Goal: Task Accomplishment & Management: Use online tool/utility

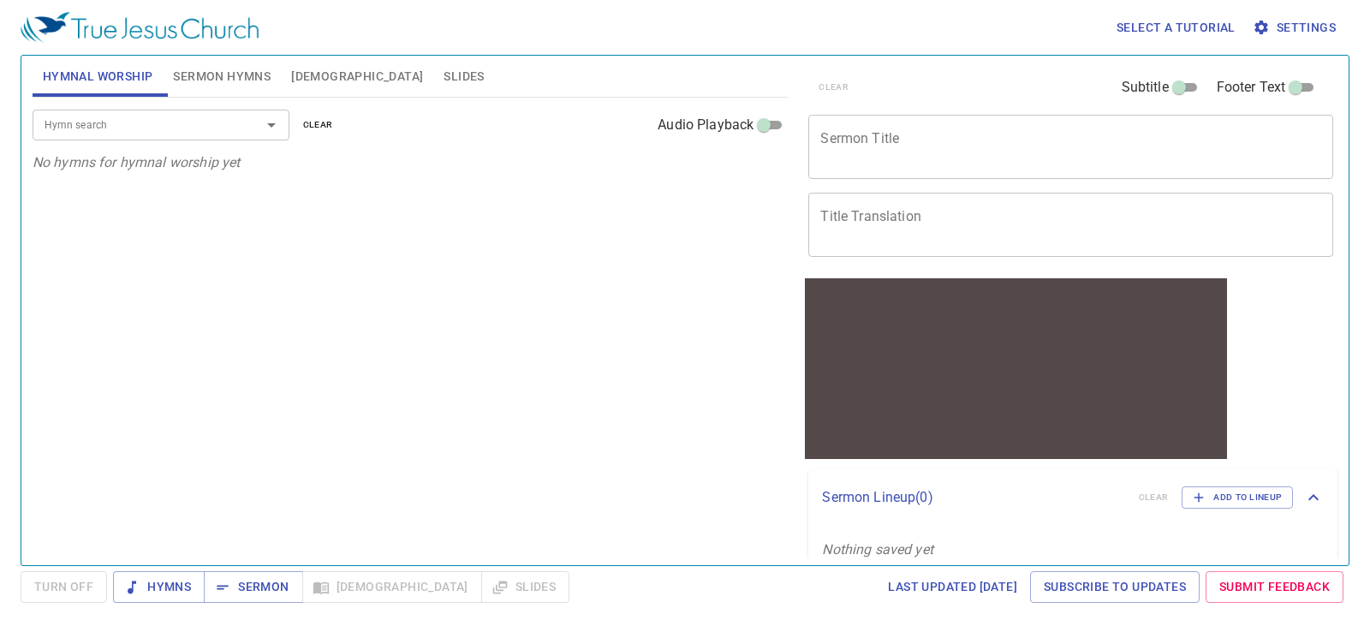
click at [311, 79] on span "Bible" at bounding box center [357, 76] width 132 height 21
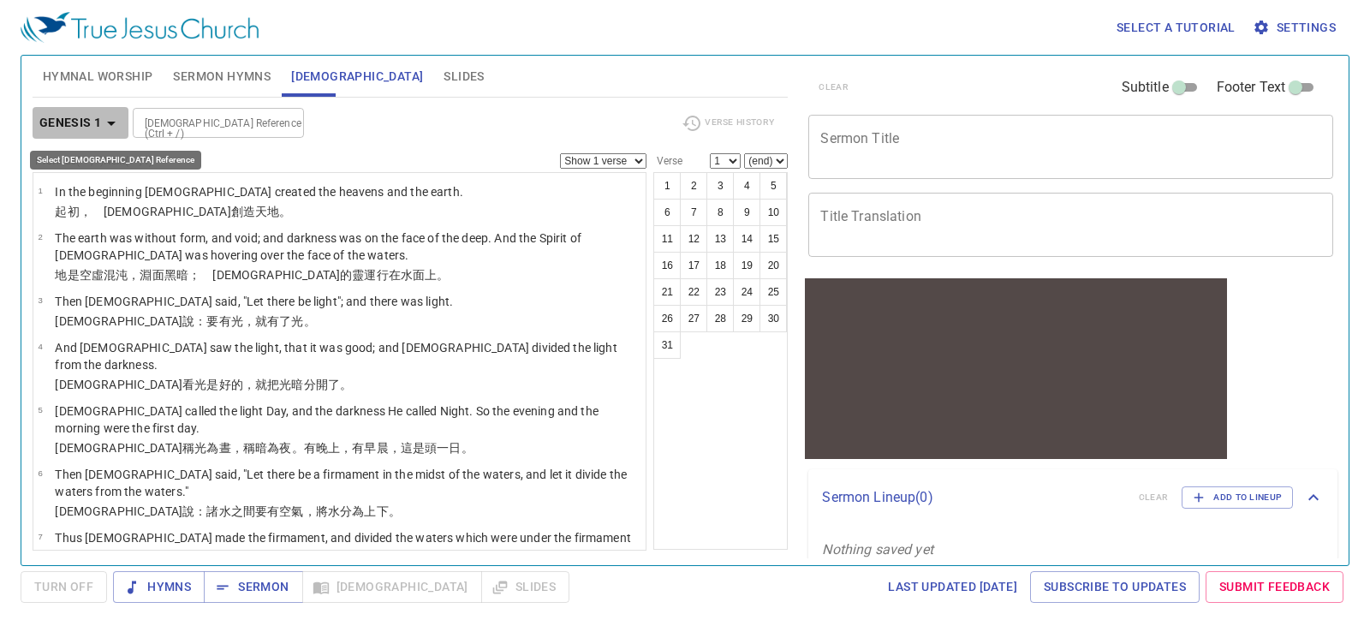
click at [104, 128] on icon "button" at bounding box center [111, 123] width 21 height 21
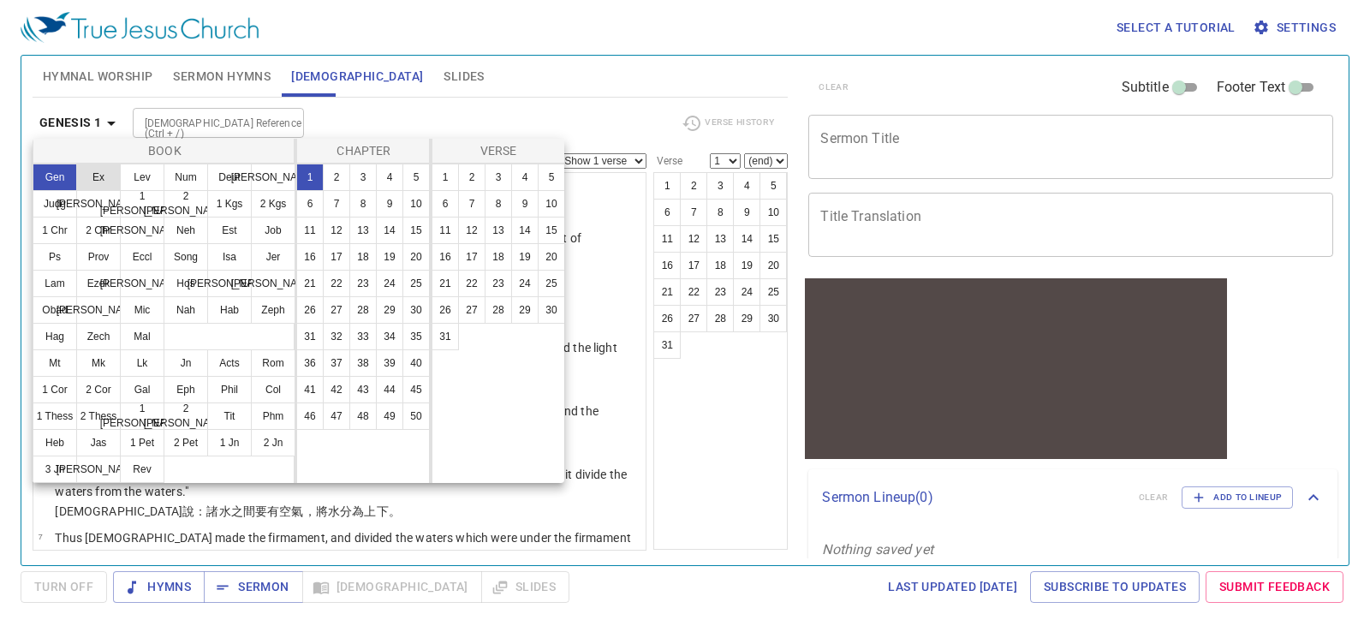
click at [104, 175] on button "Ex" at bounding box center [98, 177] width 45 height 27
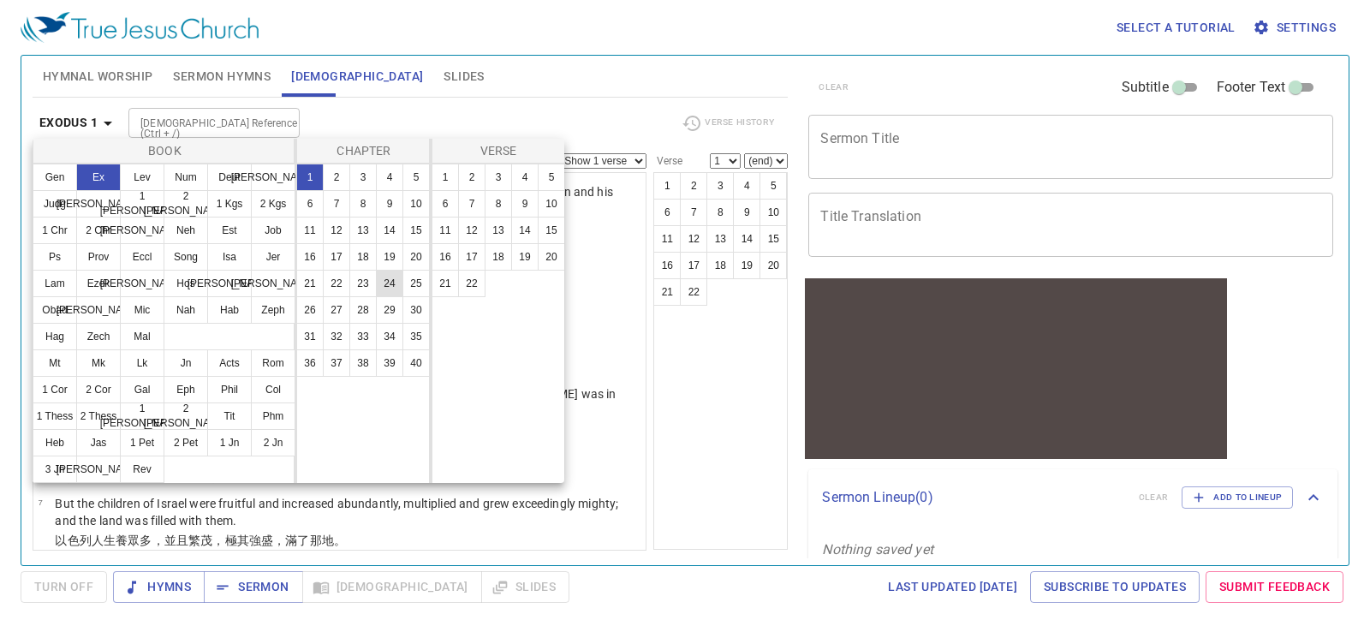
click at [381, 283] on button "24" at bounding box center [389, 283] width 27 height 27
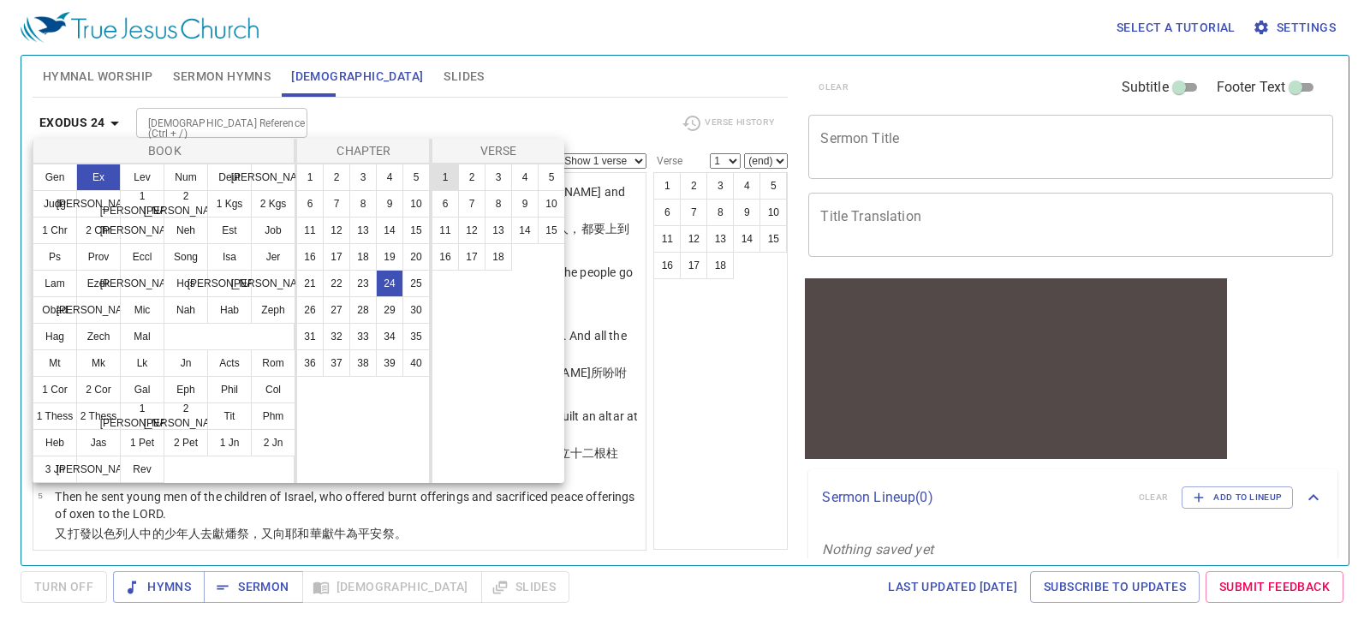
click at [450, 176] on button "1" at bounding box center [445, 177] width 27 height 27
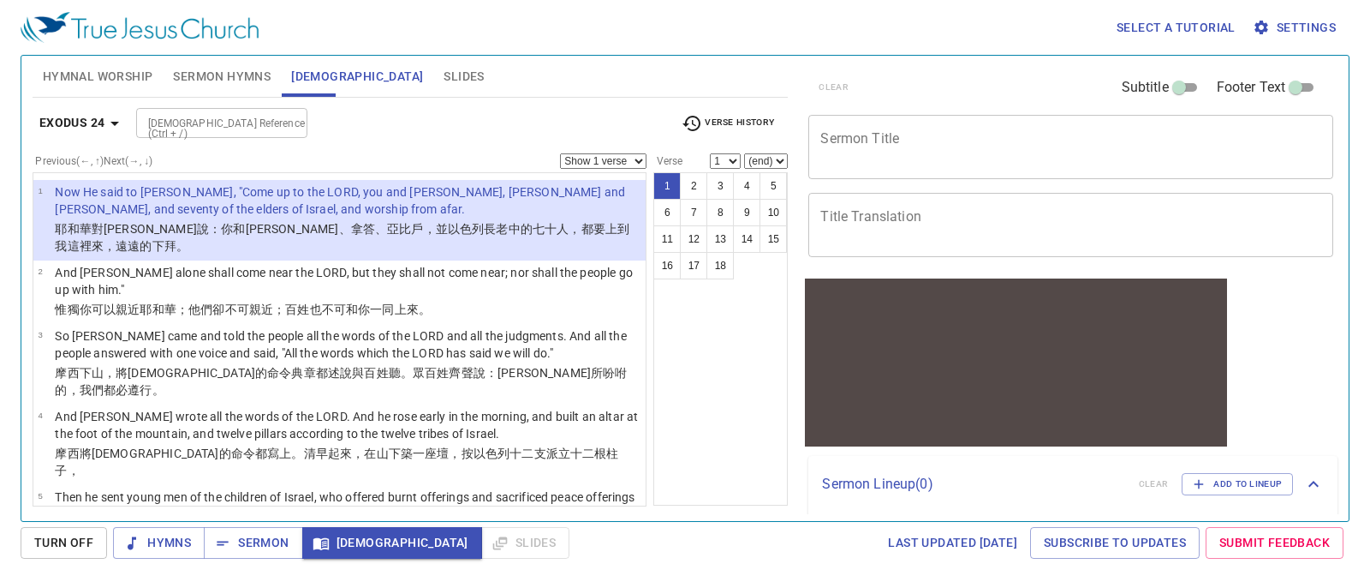
click at [614, 164] on select "Show 1 verse Show 2 verses Show 3 verses Show 4 verses Show 5 verses" at bounding box center [603, 160] width 87 height 15
select select "2"
click at [560, 153] on select "Show 1 verse Show 2 verses Show 3 verses Show 4 verses Show 5 verses" at bounding box center [603, 160] width 87 height 15
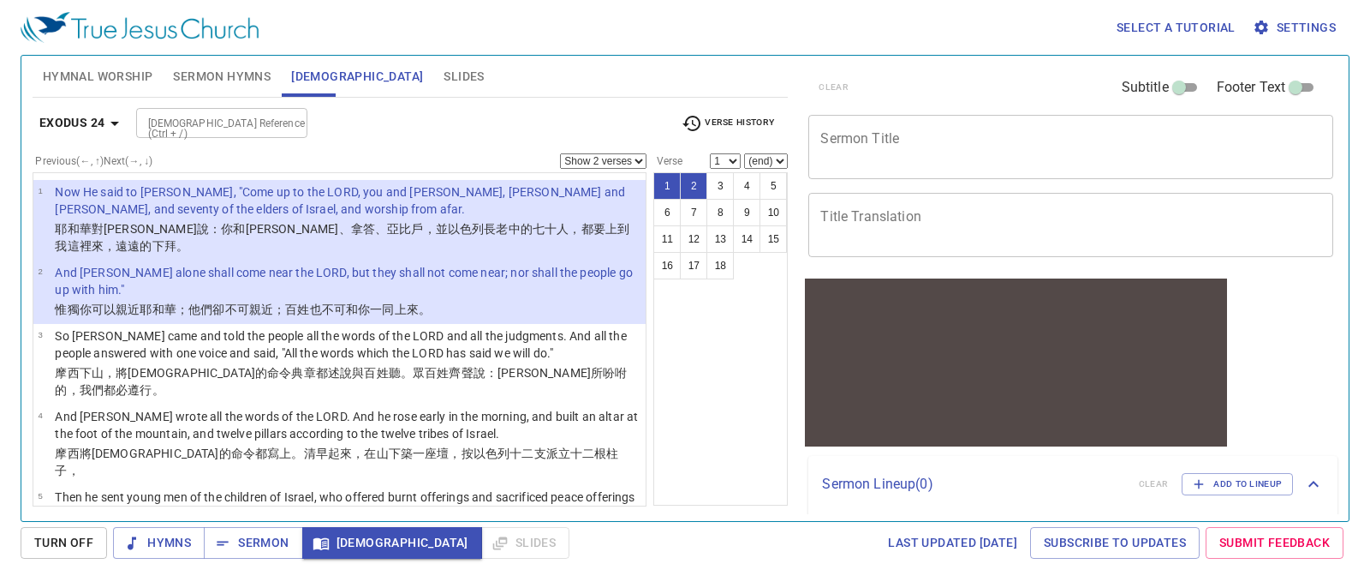
click at [1315, 20] on span "Settings" at bounding box center [1296, 27] width 80 height 21
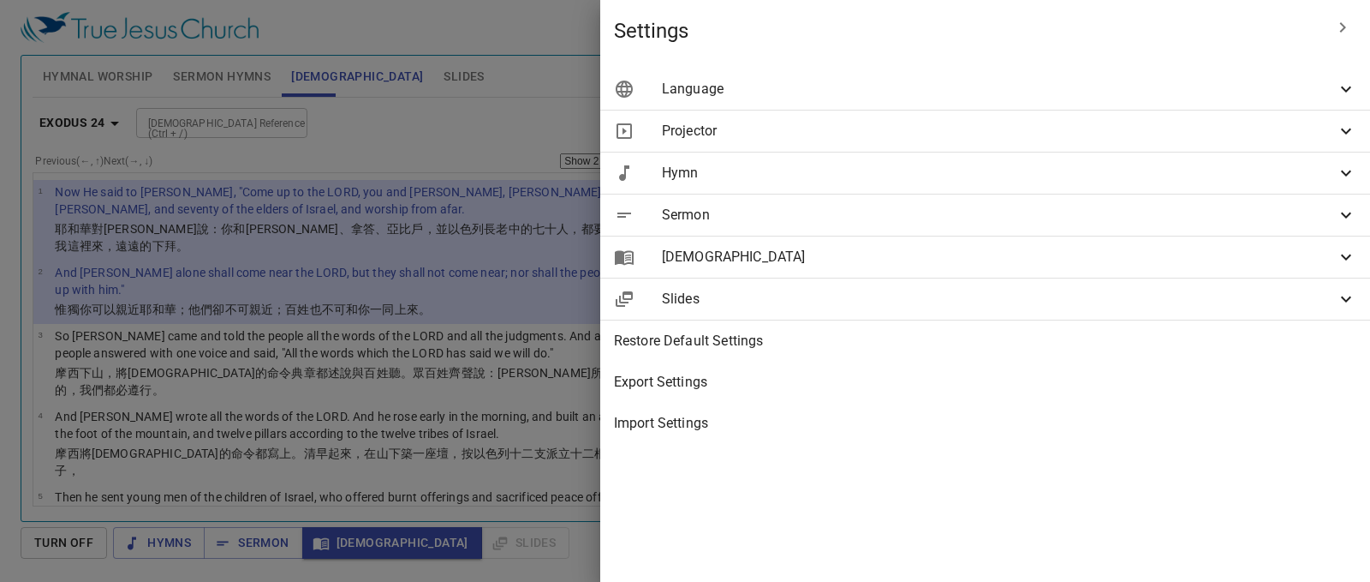
click at [1339, 90] on icon at bounding box center [1346, 89] width 21 height 21
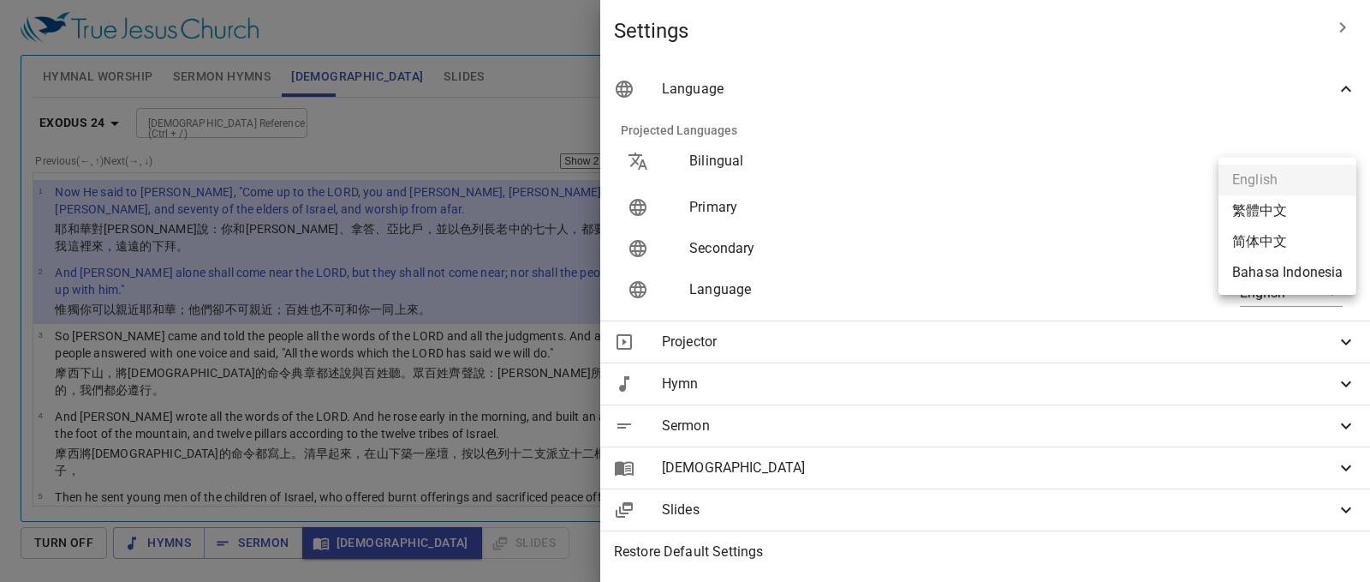
click at [1304, 212] on body "Select a tutorial Settings Hymnal Worship Sermon Hymns Bible Slides Hymn search…" at bounding box center [685, 291] width 1370 height 582
click at [1284, 209] on li "繁體中文" at bounding box center [1288, 210] width 138 height 31
type input "zh"
type input "en"
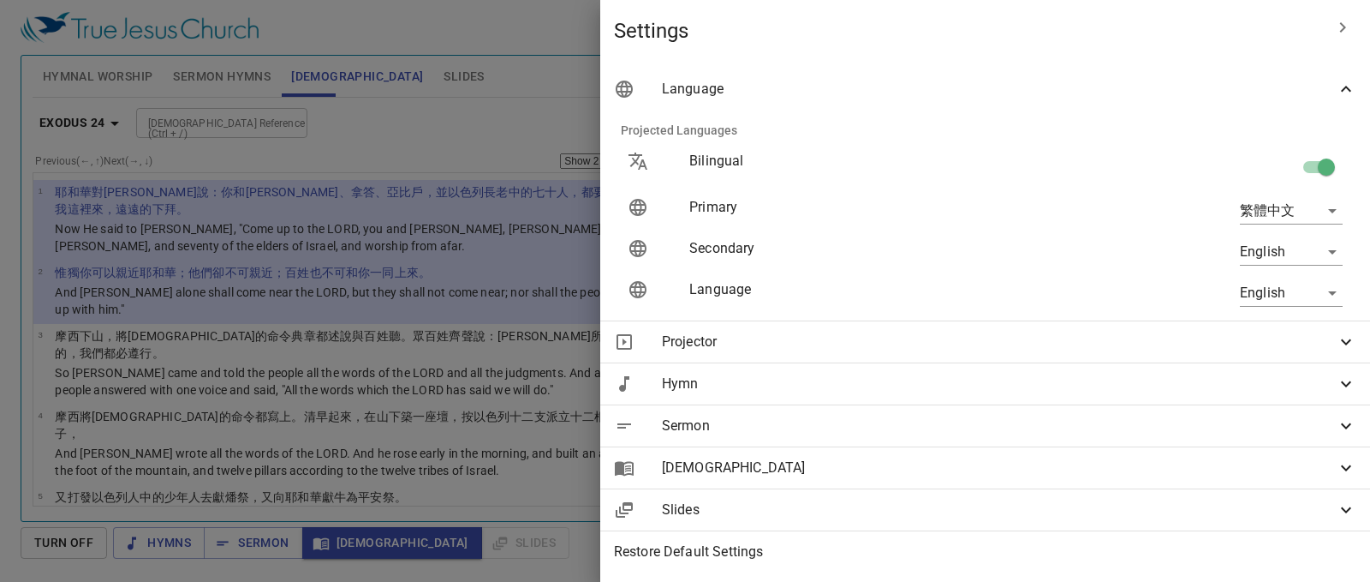
click at [746, 25] on div at bounding box center [685, 291] width 1370 height 582
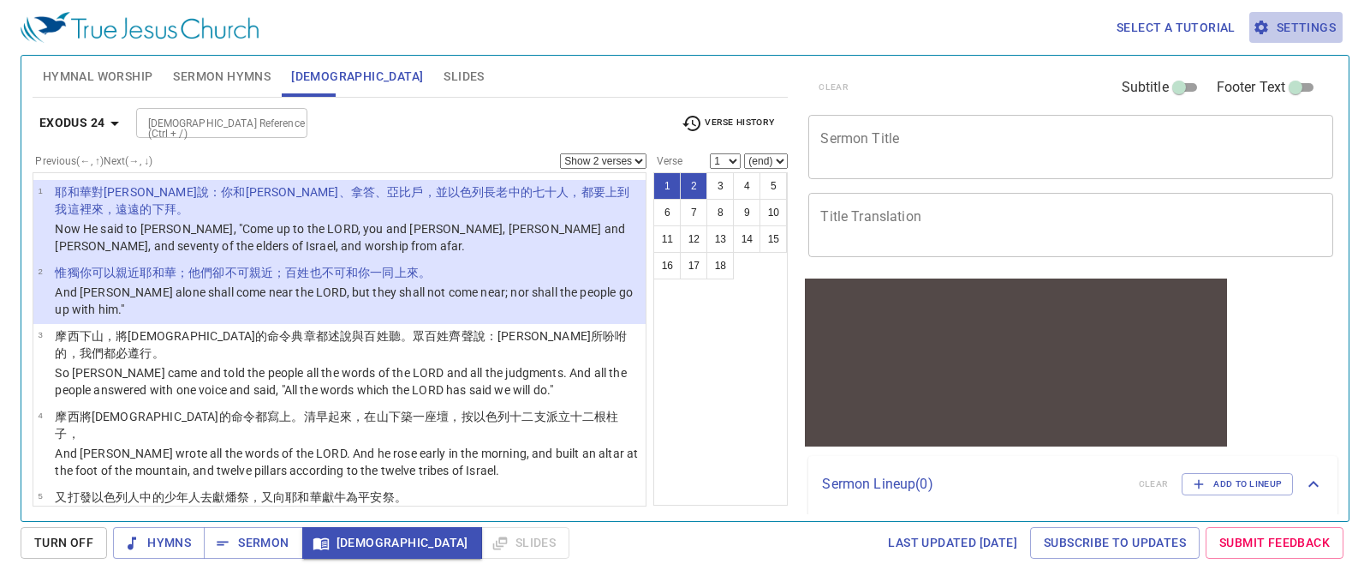
click at [1312, 29] on span "Settings" at bounding box center [1296, 27] width 80 height 21
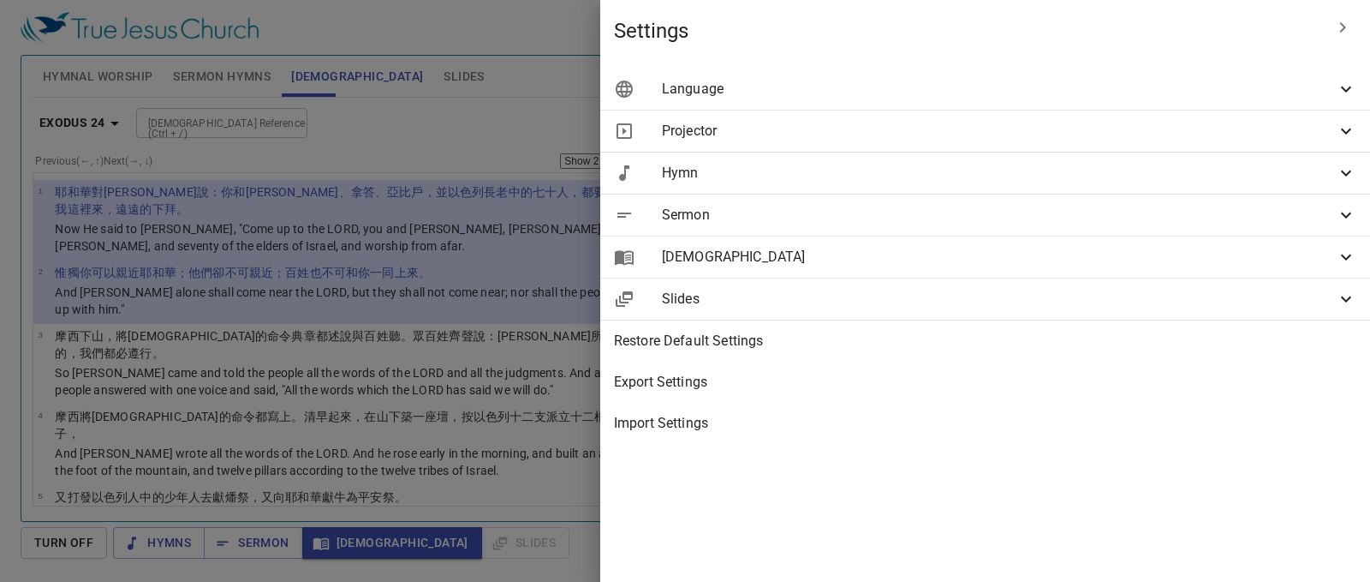
click at [1345, 84] on icon at bounding box center [1346, 89] width 21 height 21
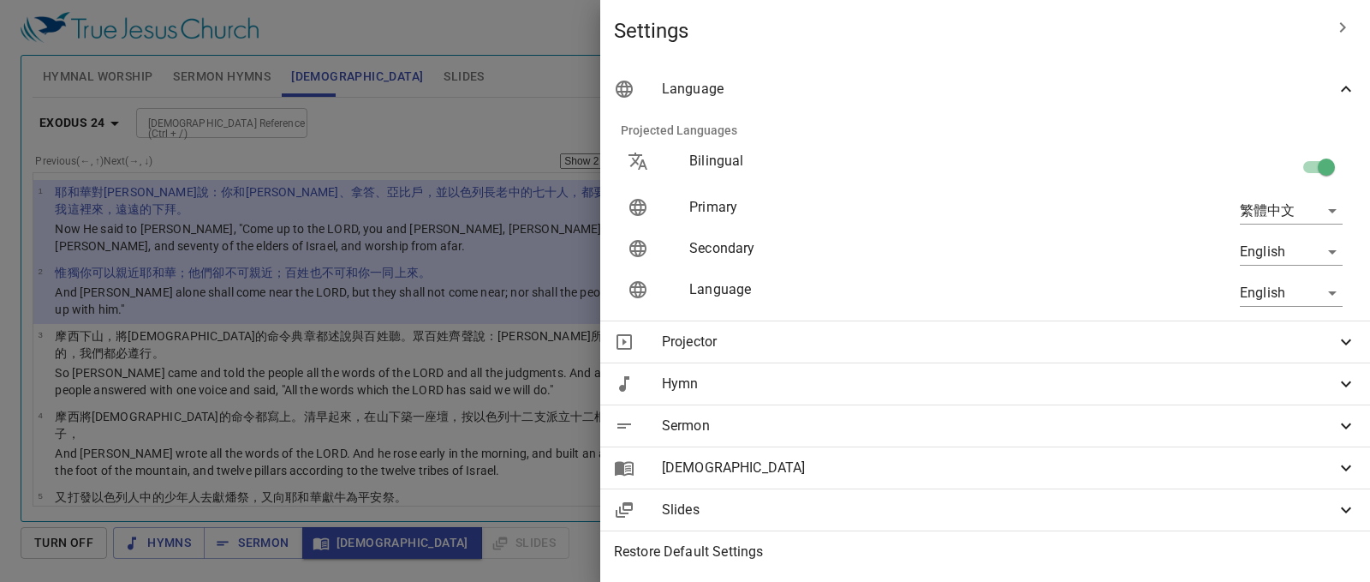
click at [1336, 85] on icon at bounding box center [1346, 89] width 21 height 21
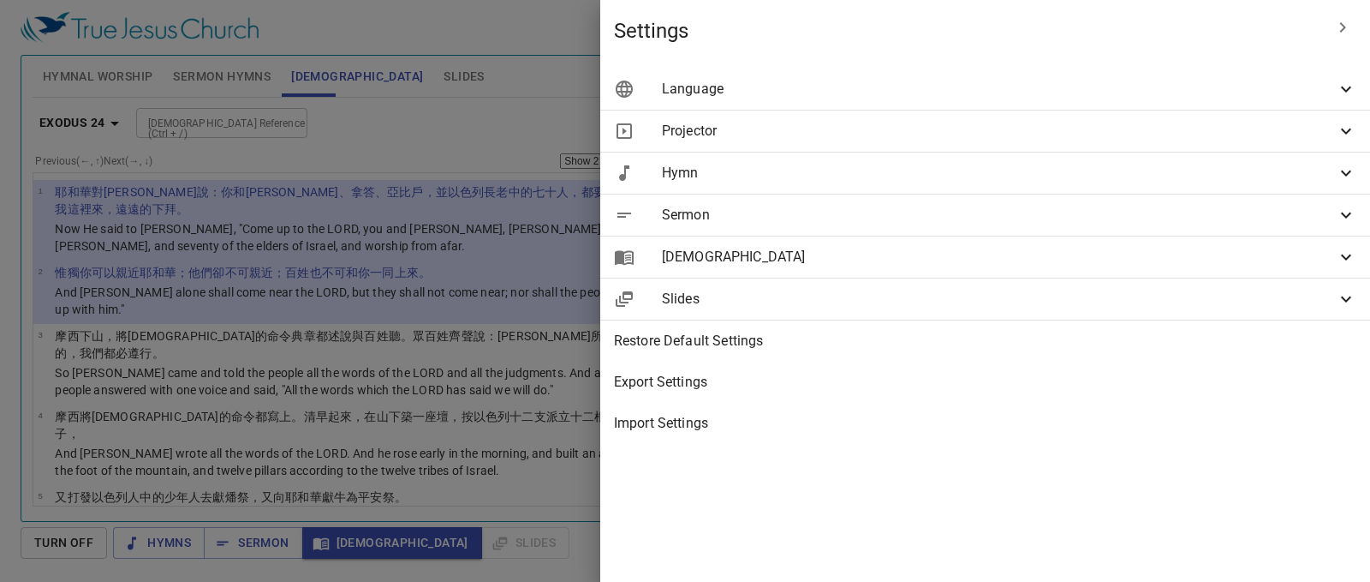
click at [1329, 92] on span "Language" at bounding box center [999, 89] width 674 height 21
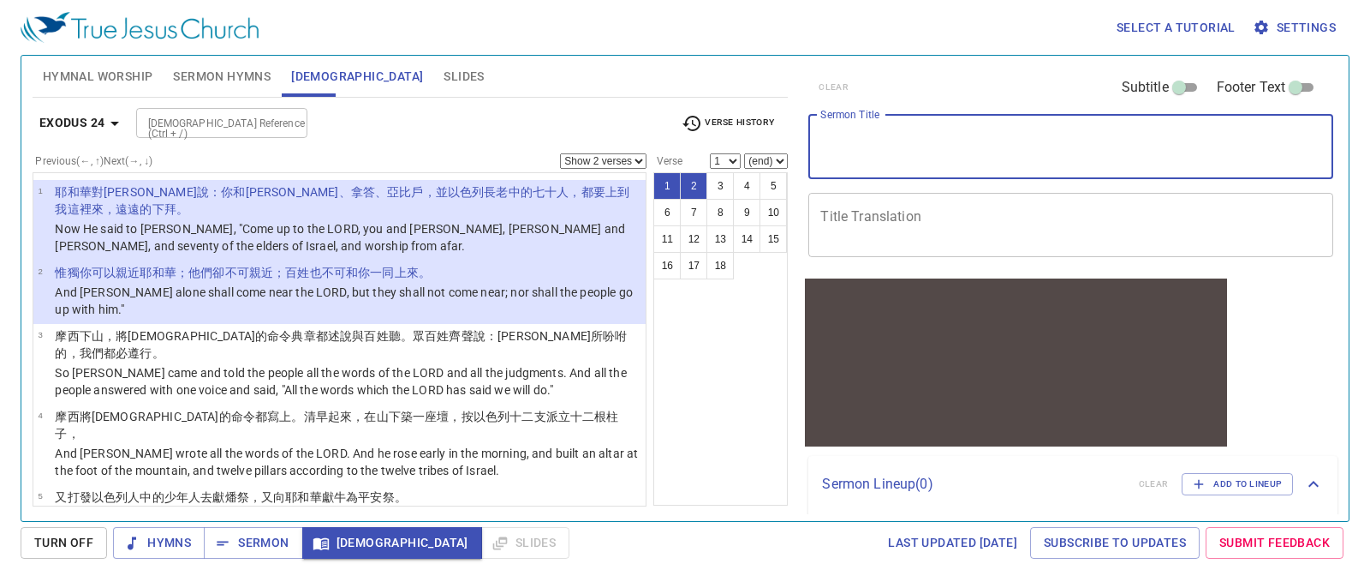
click at [858, 145] on textarea "Sermon Title" at bounding box center [1070, 146] width 501 height 33
type textarea "p"
click at [824, 136] on textarea "Prayer Session" at bounding box center [1070, 146] width 501 height 33
paste textarea "禱告會"
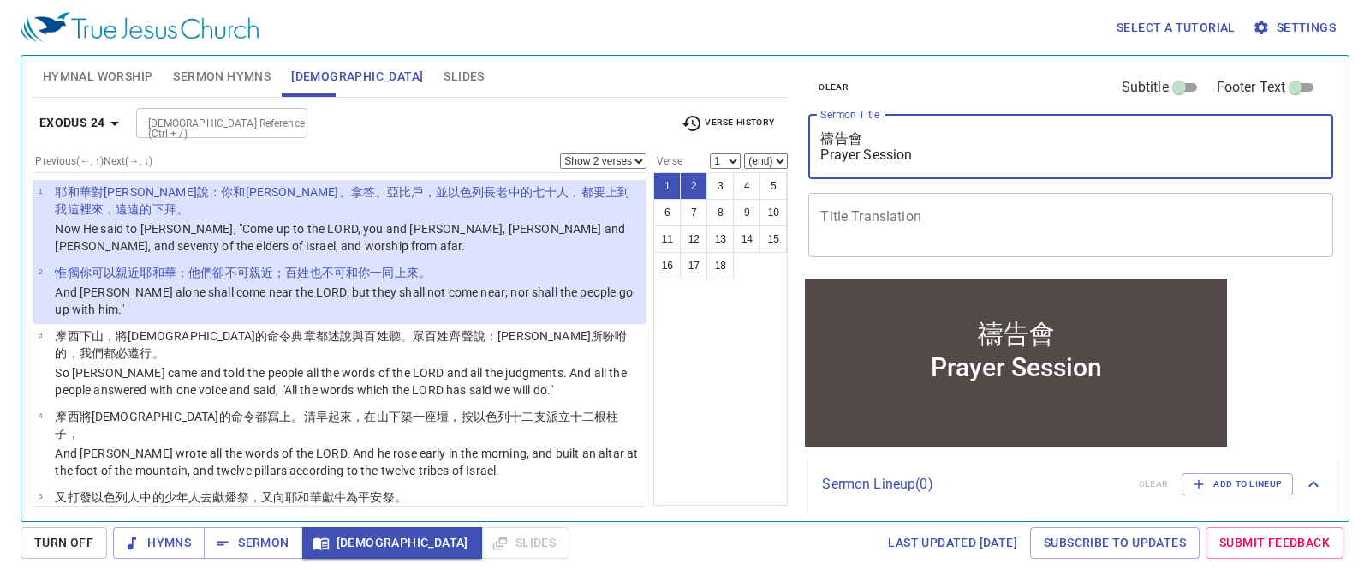
type textarea "禱告會 Prayer Session"
click at [112, 117] on icon "button" at bounding box center [114, 123] width 21 height 21
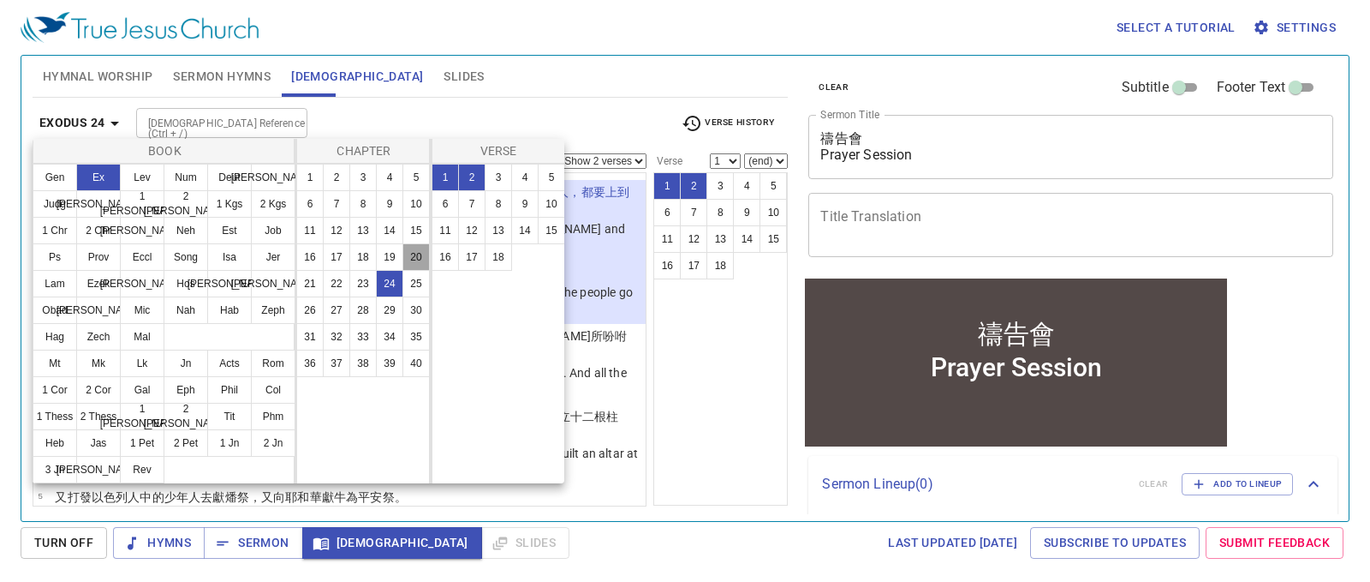
click at [425, 258] on button "20" at bounding box center [416, 256] width 27 height 27
select select "1"
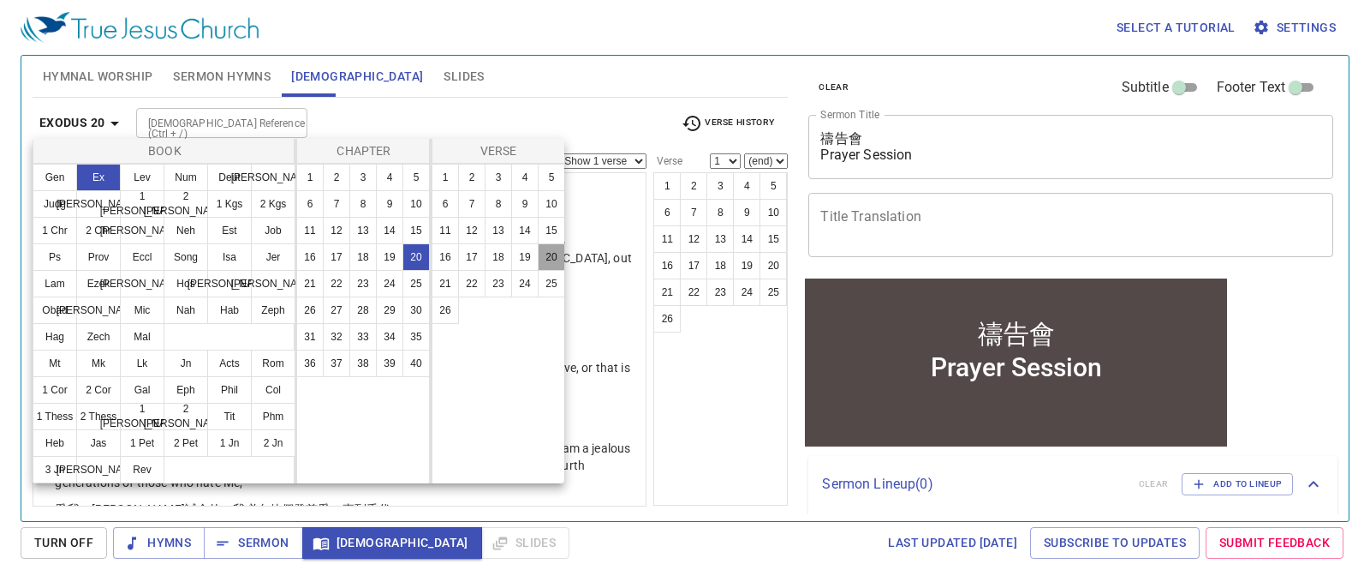
click at [554, 260] on button "20" at bounding box center [551, 256] width 27 height 27
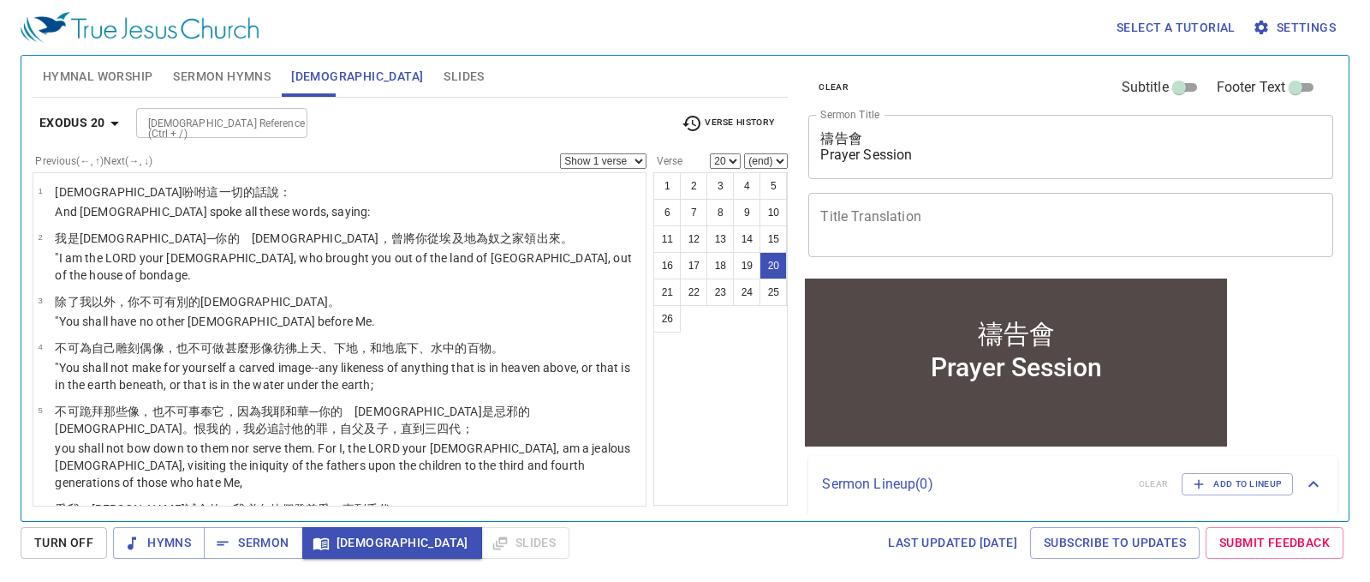
scroll to position [957, 0]
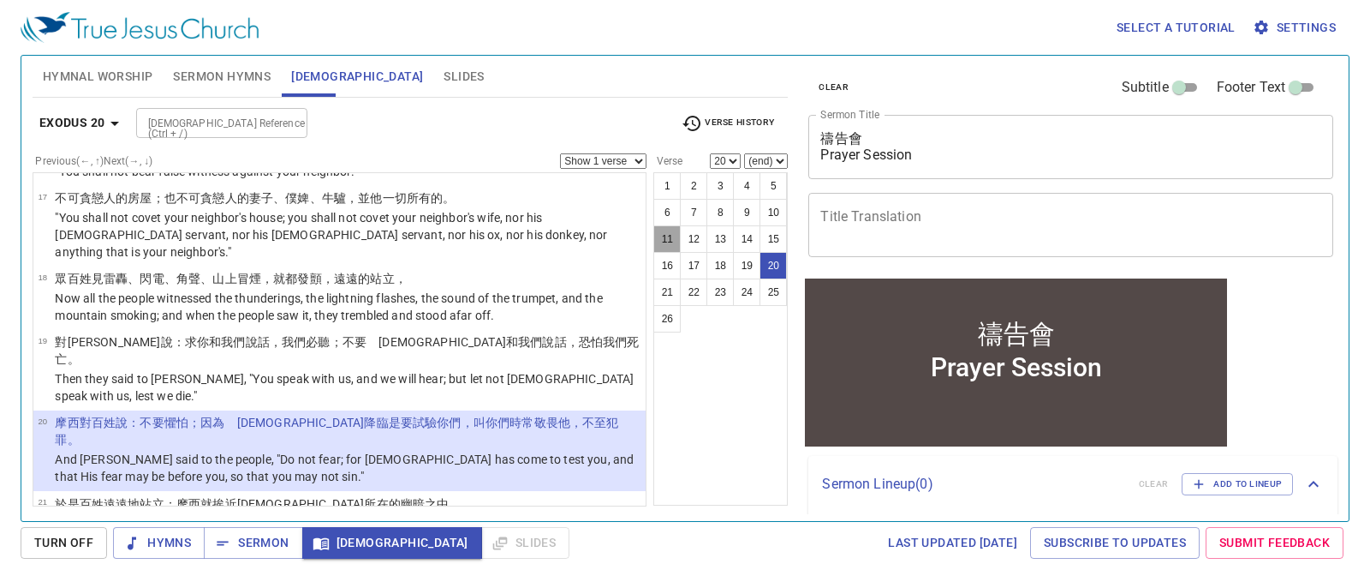
click at [668, 235] on button "11" at bounding box center [666, 238] width 27 height 27
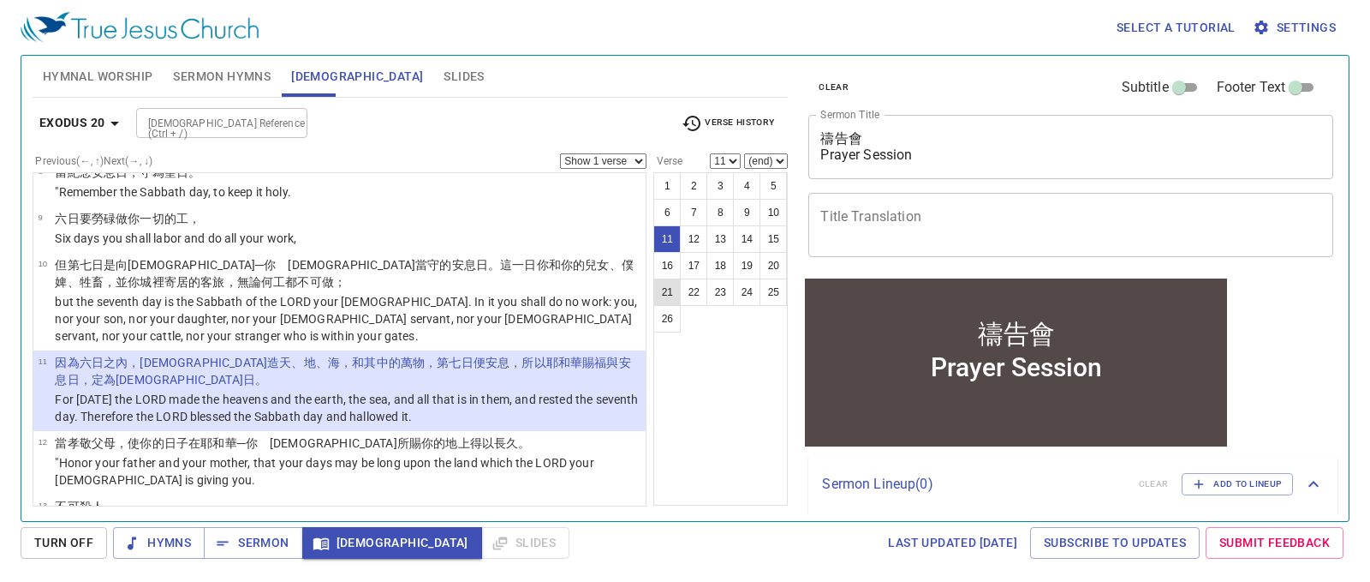
click at [669, 295] on button "21" at bounding box center [666, 291] width 27 height 27
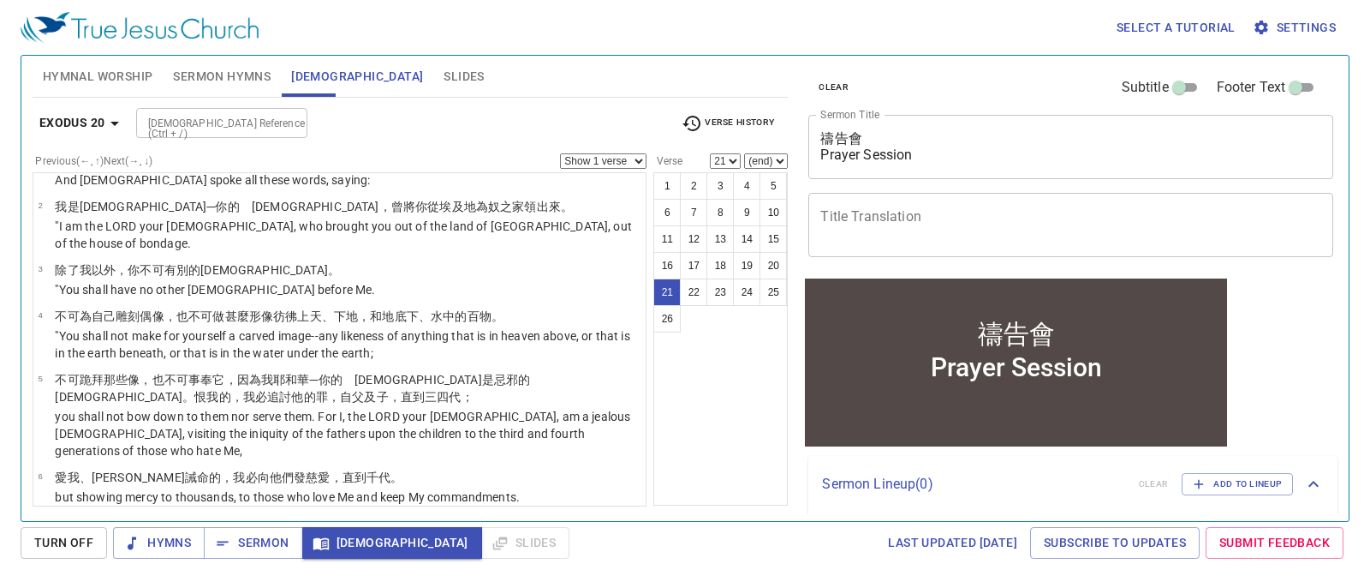
scroll to position [0, 0]
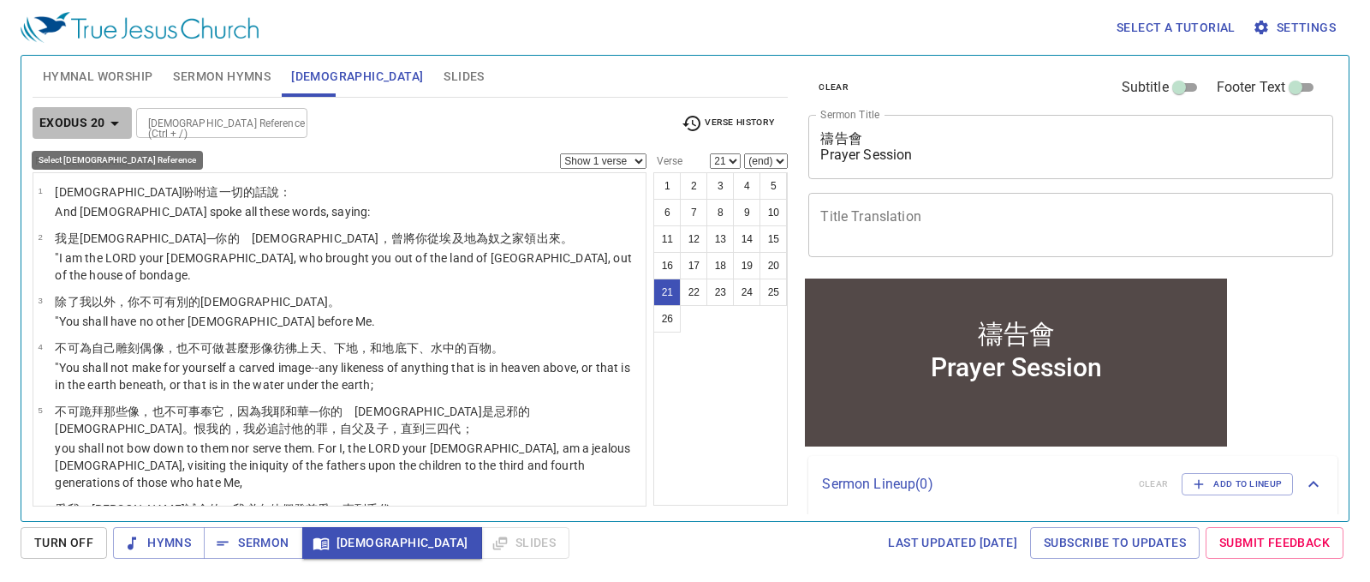
click at [109, 120] on icon "button" at bounding box center [114, 123] width 21 height 21
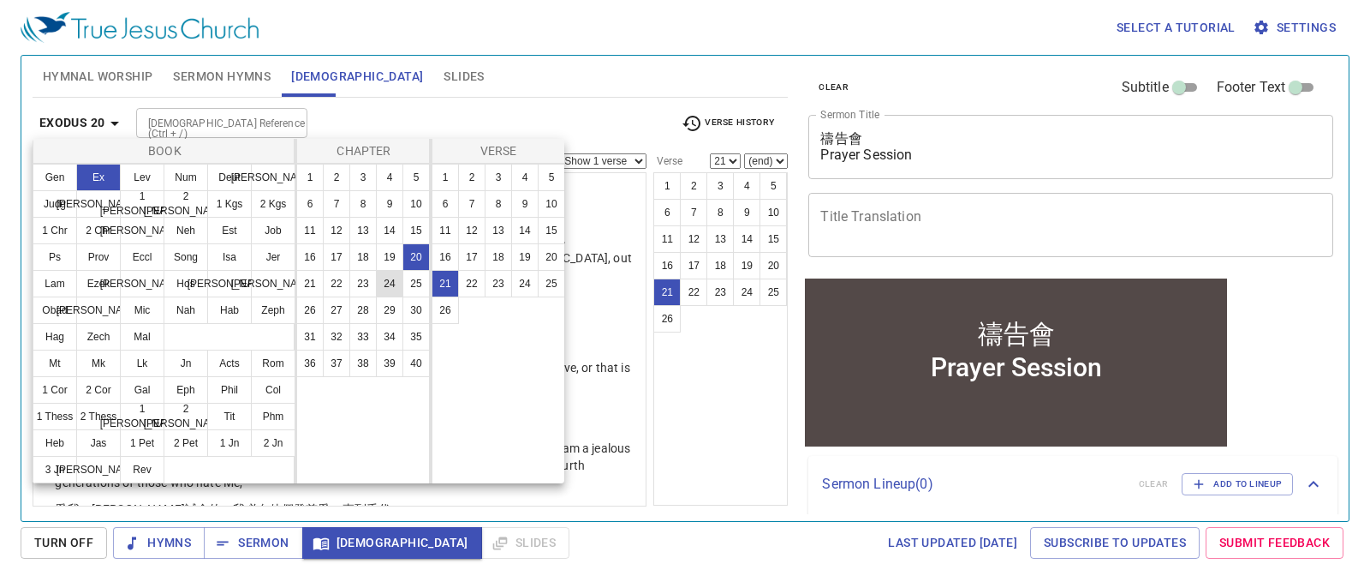
click at [384, 287] on button "24" at bounding box center [389, 283] width 27 height 27
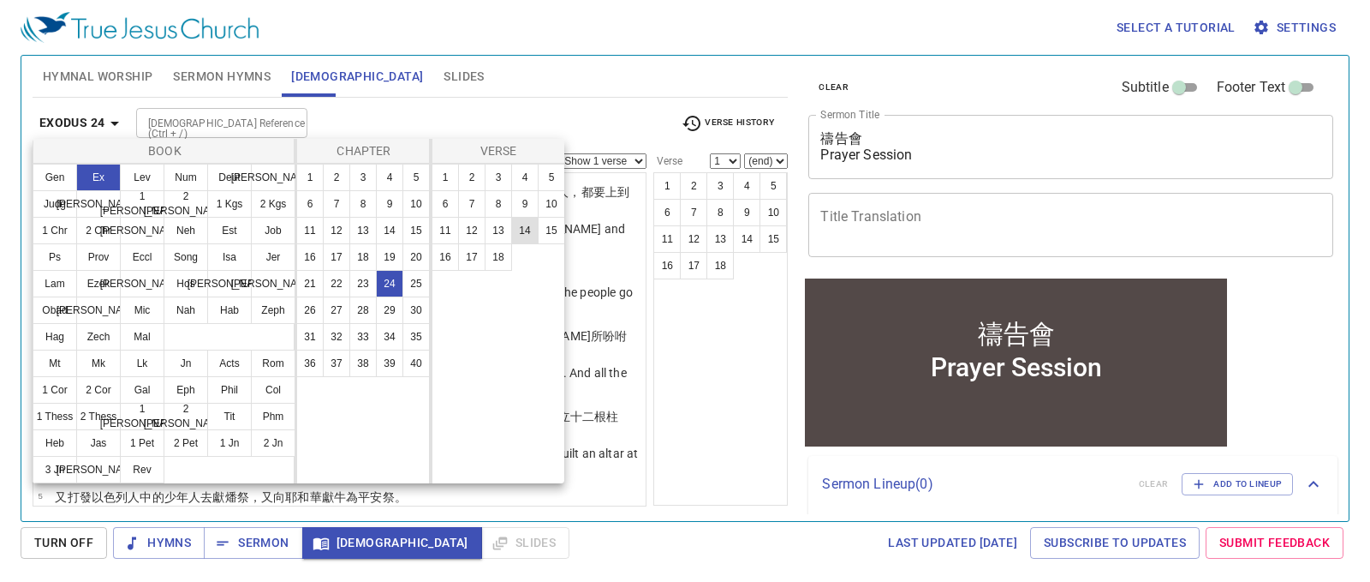
click at [531, 227] on button "14" at bounding box center [524, 230] width 27 height 27
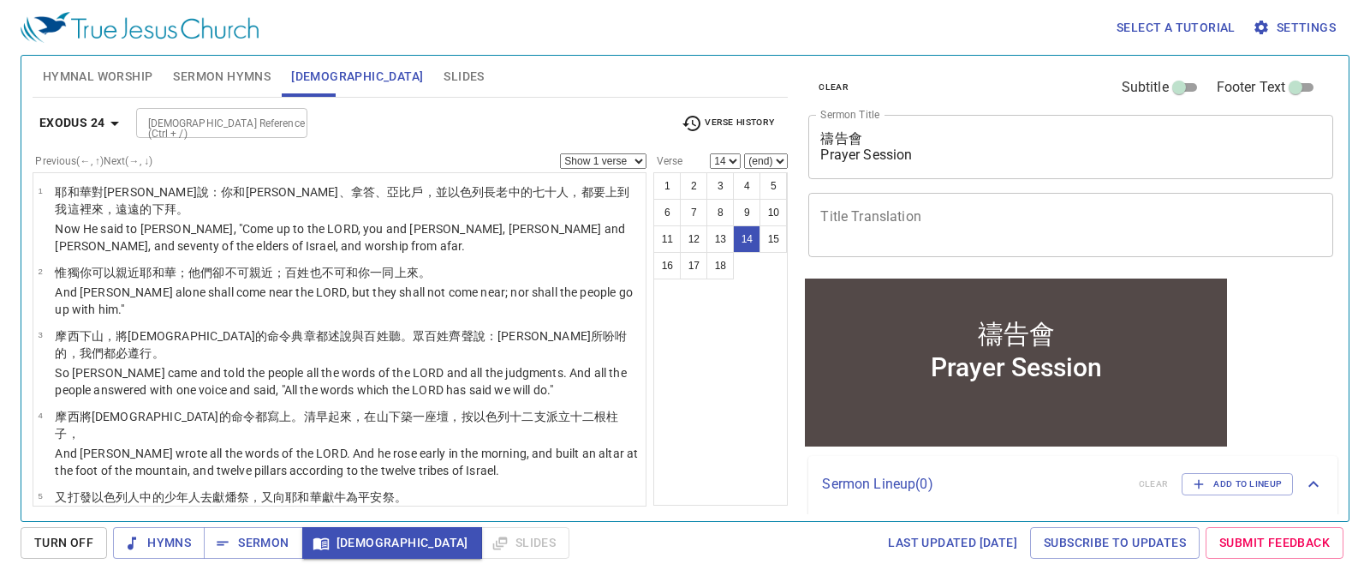
scroll to position [671, 0]
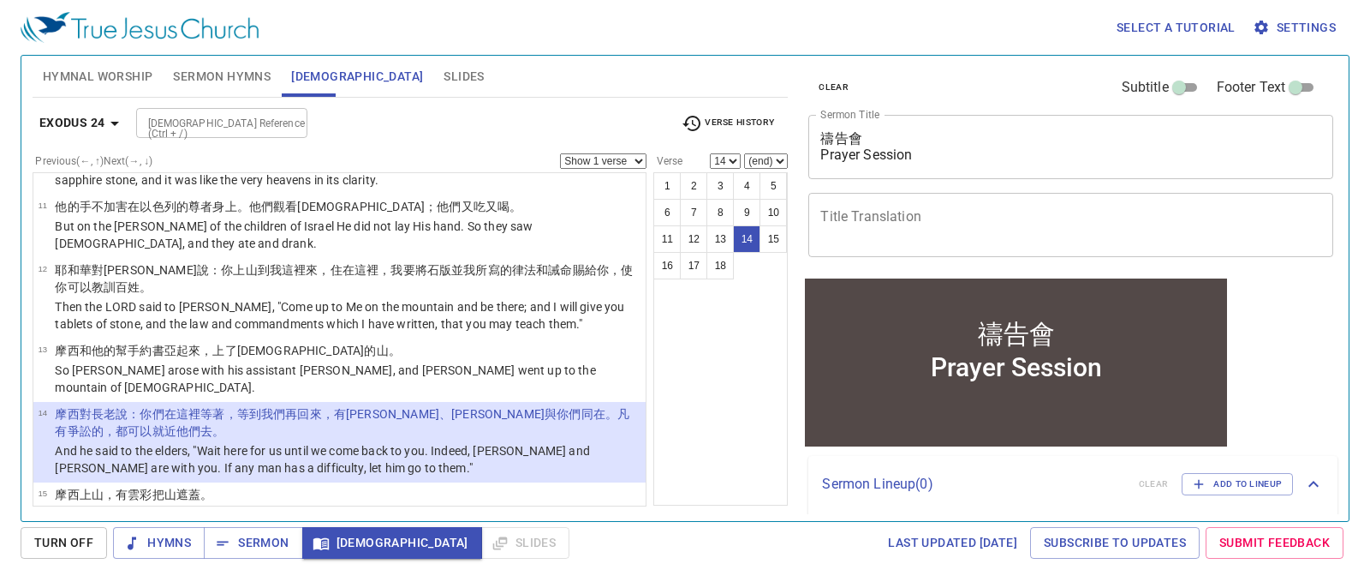
click at [361, 532] on td "耶和華 的榮耀 停於 西乃 山 ；雲彩 遮蓋山 六 天 ，第七 天 他從雲 中 召 摩西 。" at bounding box center [348, 542] width 586 height 20
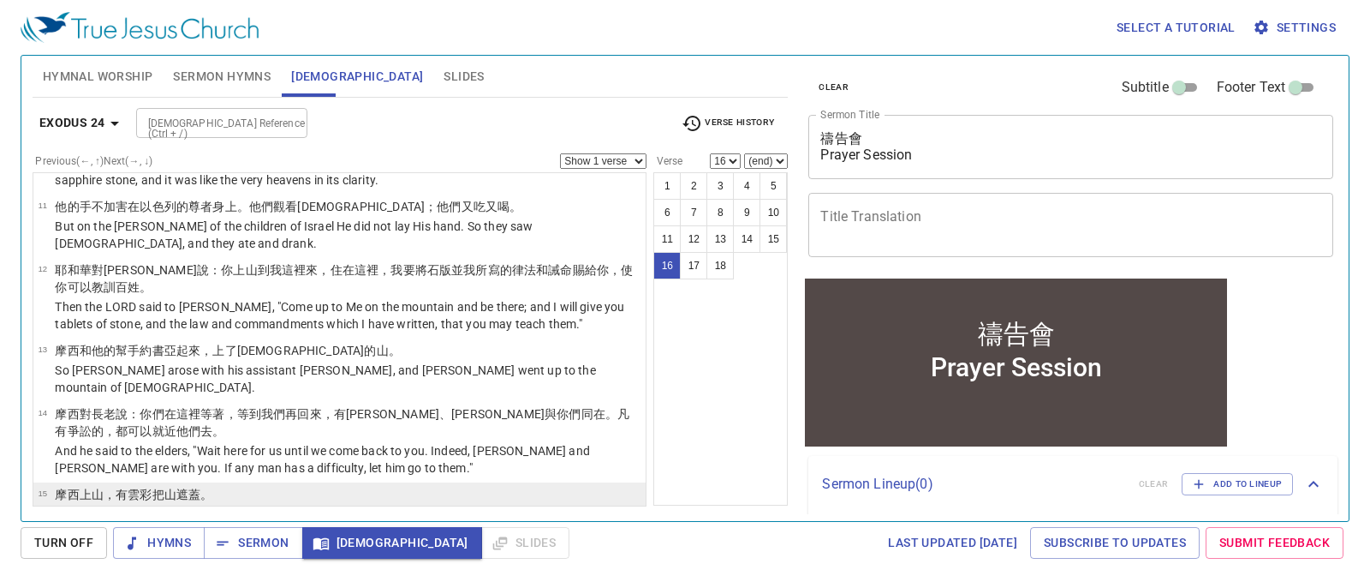
click at [342, 505] on p "Then Moses went up into the mountain, and a cloud covered the mountain." at bounding box center [286, 513] width 462 height 17
select select "15"
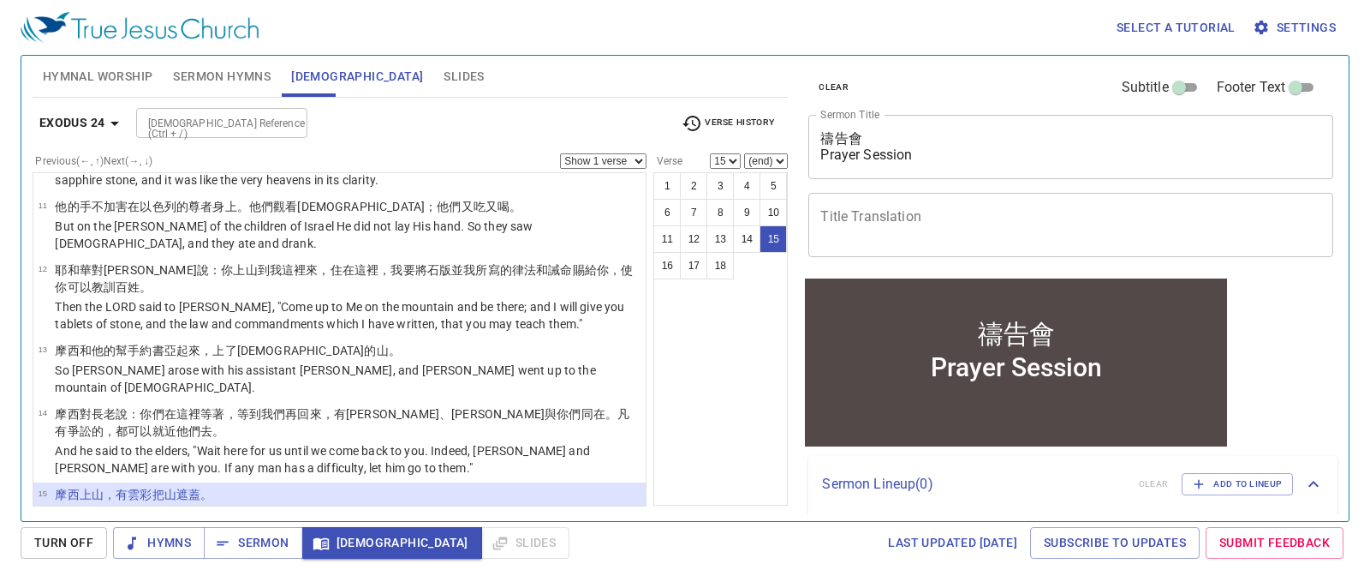
click at [635, 164] on select "Show 1 verse Show 2 verses Show 3 verses Show 4 verses Show 5 verses" at bounding box center [603, 160] width 87 height 15
select select "3"
click at [560, 153] on select "Show 1 verse Show 2 verses Show 3 verses Show 4 verses Show 5 verses" at bounding box center [603, 160] width 87 height 15
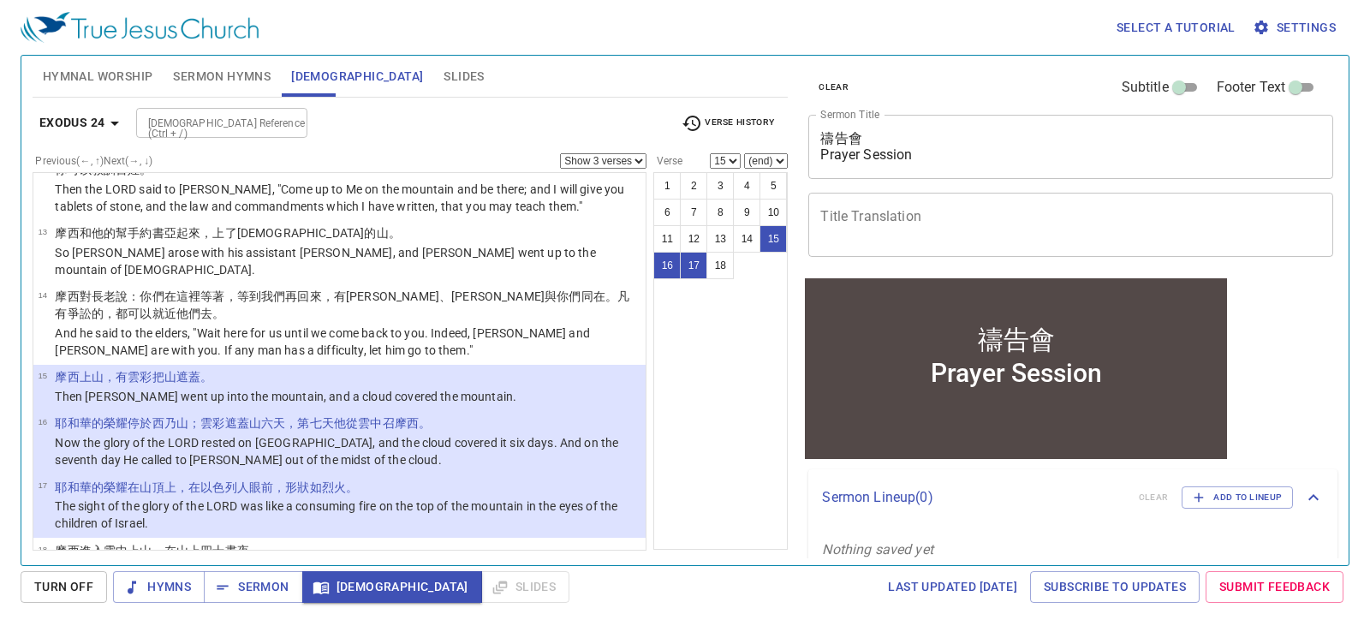
scroll to position [743, 0]
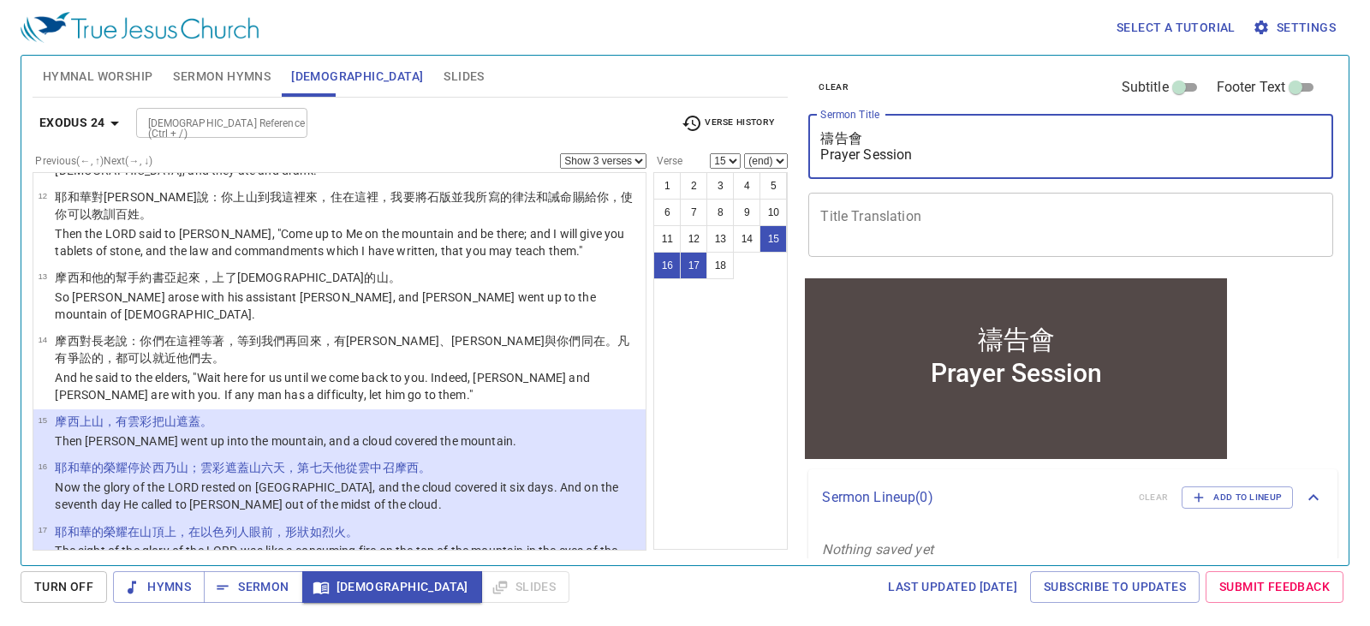
drag, startPoint x: 904, startPoint y: 151, endPoint x: 816, endPoint y: 133, distance: 90.0
click at [816, 133] on div "禱告會 Prayer Session x Sermon Title" at bounding box center [1070, 147] width 525 height 64
paste textarea "回到神 Return to to God"
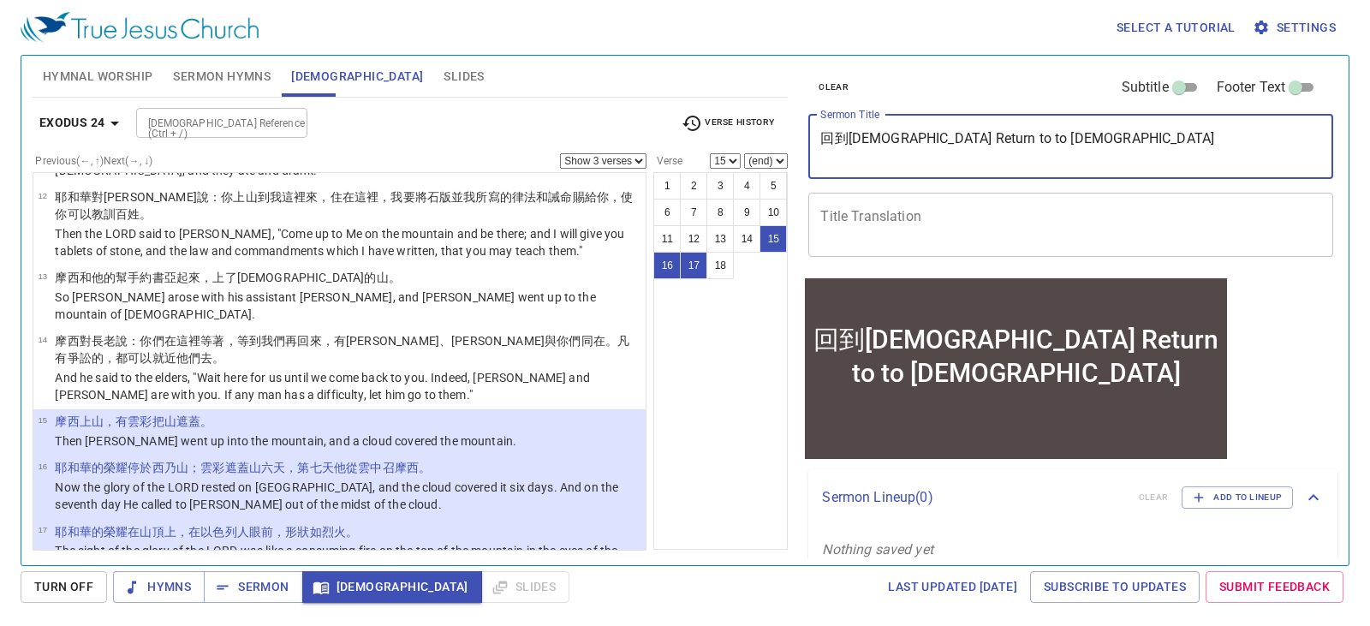
click at [865, 140] on textarea "回到神 Return to to God" at bounding box center [1070, 146] width 501 height 33
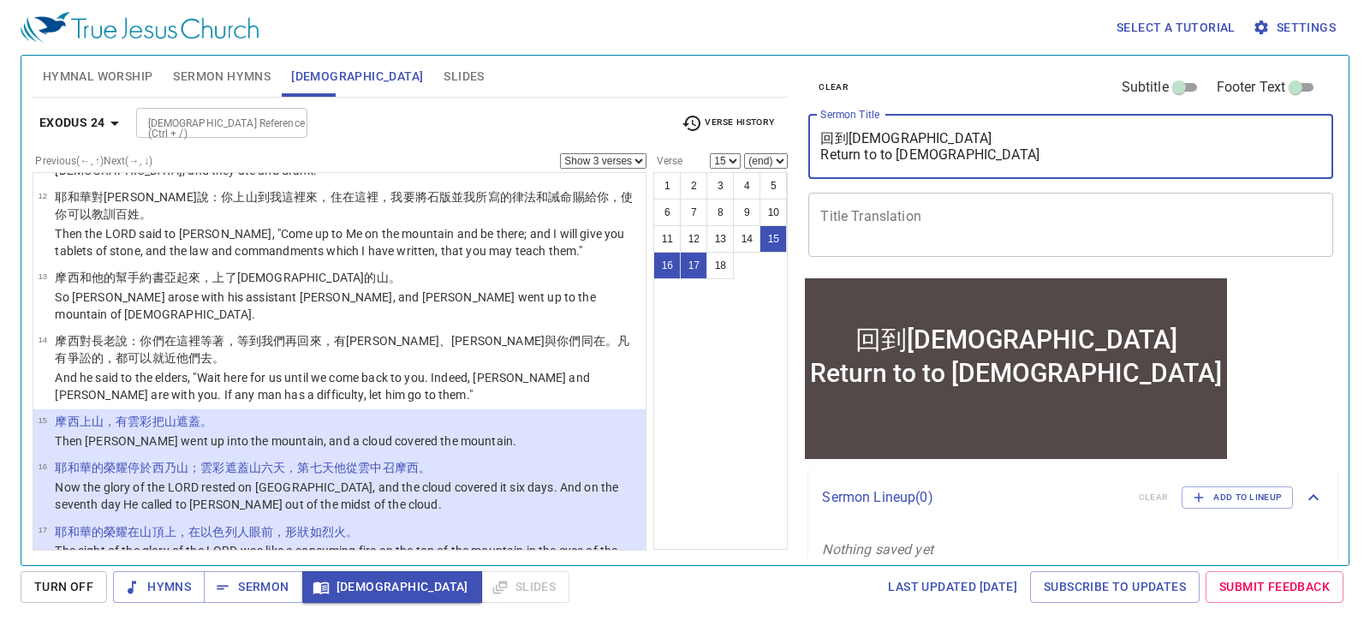
type textarea "回到神 Return to to God"
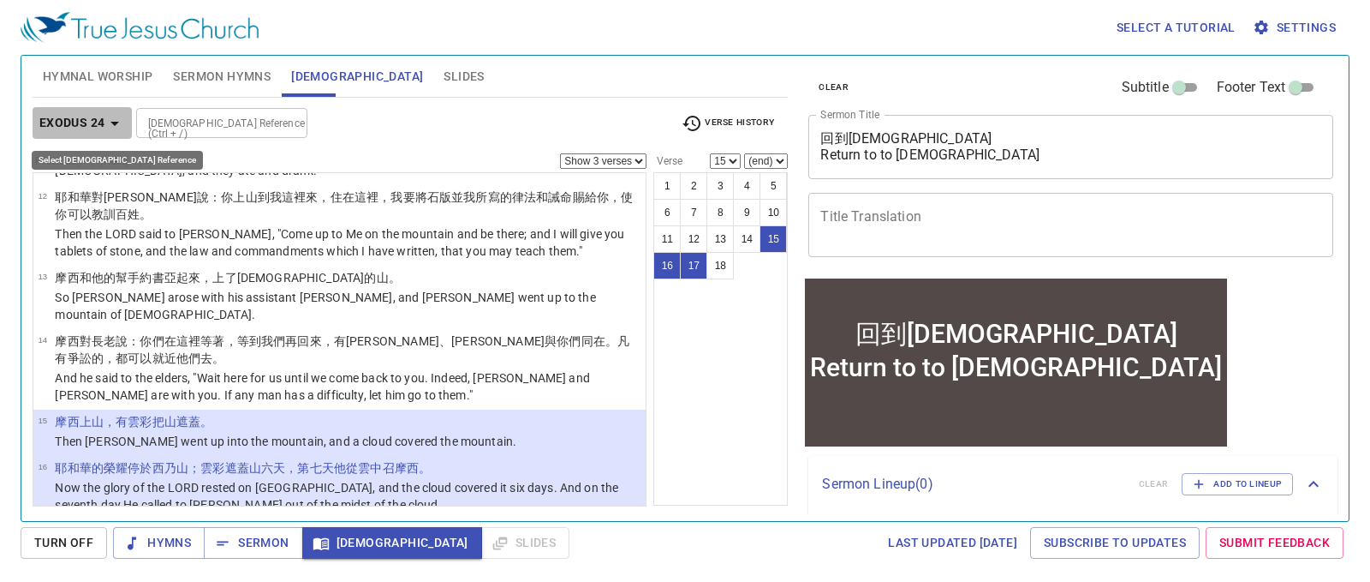
click at [110, 124] on icon "button" at bounding box center [114, 123] width 21 height 21
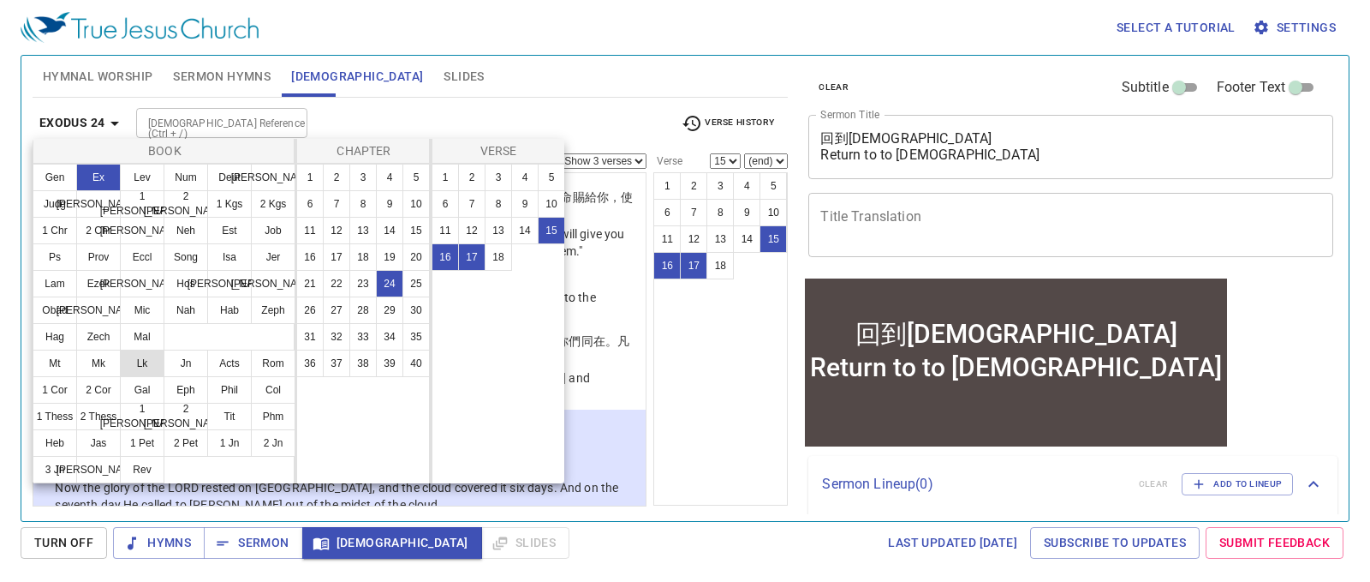
click at [139, 368] on button "Lk" at bounding box center [142, 362] width 45 height 27
select select "1"
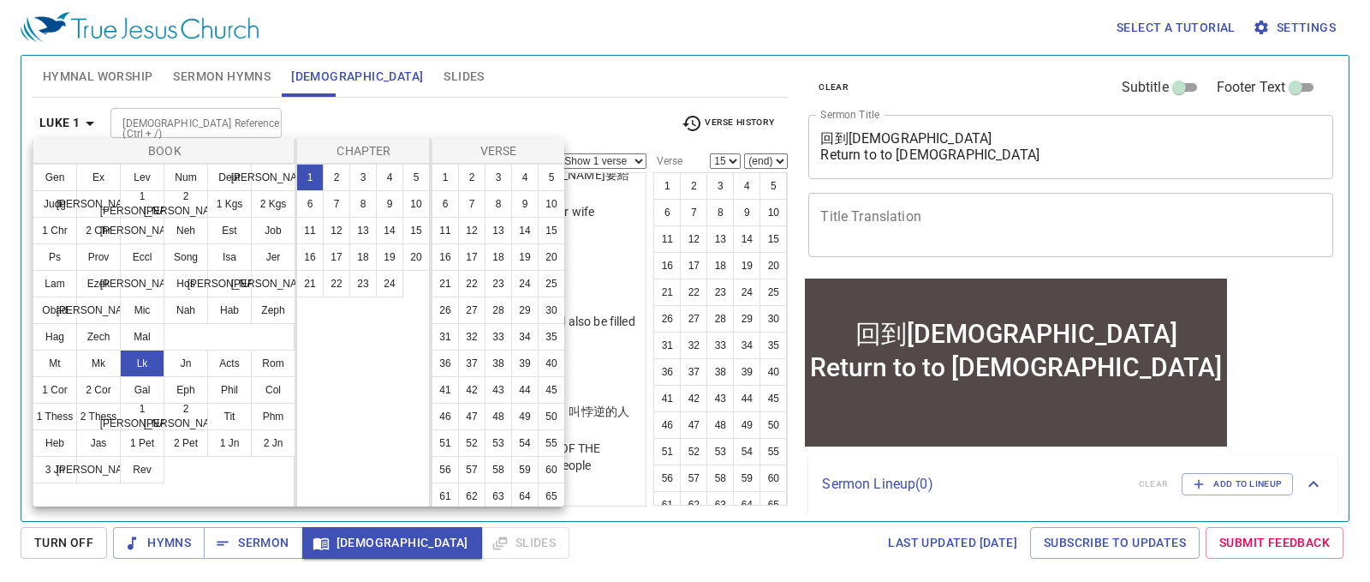
scroll to position [0, 0]
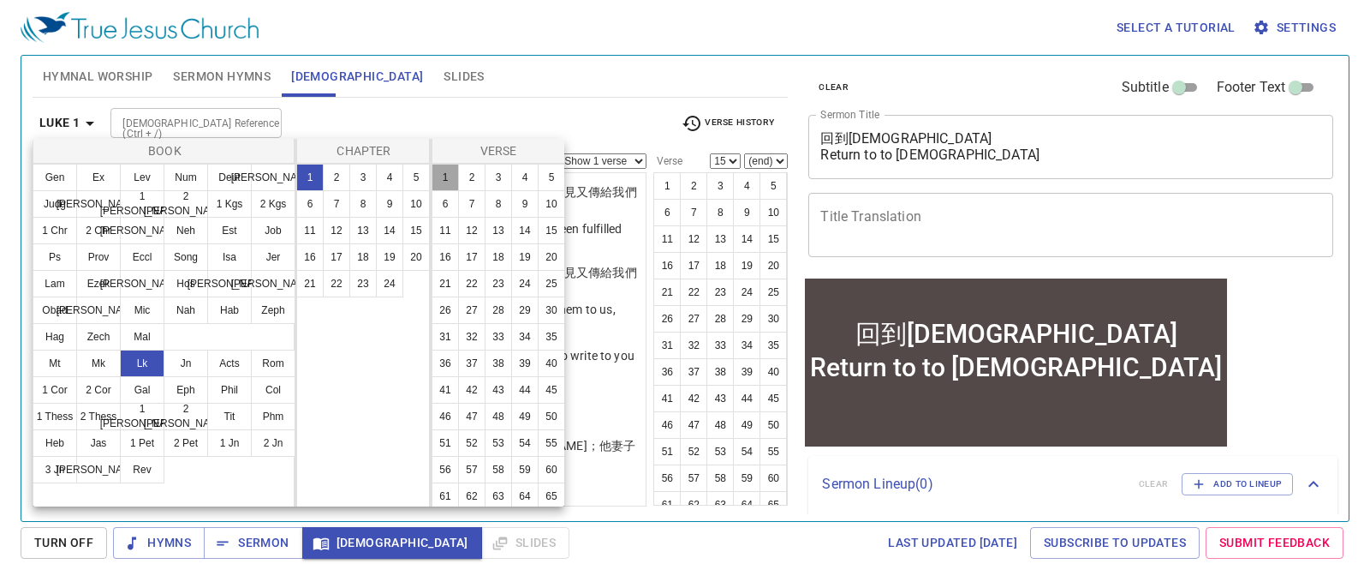
click at [449, 171] on button "1" at bounding box center [445, 177] width 27 height 27
select select "1"
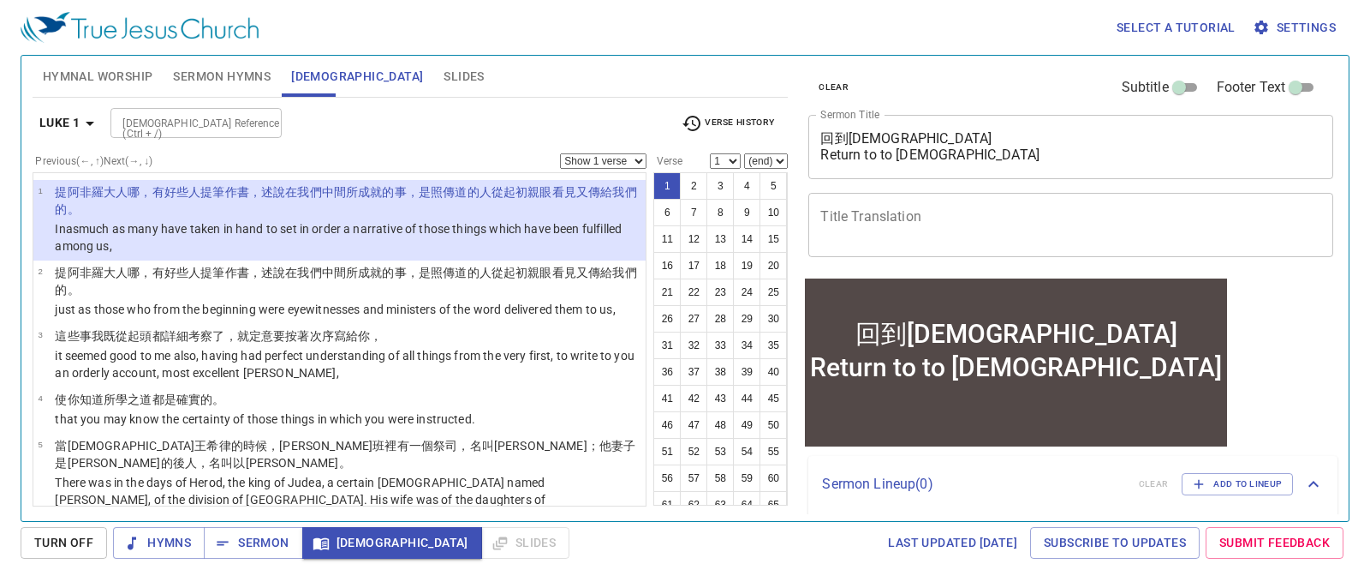
click at [75, 75] on span "Hymnal Worship" at bounding box center [98, 76] width 110 height 21
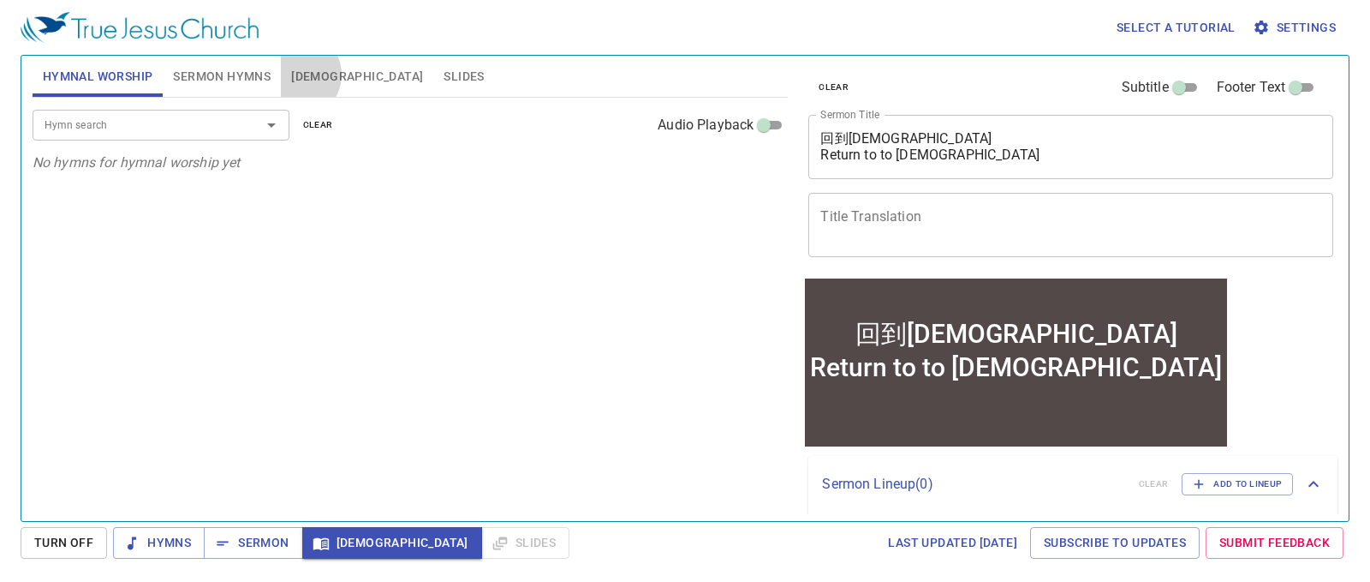
click at [296, 75] on span "Bible" at bounding box center [357, 76] width 132 height 21
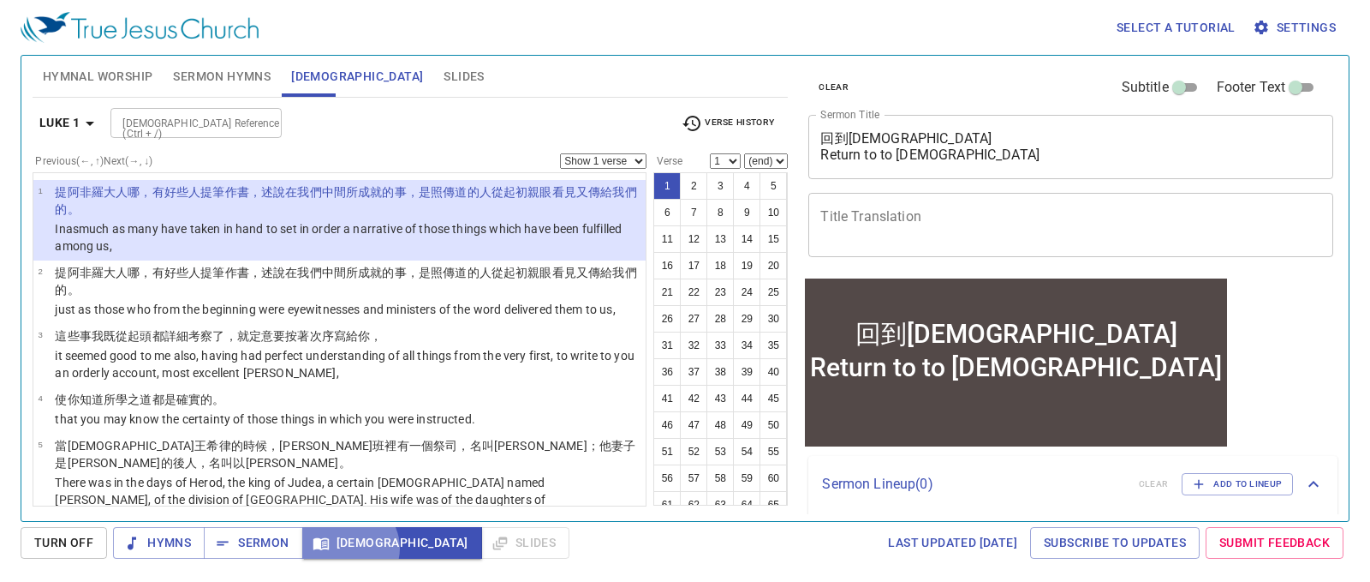
click at [348, 547] on span "Bible" at bounding box center [392, 542] width 152 height 21
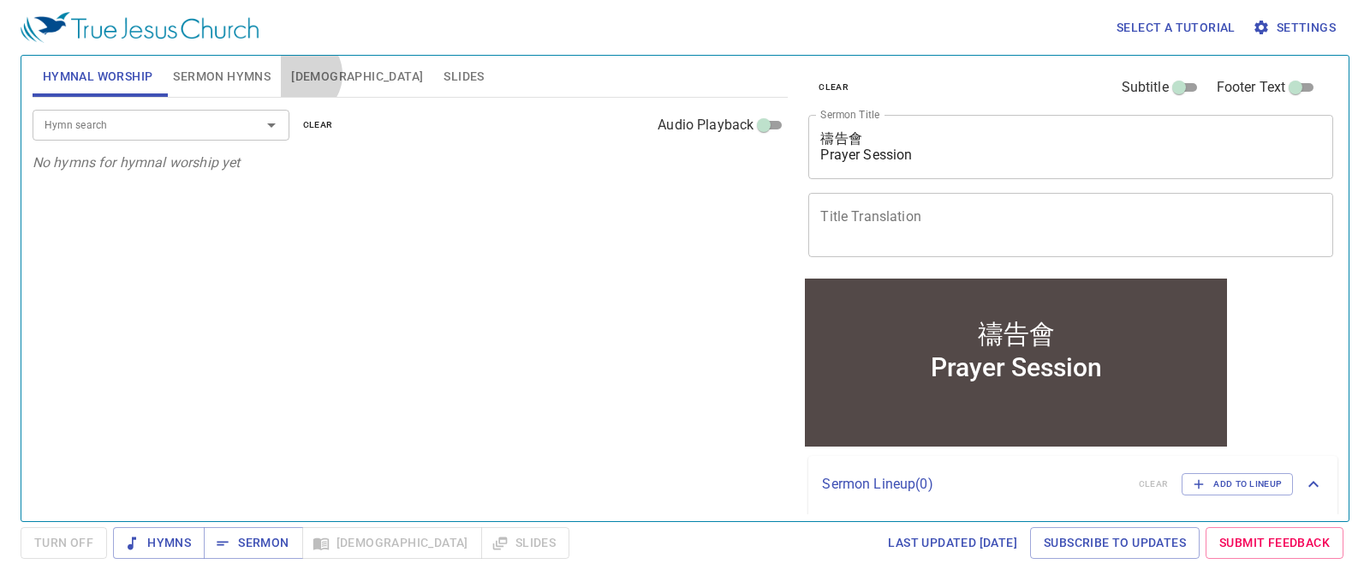
click at [299, 75] on span "[DEMOGRAPHIC_DATA]" at bounding box center [357, 76] width 132 height 21
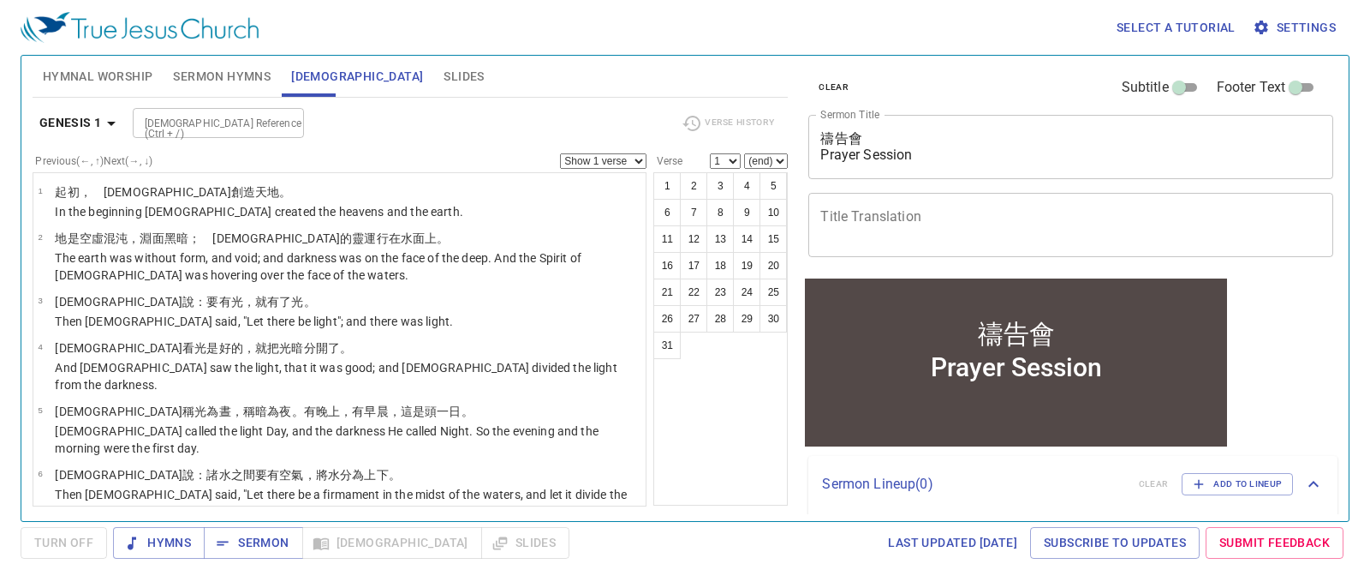
click at [1321, 17] on span "Settings" at bounding box center [1296, 27] width 80 height 21
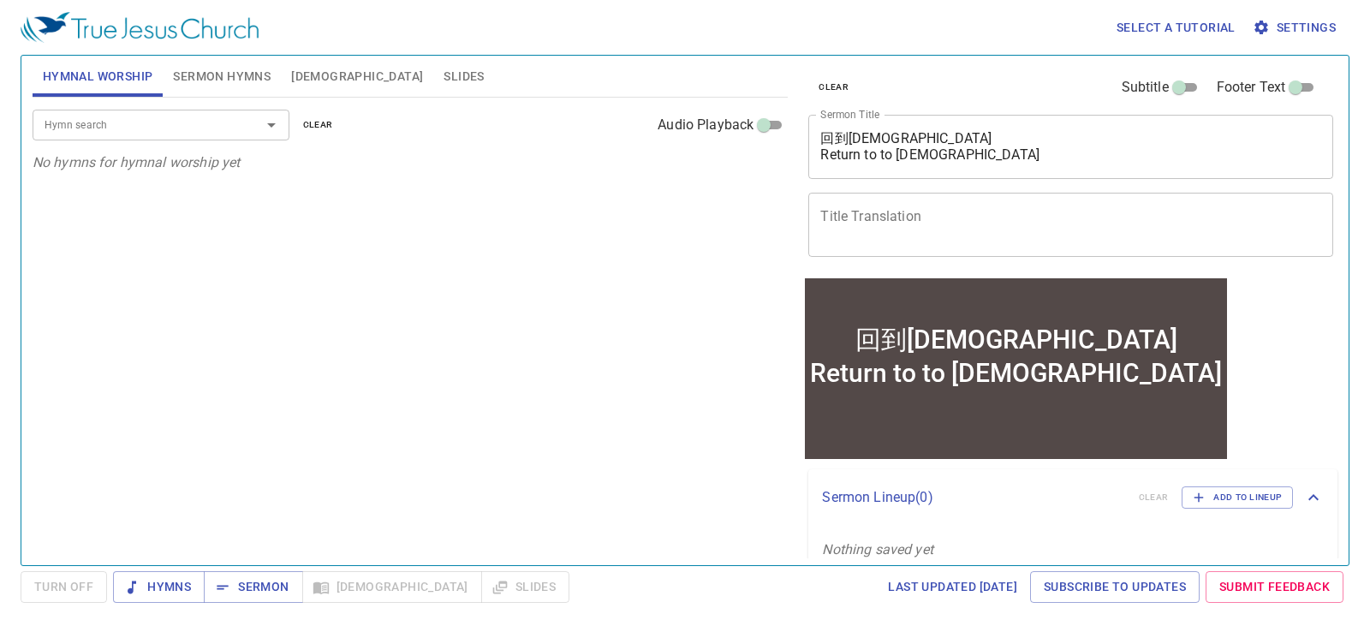
click at [308, 81] on span "Bible" at bounding box center [357, 76] width 132 height 21
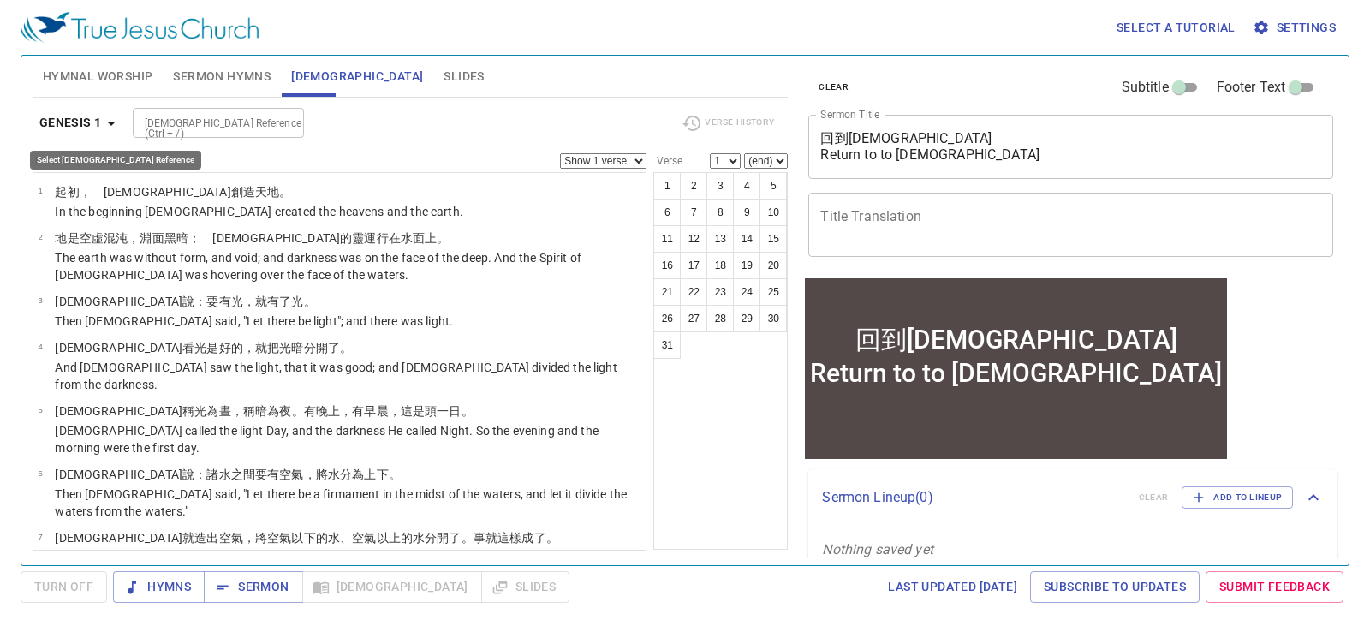
click at [98, 133] on b "Genesis 1" at bounding box center [70, 122] width 63 height 21
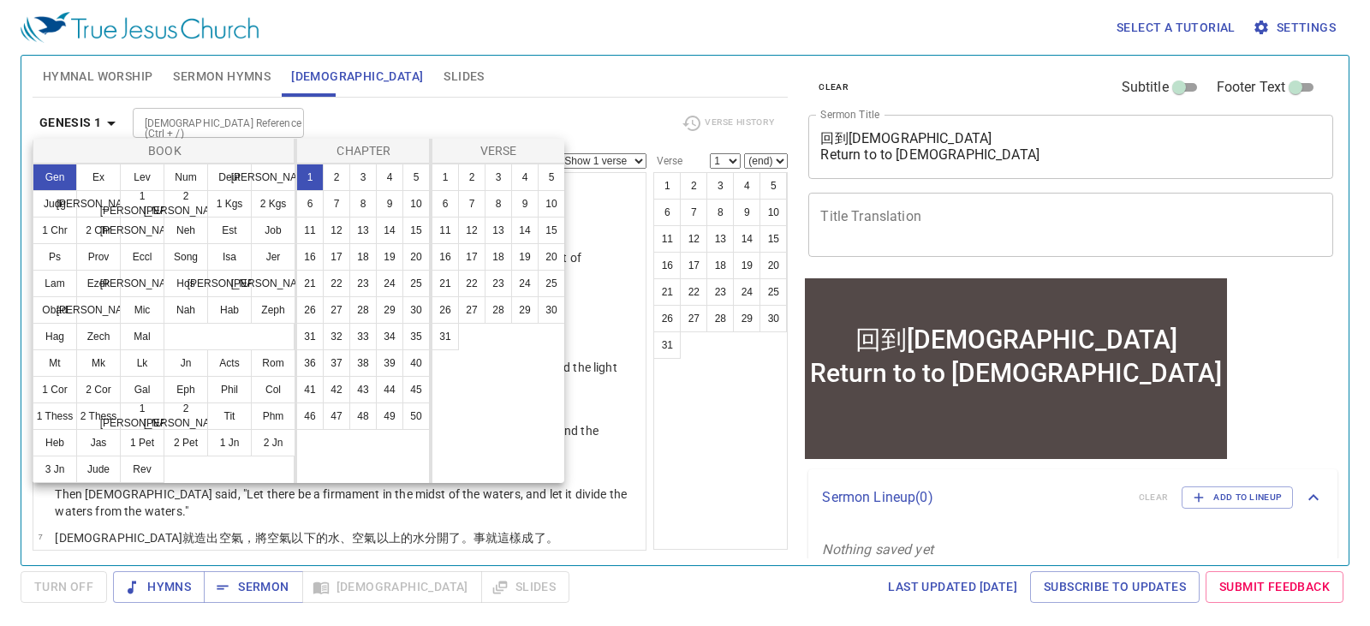
click at [55, 177] on button "Gen" at bounding box center [55, 177] width 45 height 27
click at [451, 172] on button "1" at bounding box center [445, 177] width 27 height 27
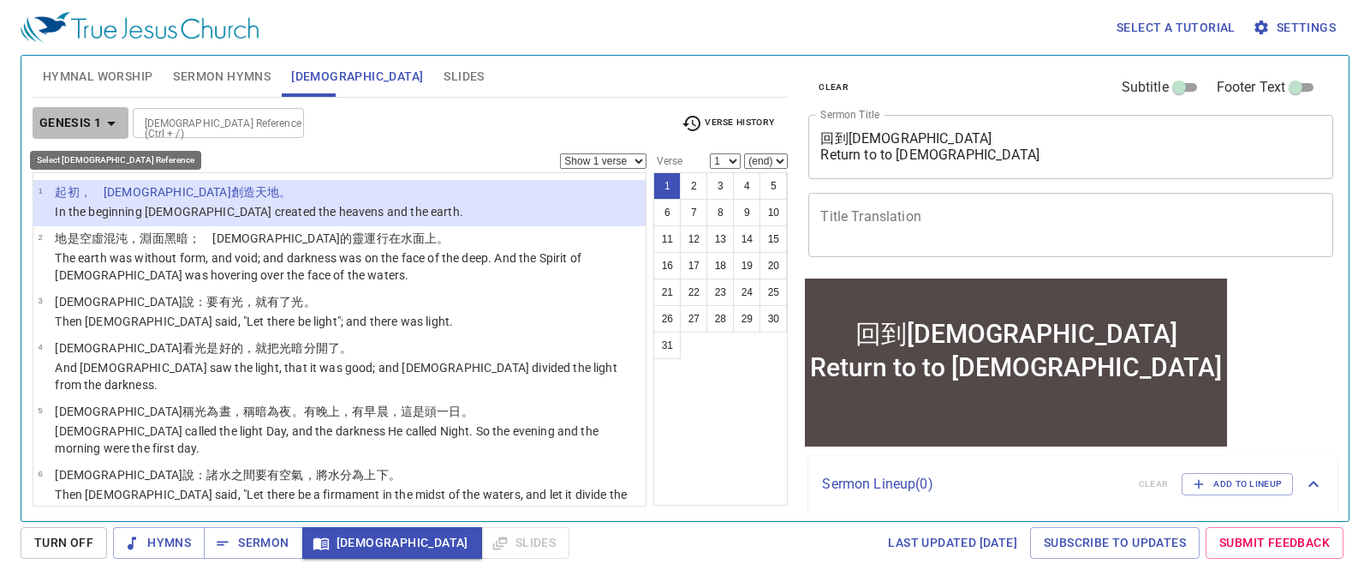
click at [104, 128] on icon "button" at bounding box center [111, 123] width 21 height 21
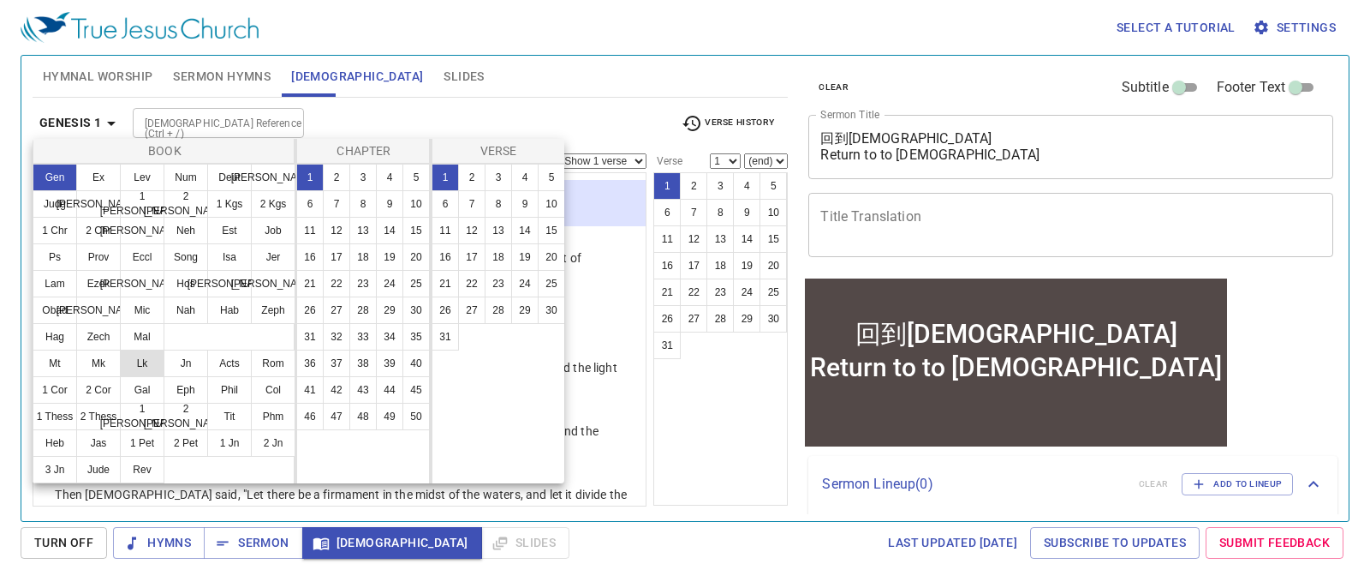
click at [142, 363] on button "Lk" at bounding box center [142, 362] width 45 height 27
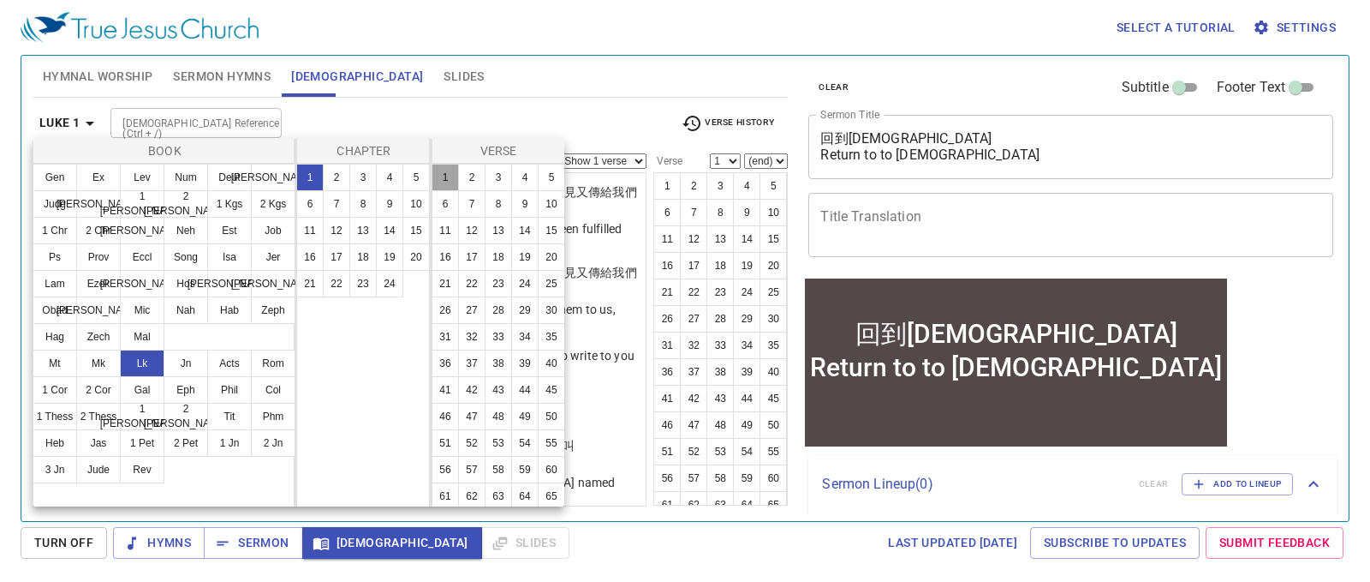
click at [444, 181] on button "1" at bounding box center [445, 177] width 27 height 27
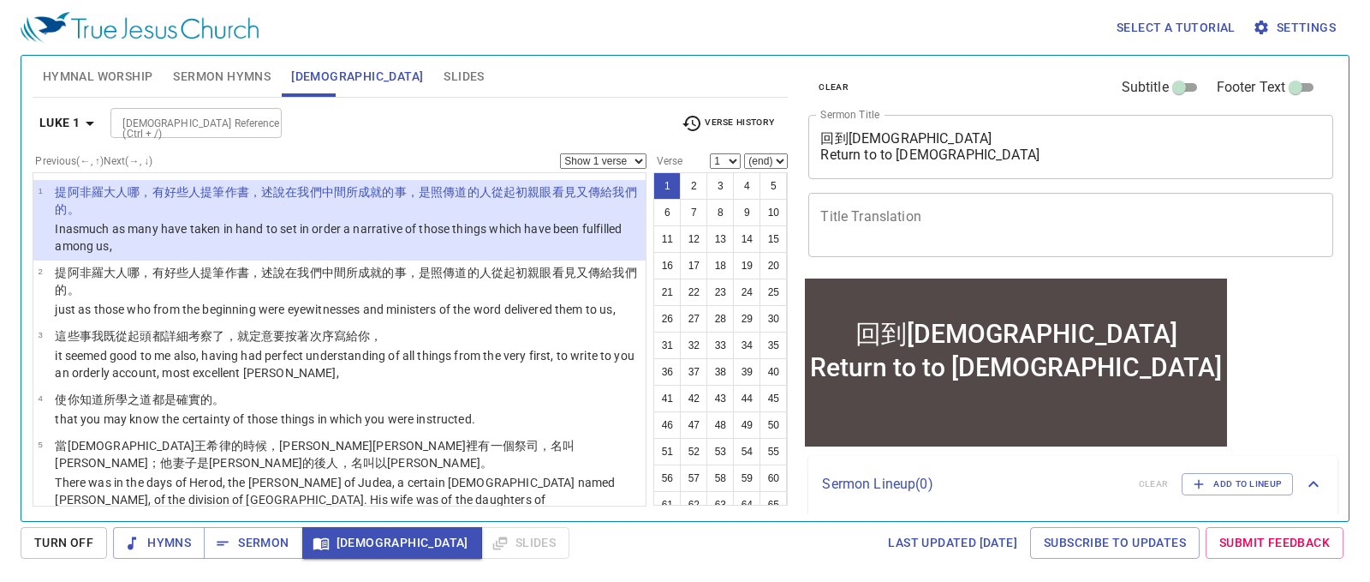
click at [897, 159] on textarea "回到神 Return to to God" at bounding box center [1070, 146] width 501 height 33
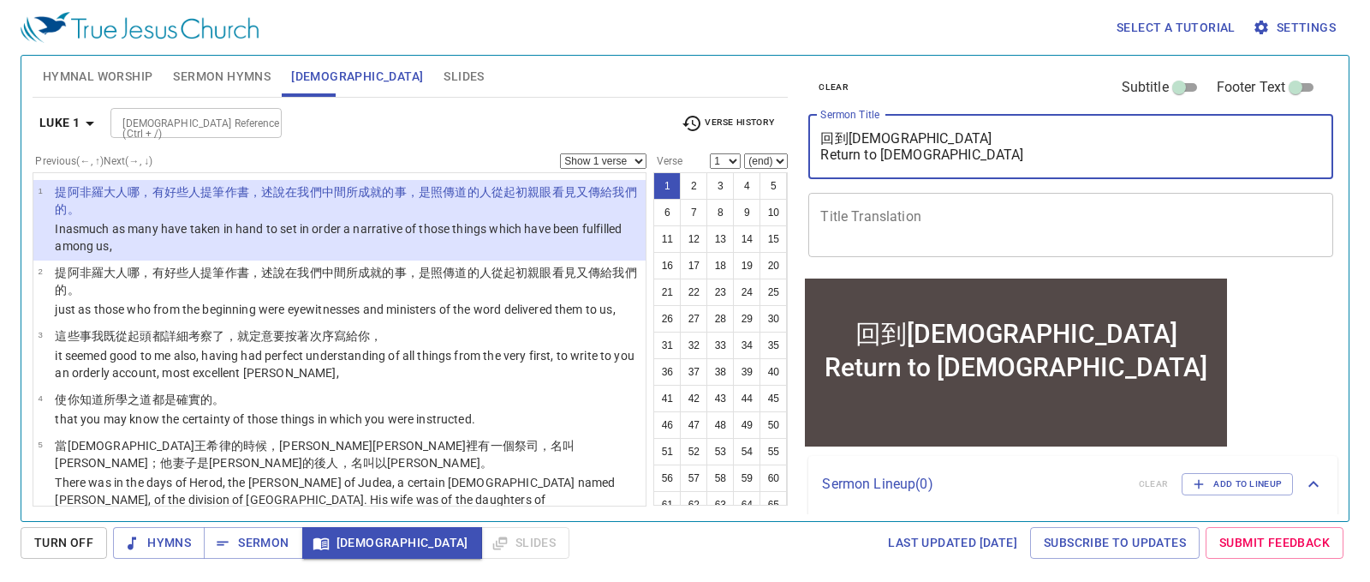
type textarea "回到神 Return to God"
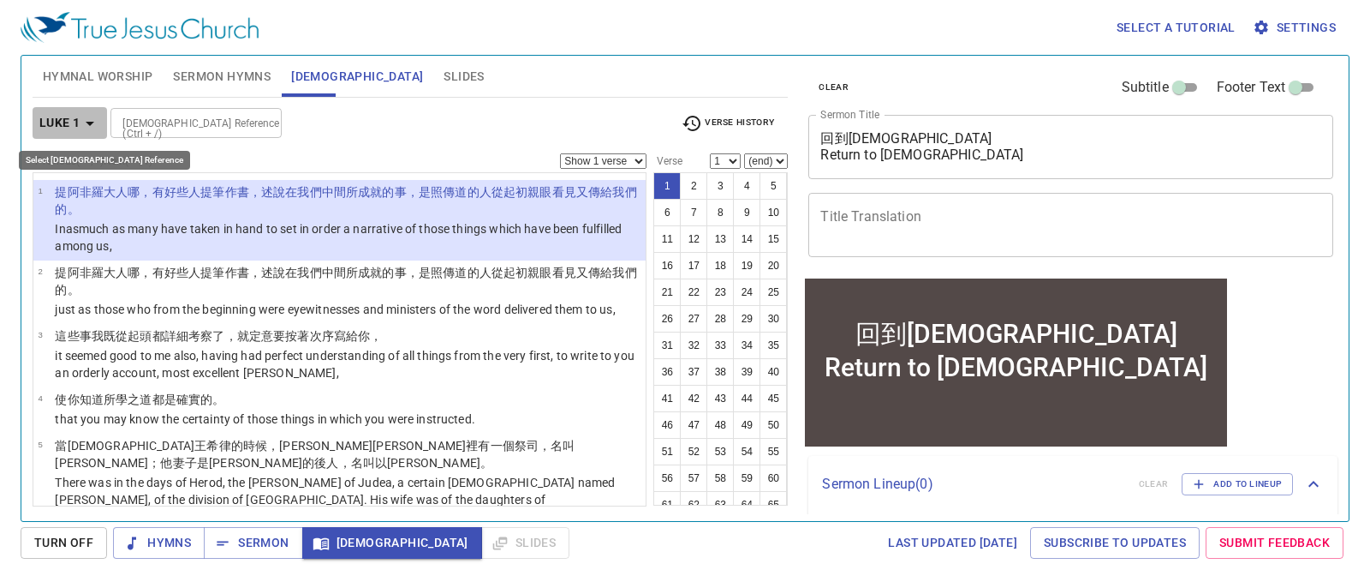
click at [86, 128] on icon "button" at bounding box center [90, 123] width 21 height 21
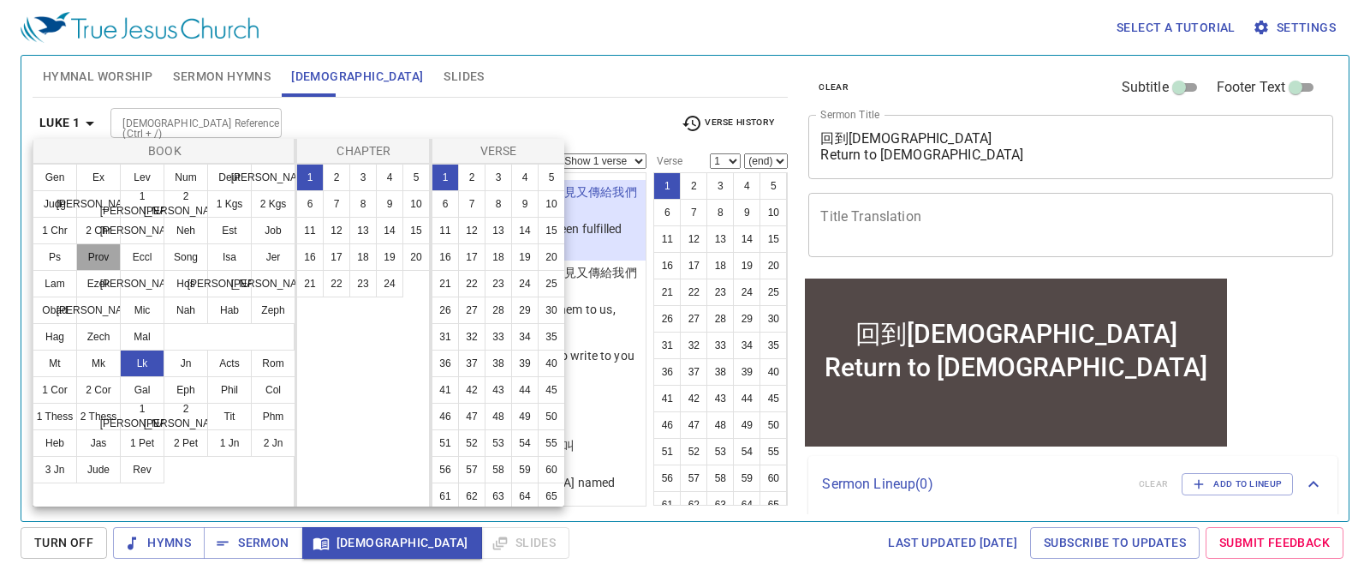
click at [103, 262] on button "Prov" at bounding box center [98, 256] width 45 height 27
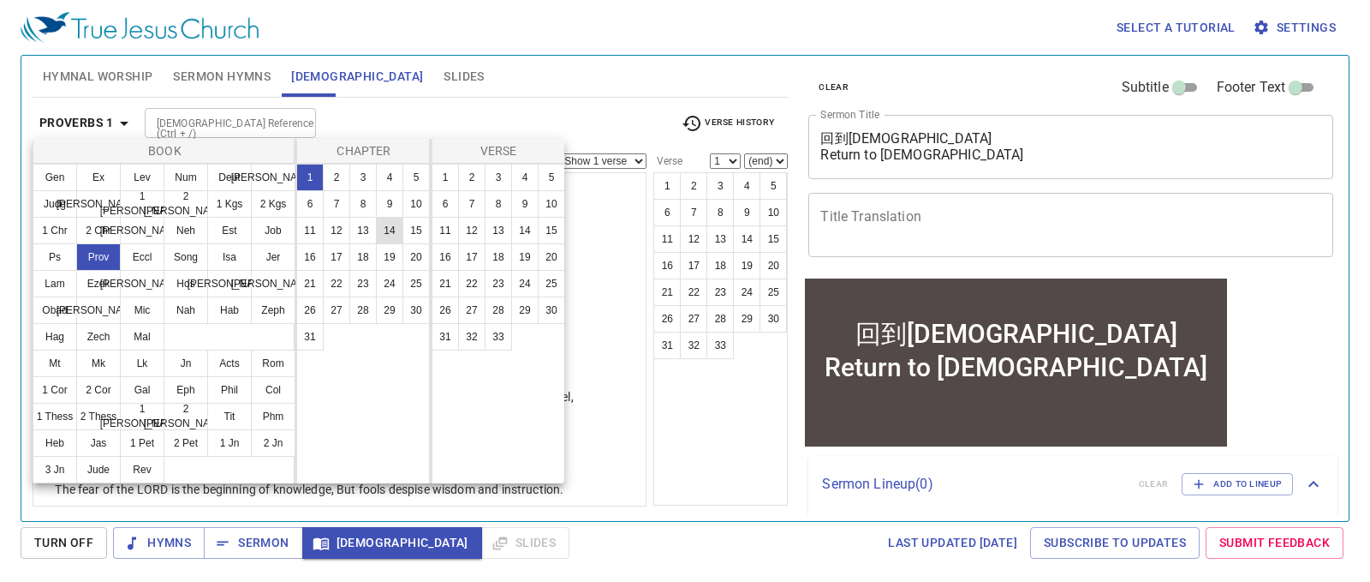
click at [396, 233] on button "14" at bounding box center [389, 230] width 27 height 27
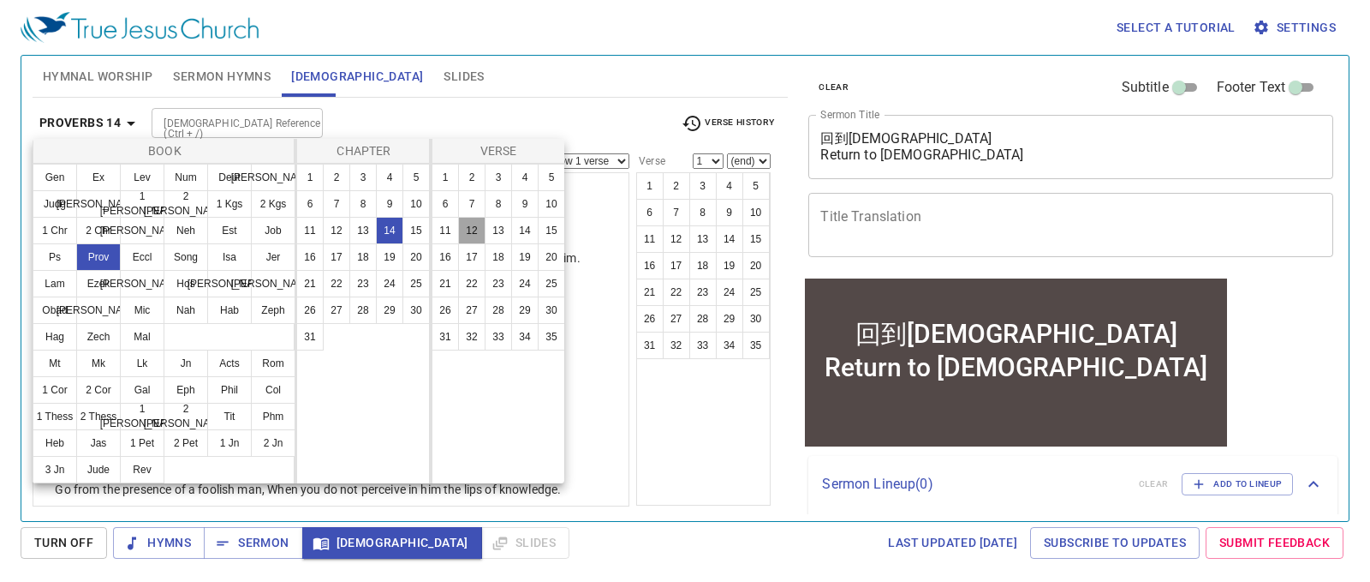
click at [478, 229] on button "12" at bounding box center [471, 230] width 27 height 27
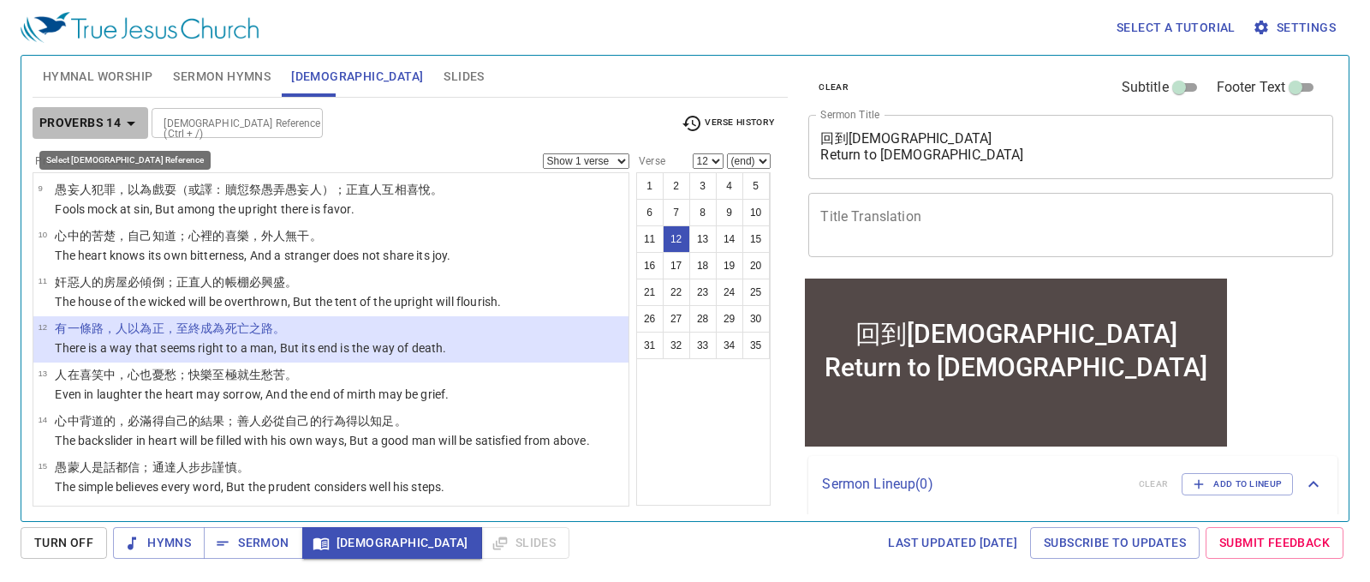
click at [133, 120] on icon "button" at bounding box center [131, 123] width 21 height 21
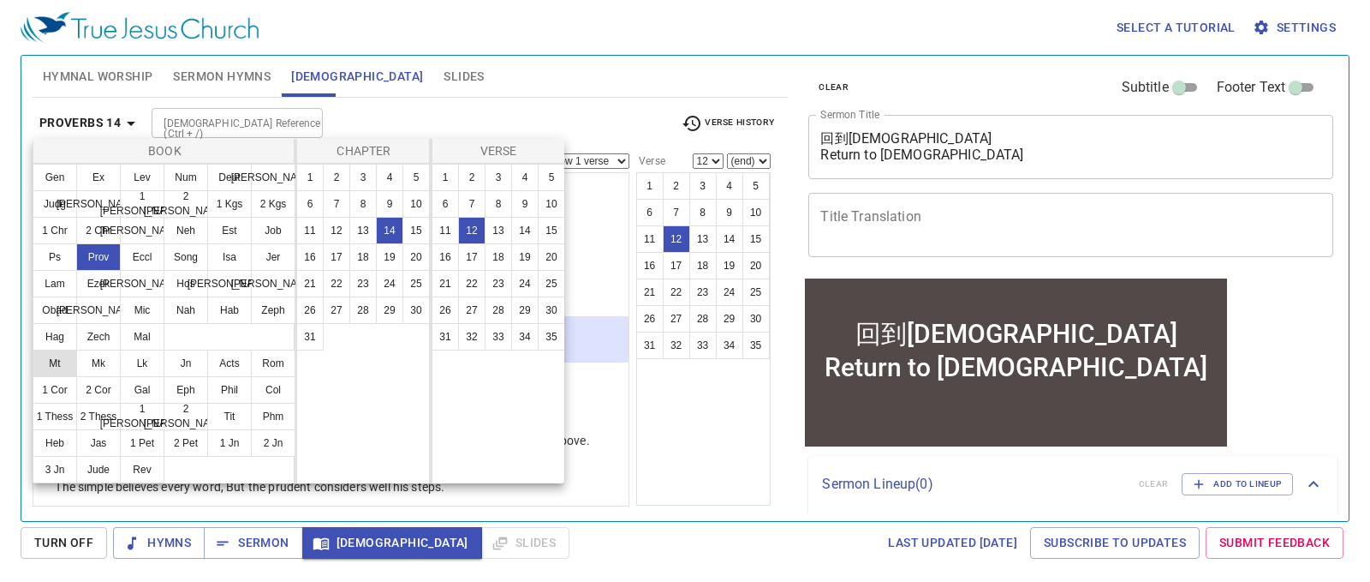
click at [51, 360] on button "Mt" at bounding box center [55, 362] width 45 height 27
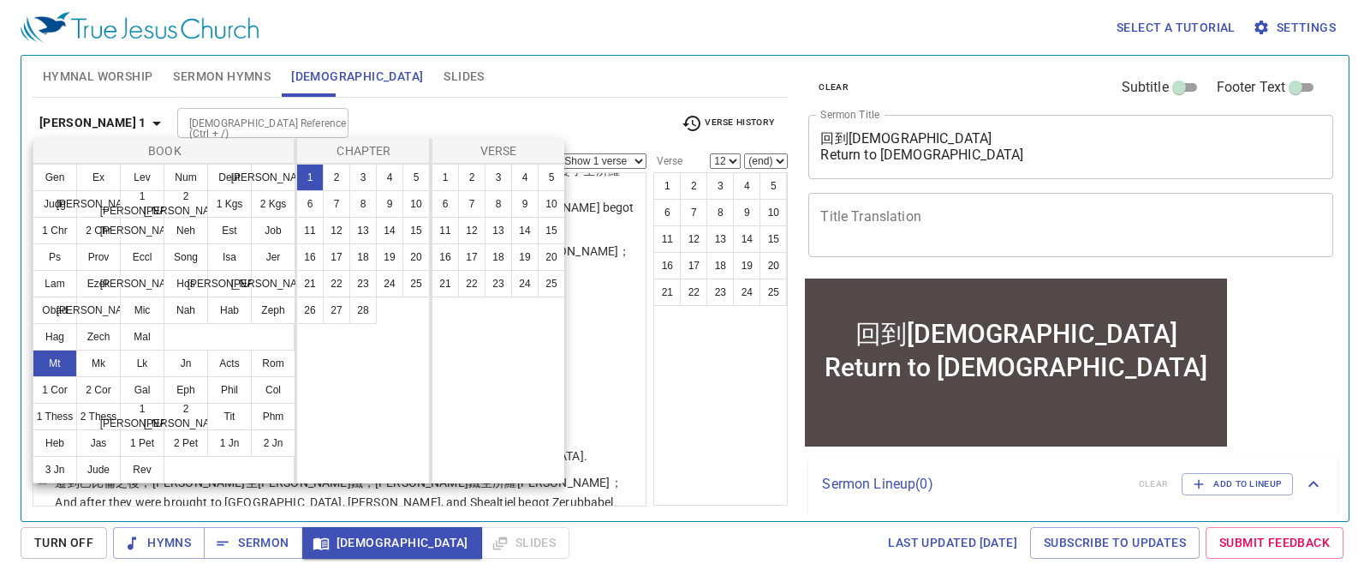
scroll to position [0, 0]
click at [335, 203] on button "7" at bounding box center [336, 203] width 27 height 27
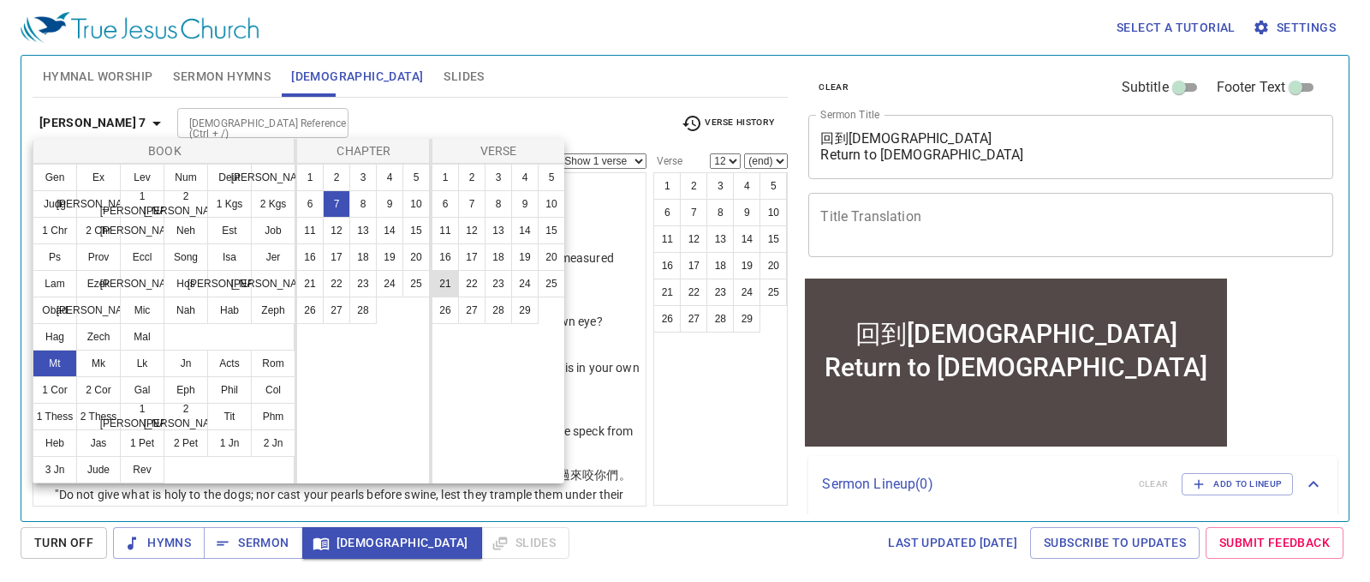
click at [453, 279] on button "21" at bounding box center [445, 283] width 27 height 27
select select "21"
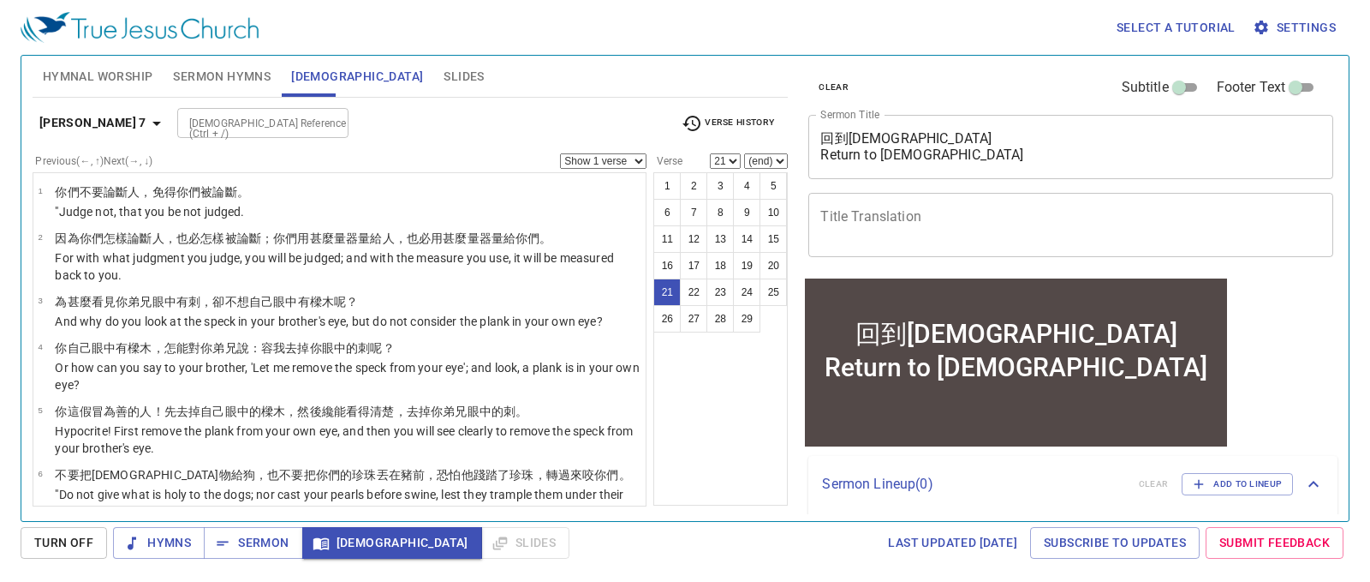
scroll to position [900, 0]
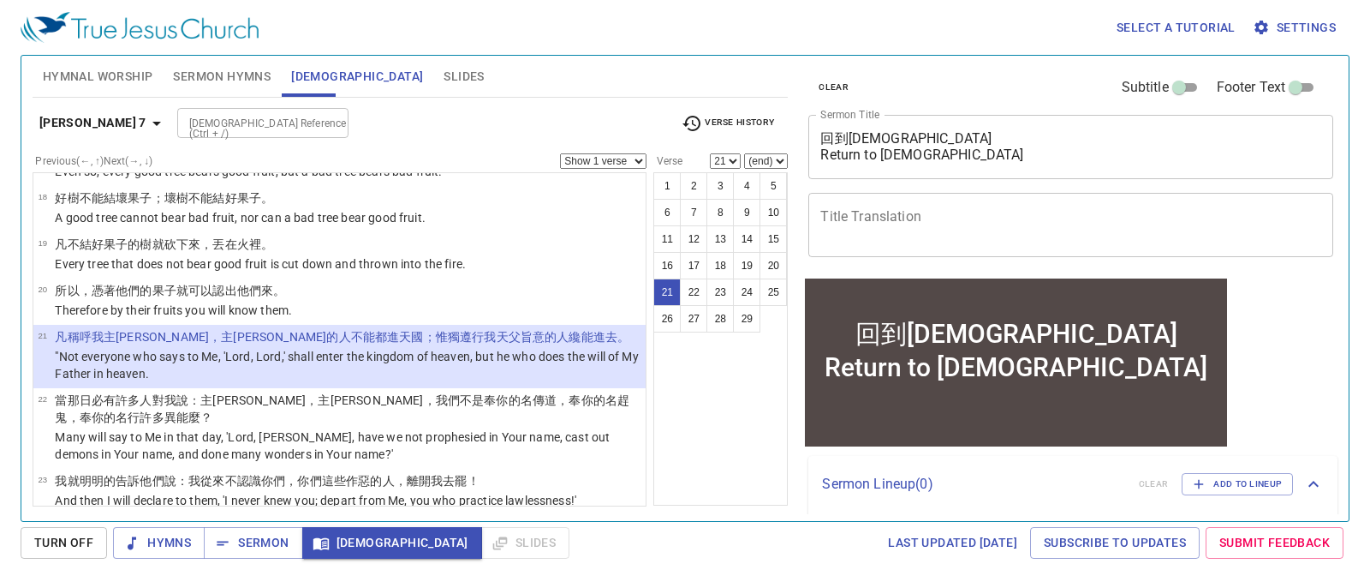
click at [637, 162] on select "Show 1 verse Show 2 verses Show 3 verses Show 4 verses Show 5 verses" at bounding box center [603, 160] width 87 height 15
select select "2"
click at [560, 153] on select "Show 1 verse Show 2 verses Show 3 verses Show 4 verses Show 5 verses" at bounding box center [603, 160] width 87 height 15
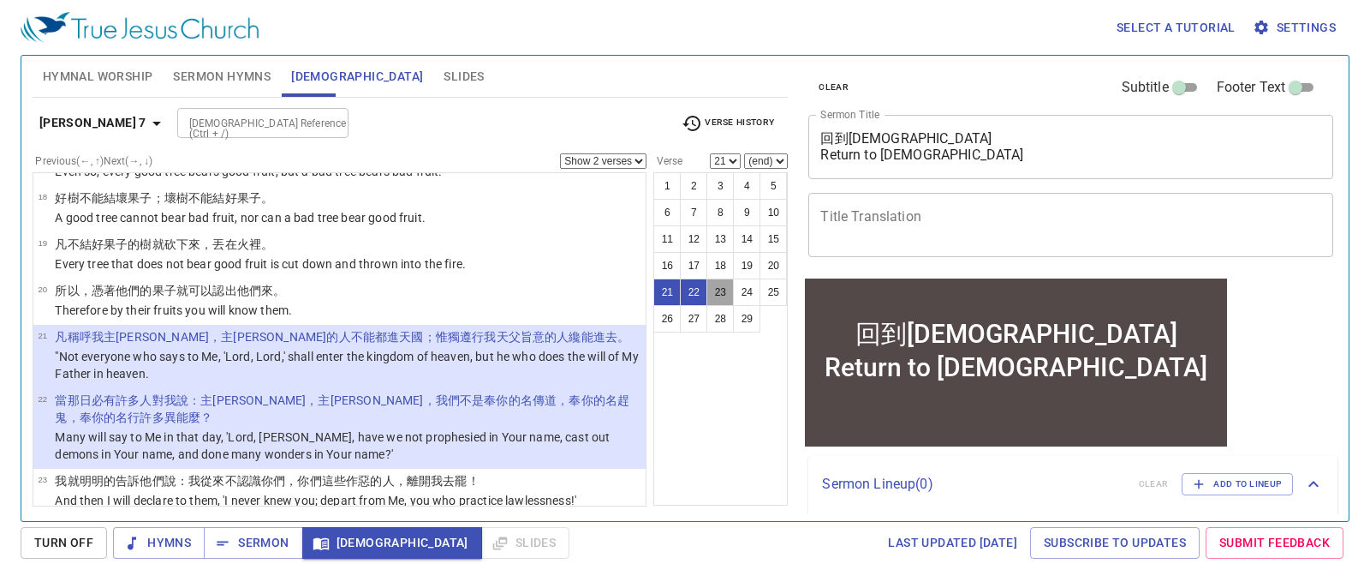
click at [717, 291] on button "23" at bounding box center [720, 291] width 27 height 27
select select "23"
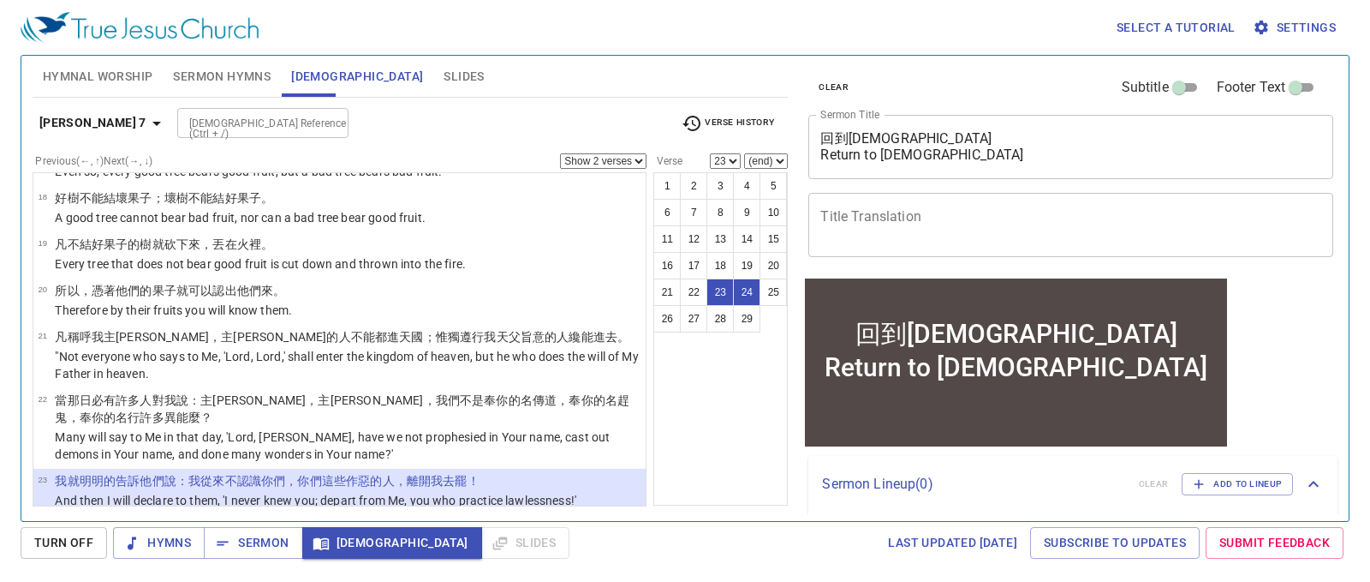
click at [640, 159] on select "Show 1 verse Show 2 verses Show 3 verses Show 4 verses Show 5 verses" at bounding box center [603, 160] width 87 height 15
select select "4"
click at [560, 153] on select "Show 1 verse Show 2 verses Show 3 verses Show 4 verses Show 5 verses" at bounding box center [603, 160] width 87 height 15
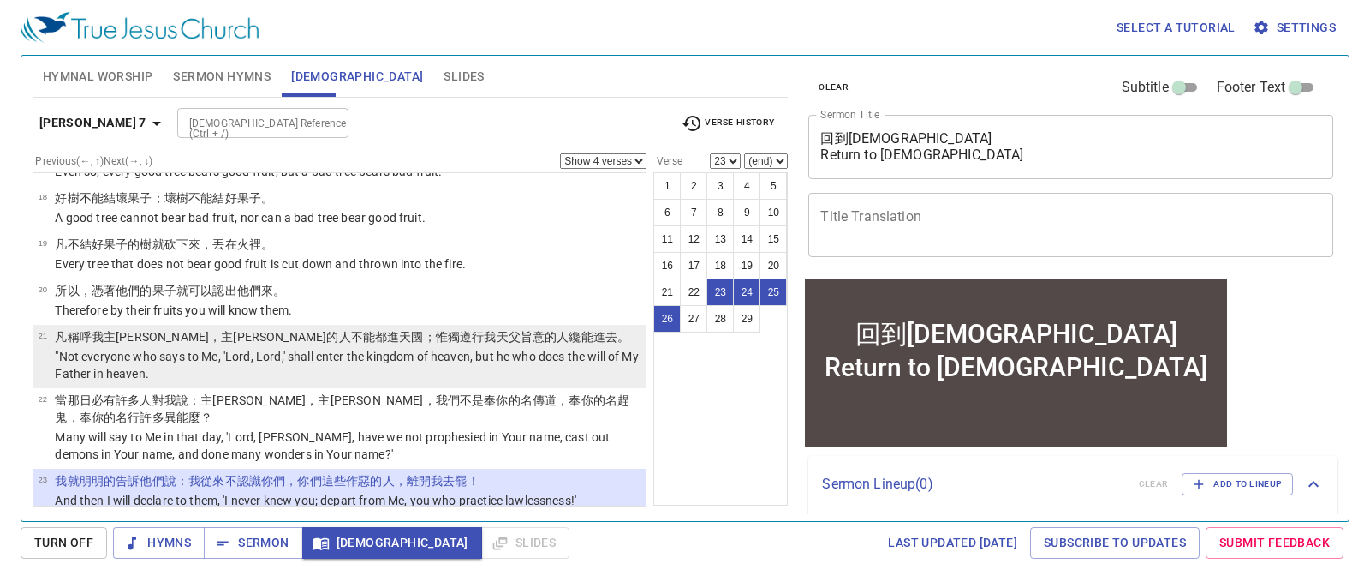
click at [278, 348] on p ""Not everyone who says to Me, 'Lord, Lord,' shall enter the kingdom of heaven, …" at bounding box center [348, 365] width 586 height 34
select select "21"
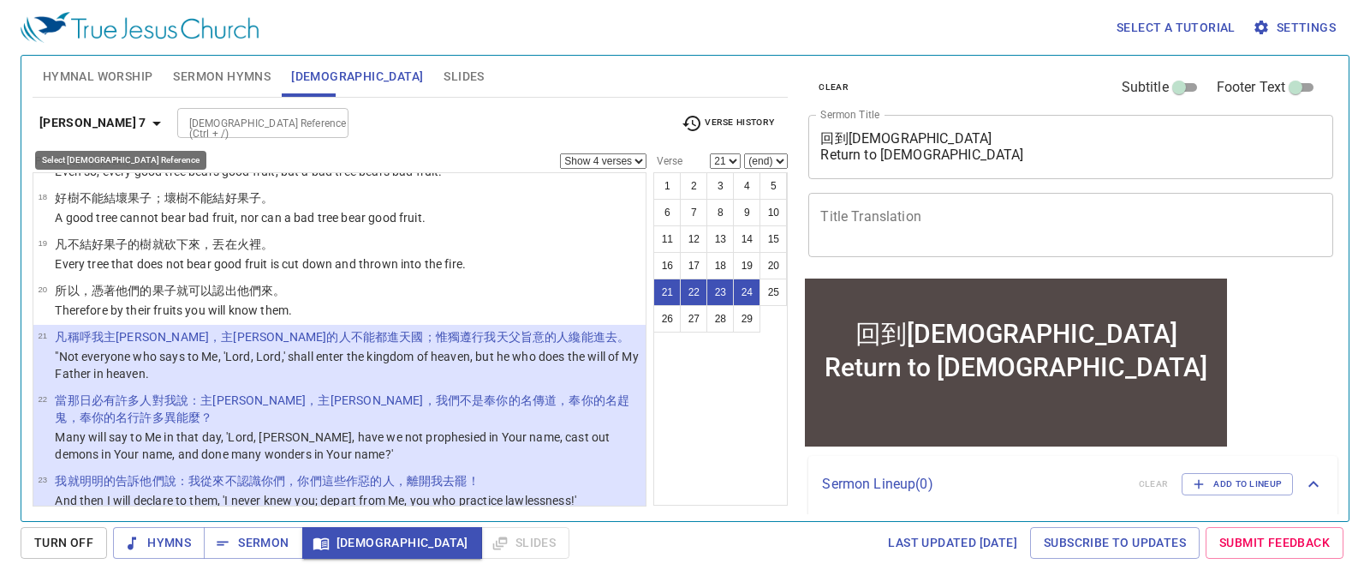
click at [146, 123] on icon "button" at bounding box center [156, 123] width 21 height 21
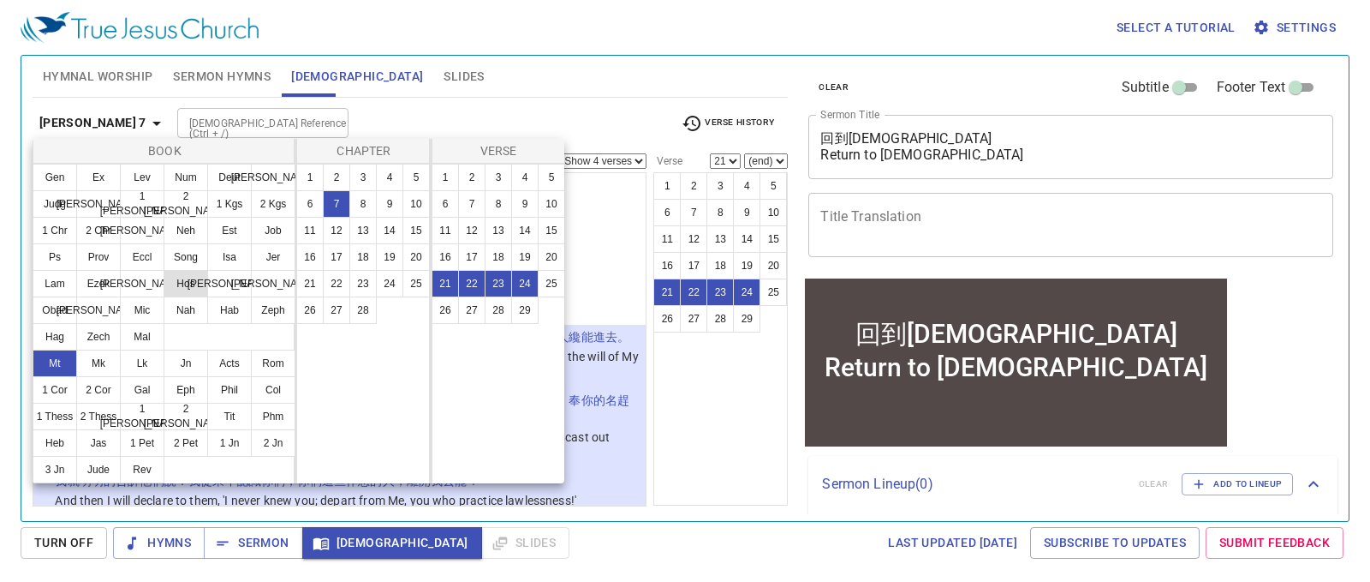
click at [188, 287] on button "Hos" at bounding box center [186, 283] width 45 height 27
select select "1"
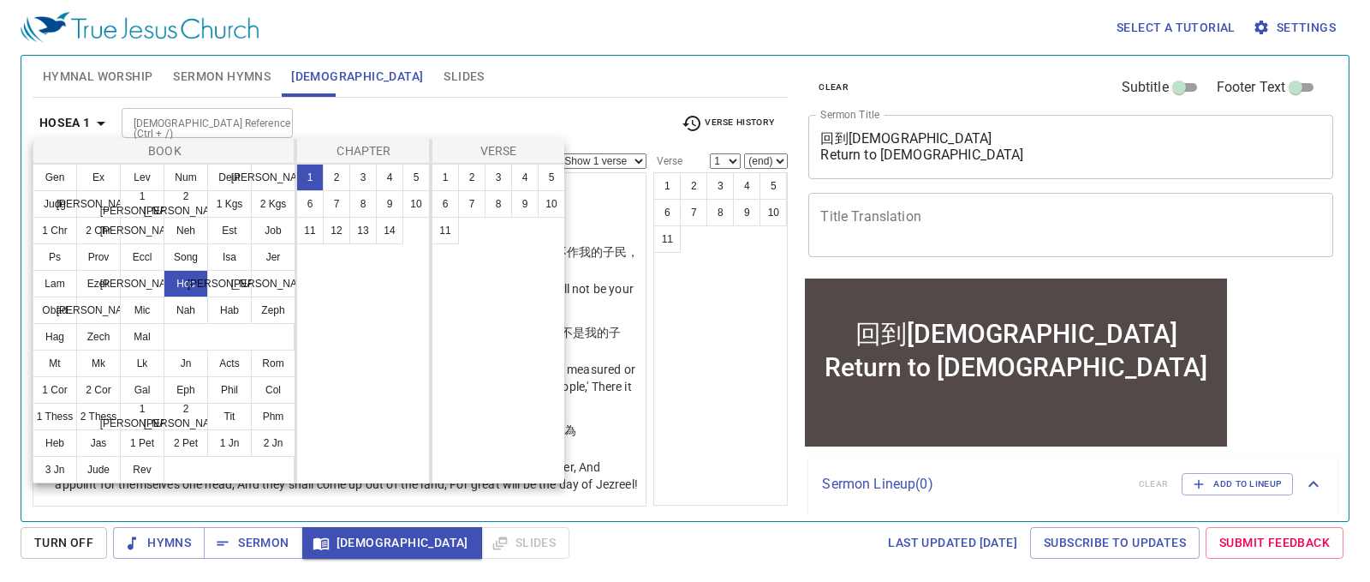
scroll to position [0, 0]
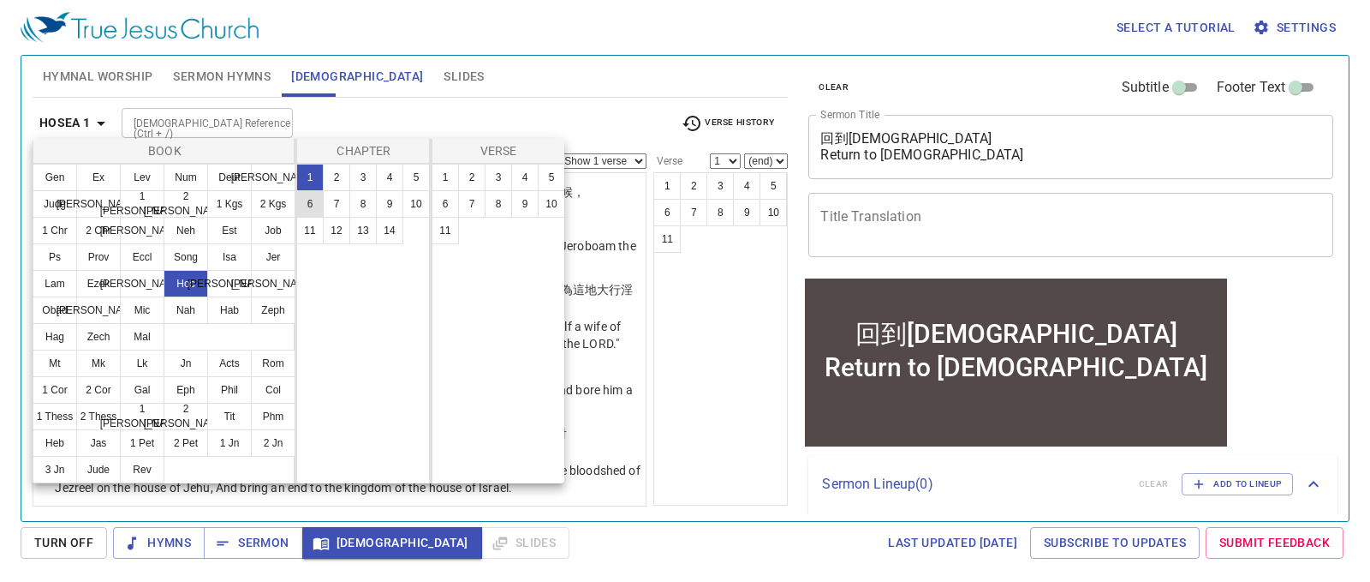
click at [313, 206] on button "6" at bounding box center [309, 203] width 27 height 27
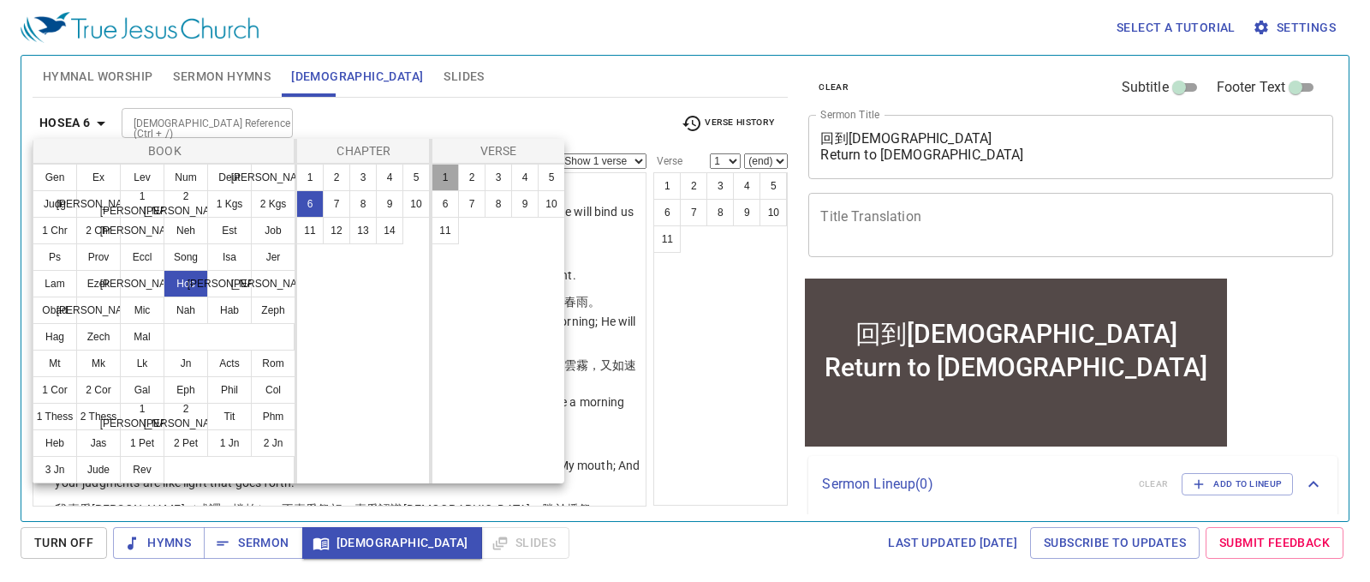
click at [440, 179] on button "1" at bounding box center [445, 177] width 27 height 27
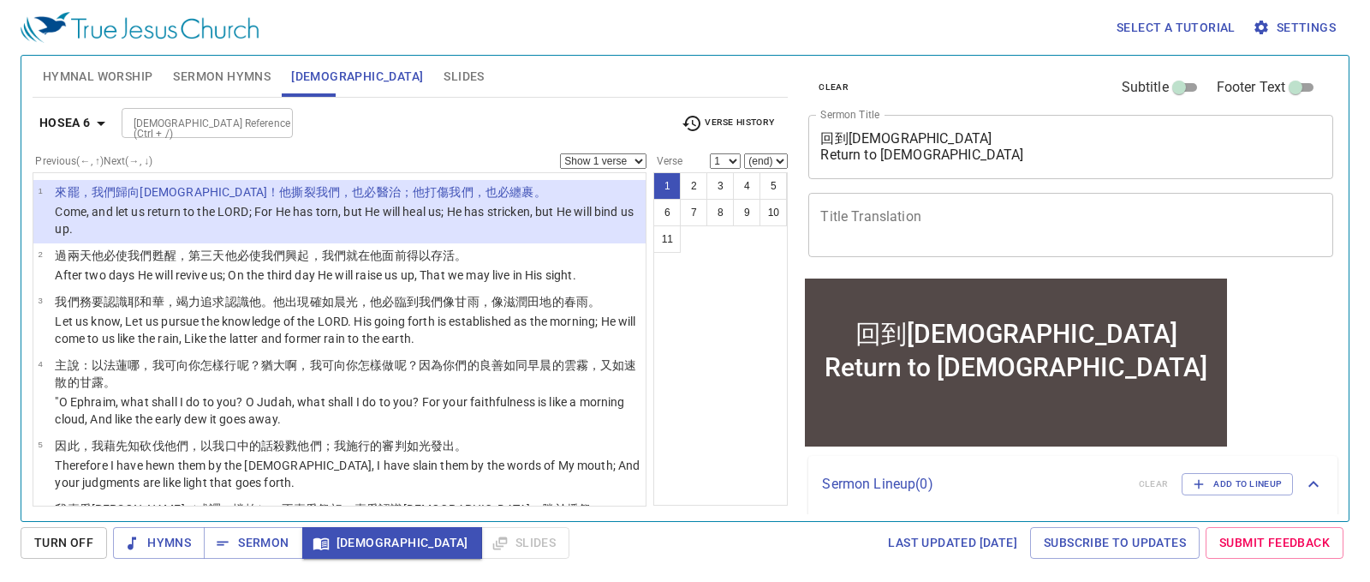
click at [587, 162] on select "Show 1 verse Show 2 verses Show 3 verses Show 4 verses Show 5 verses" at bounding box center [603, 160] width 87 height 15
click at [560, 153] on select "Show 1 verse Show 2 verses Show 3 verses Show 4 verses Show 5 verses" at bounding box center [603, 160] width 87 height 15
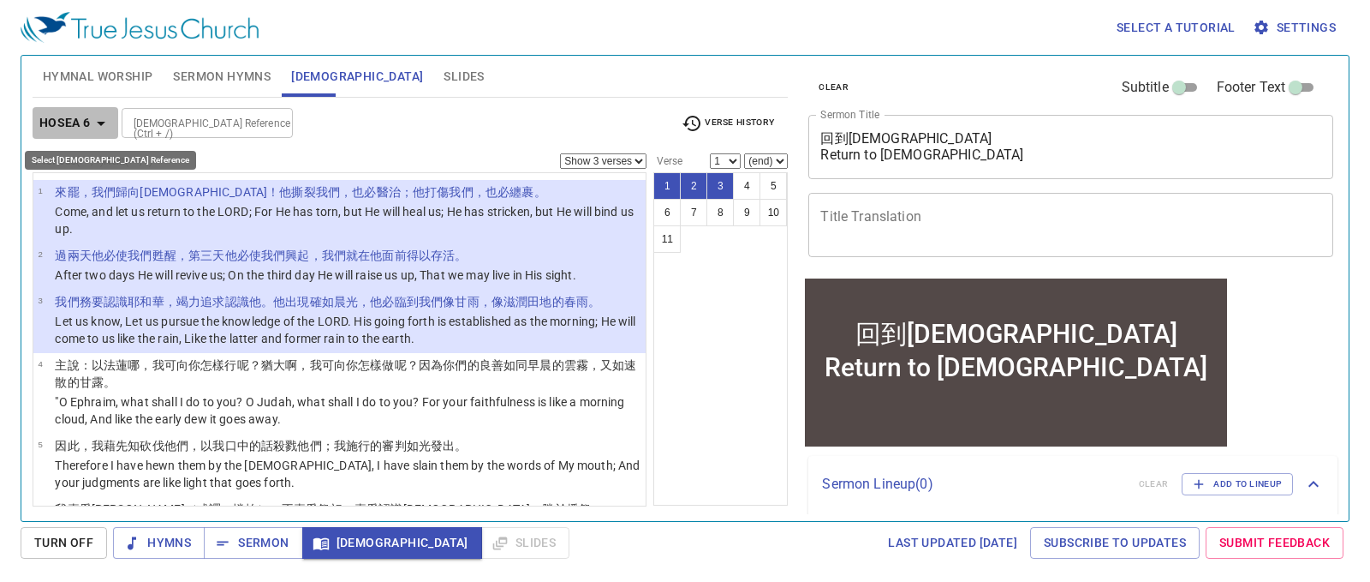
click at [102, 123] on icon "button" at bounding box center [101, 124] width 9 height 4
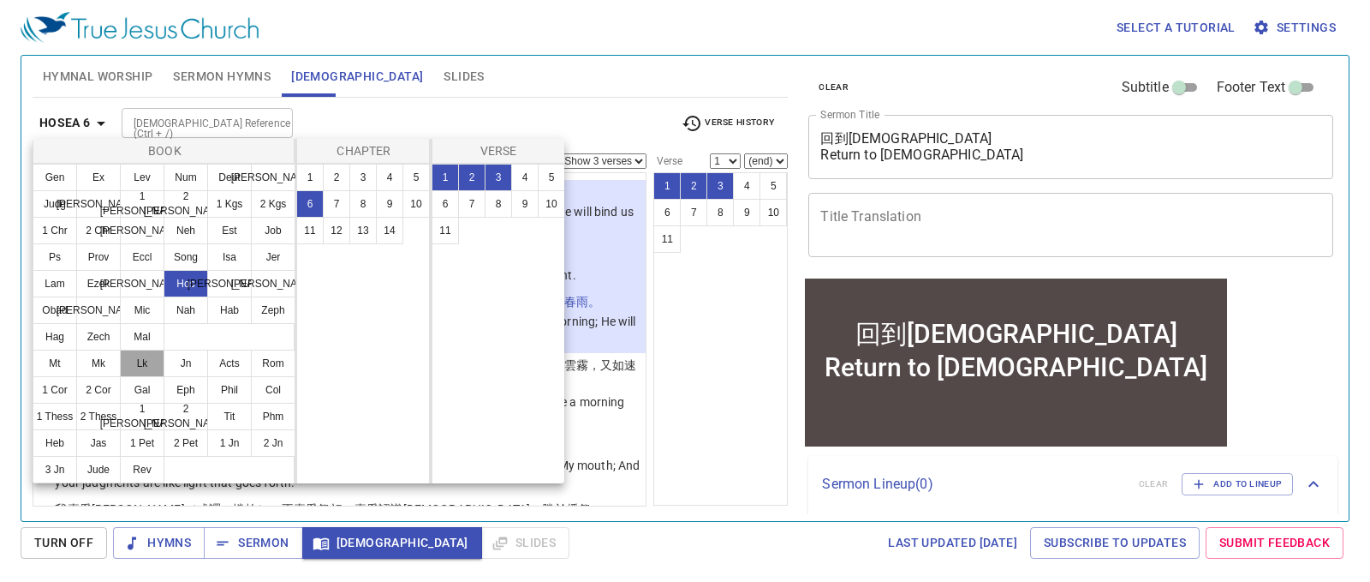
click at [136, 362] on button "Lk" at bounding box center [142, 362] width 45 height 27
select select "1"
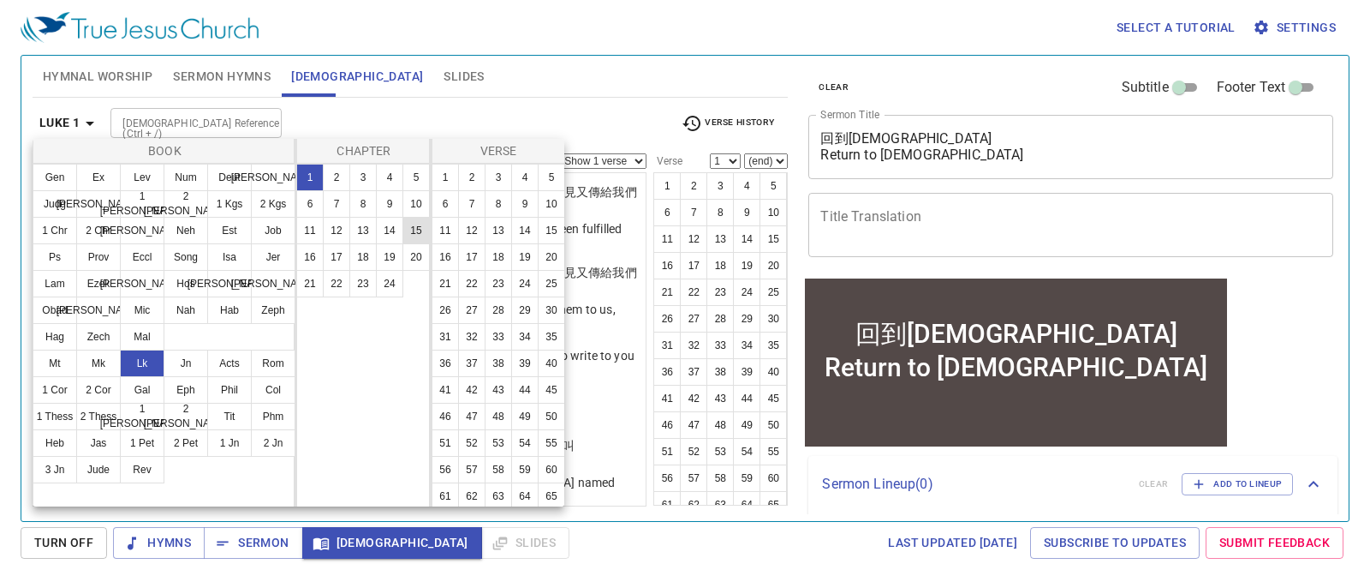
click at [417, 228] on button "15" at bounding box center [416, 230] width 27 height 27
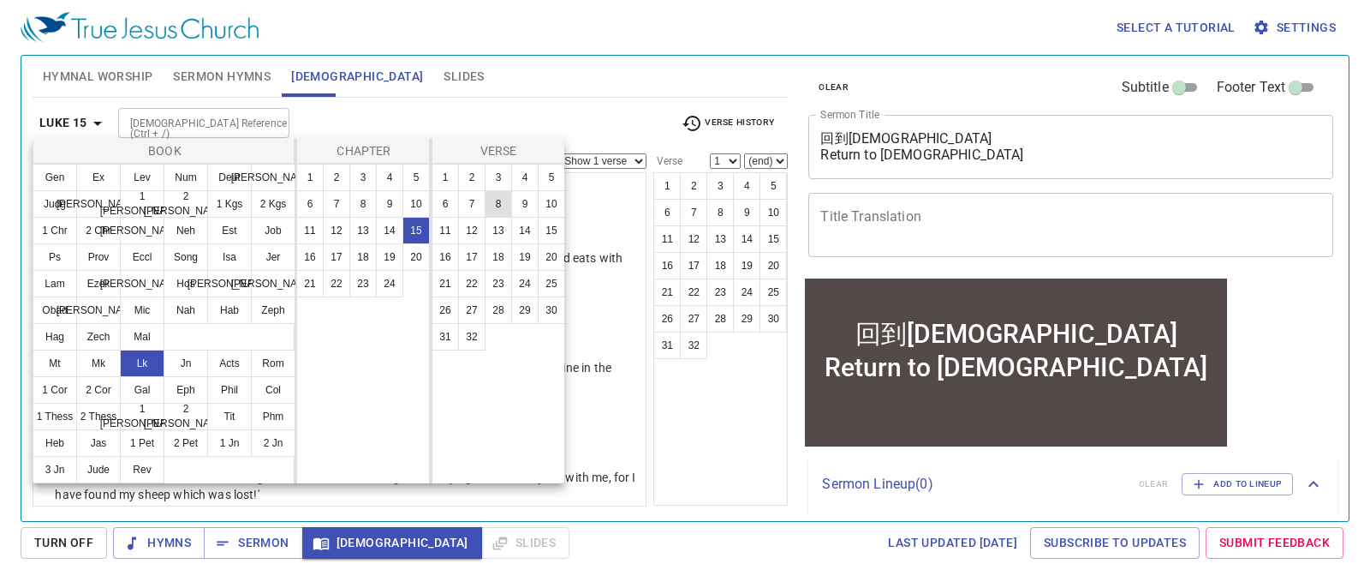
click at [503, 201] on button "8" at bounding box center [498, 203] width 27 height 27
select select "8"
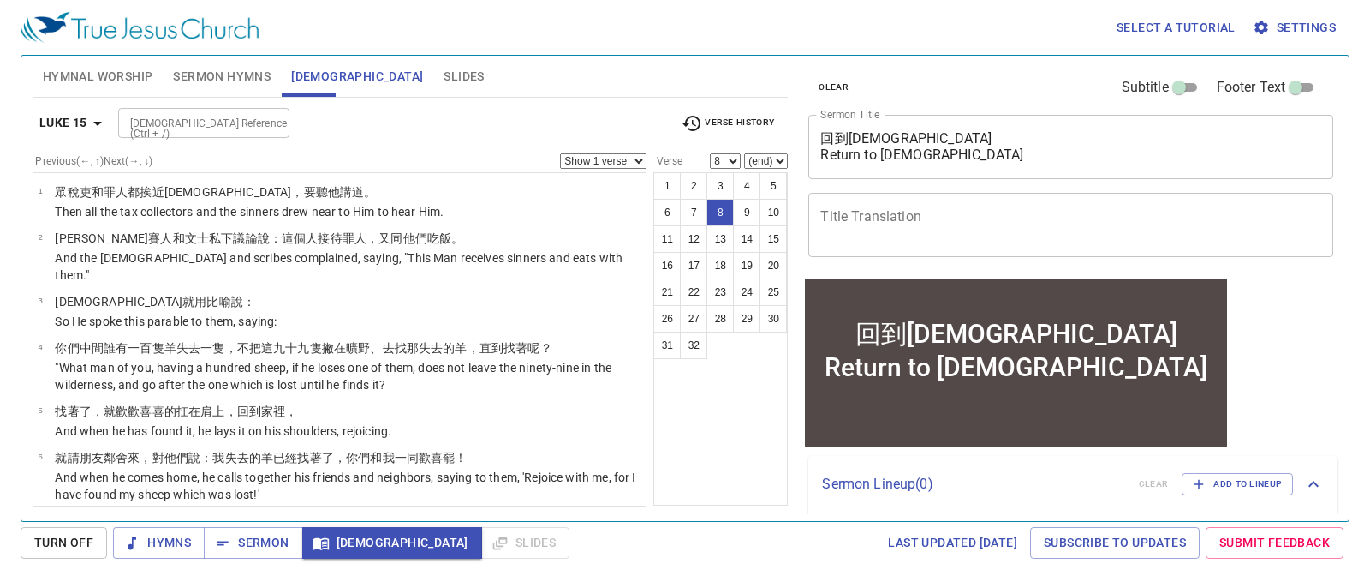
scroll to position [248, 0]
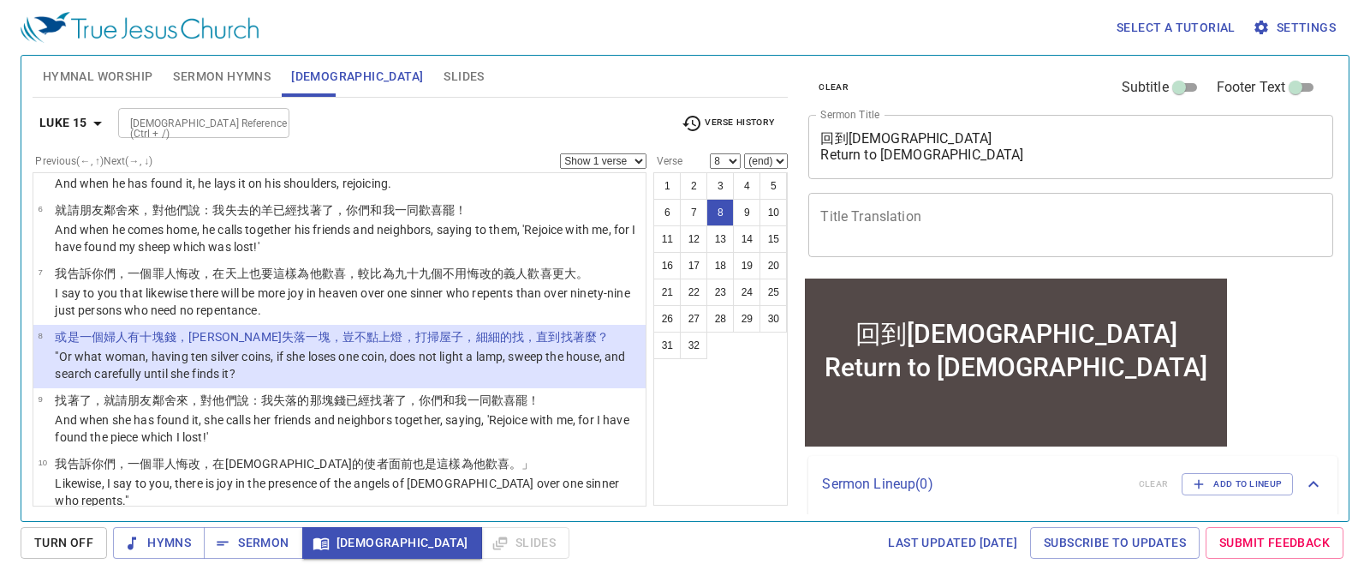
click at [577, 157] on select "Show 1 verse Show 2 verses Show 3 verses Show 4 verses Show 5 verses" at bounding box center [603, 160] width 87 height 15
click at [560, 153] on select "Show 1 verse Show 2 verses Show 3 verses Show 4 verses Show 5 verses" at bounding box center [603, 160] width 87 height 15
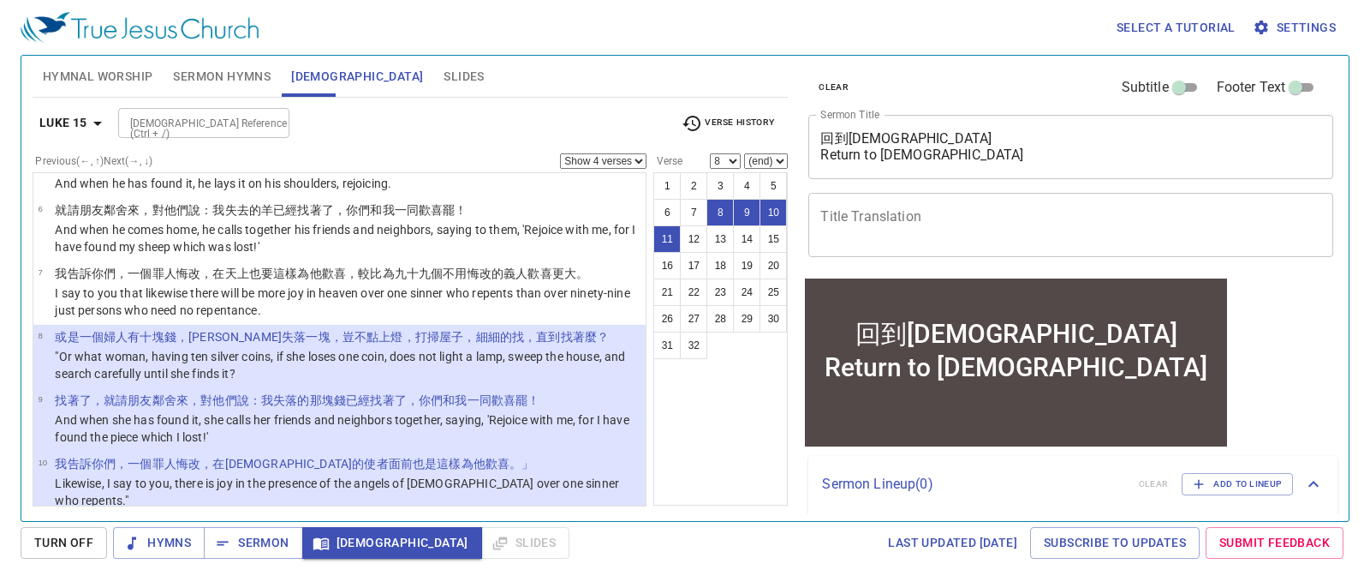
click at [638, 159] on select "Show 1 verse Show 2 verses Show 3 verses Show 4 verses Show 5 verses" at bounding box center [603, 160] width 87 height 15
click at [560, 153] on select "Show 1 verse Show 2 verses Show 3 verses Show 4 verses Show 5 verses" at bounding box center [603, 160] width 87 height 15
click at [92, 121] on icon "button" at bounding box center [97, 123] width 21 height 21
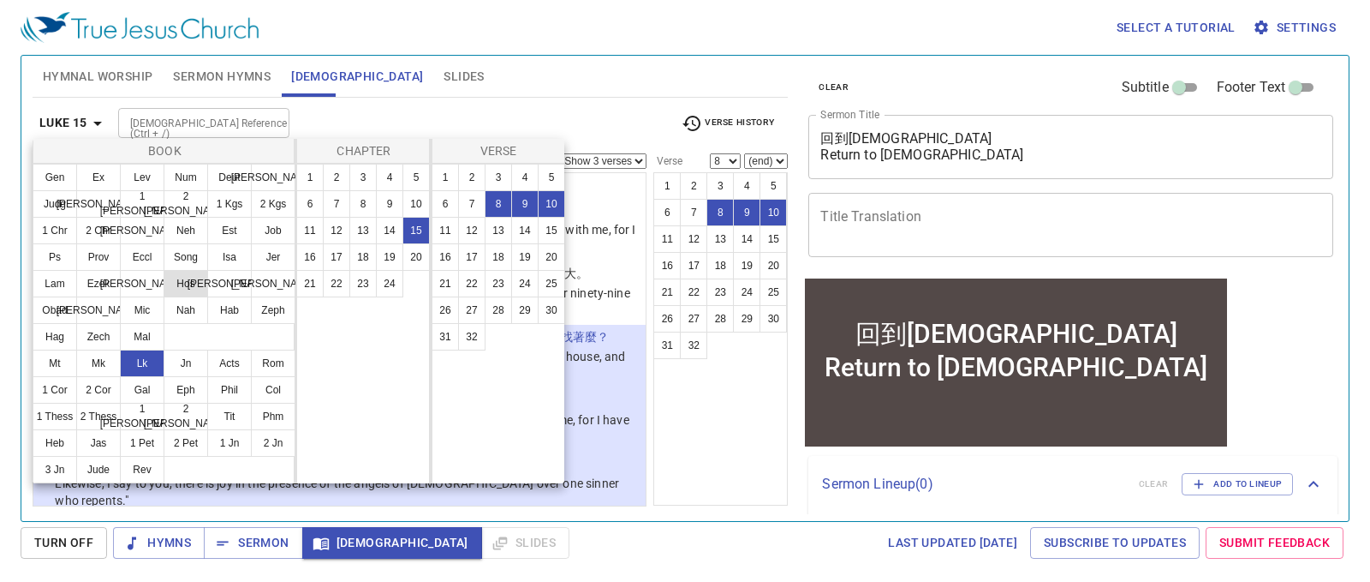
click at [188, 285] on button "Hos" at bounding box center [186, 283] width 45 height 27
select select "1"
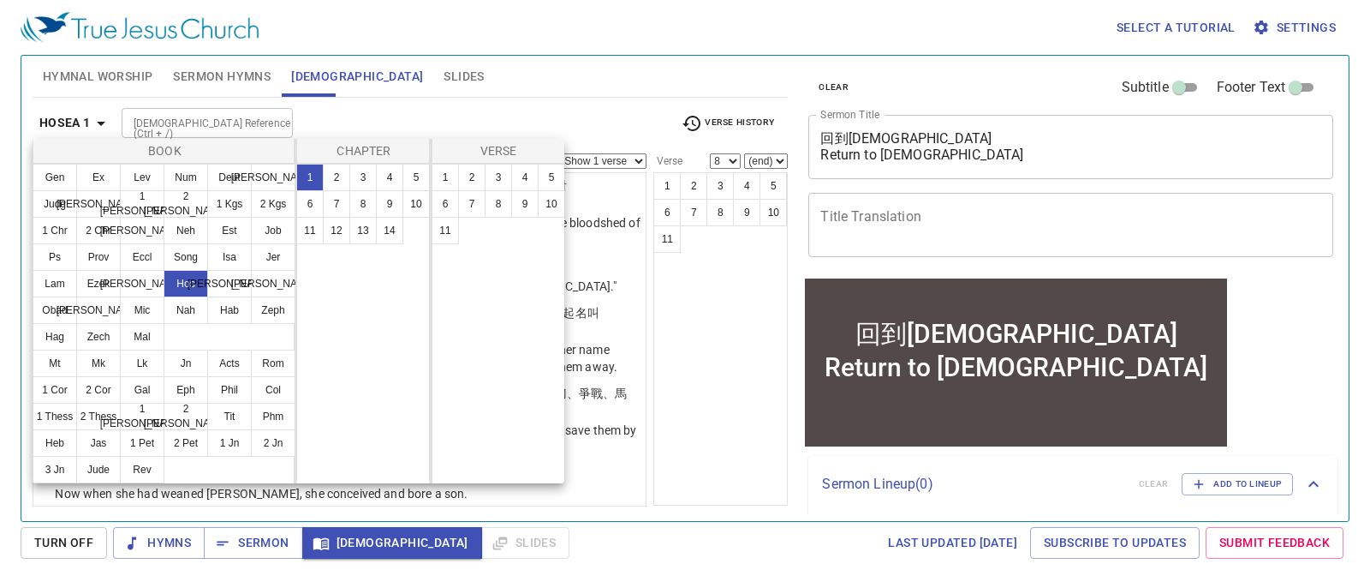
scroll to position [0, 0]
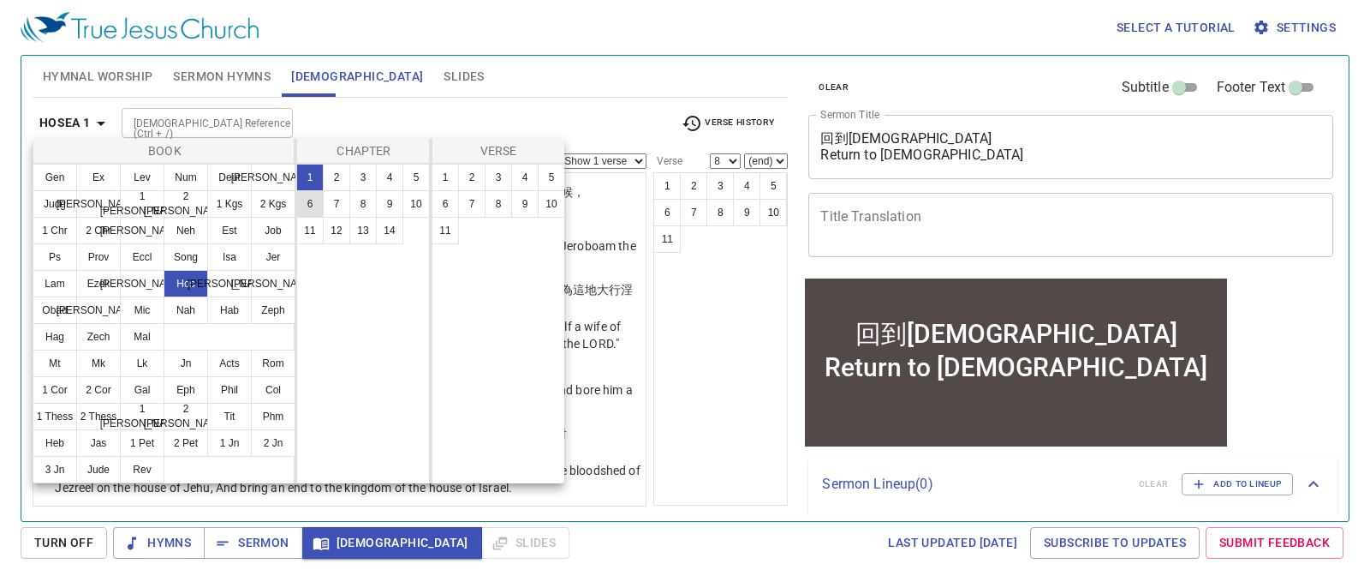
click at [308, 208] on button "6" at bounding box center [309, 203] width 27 height 27
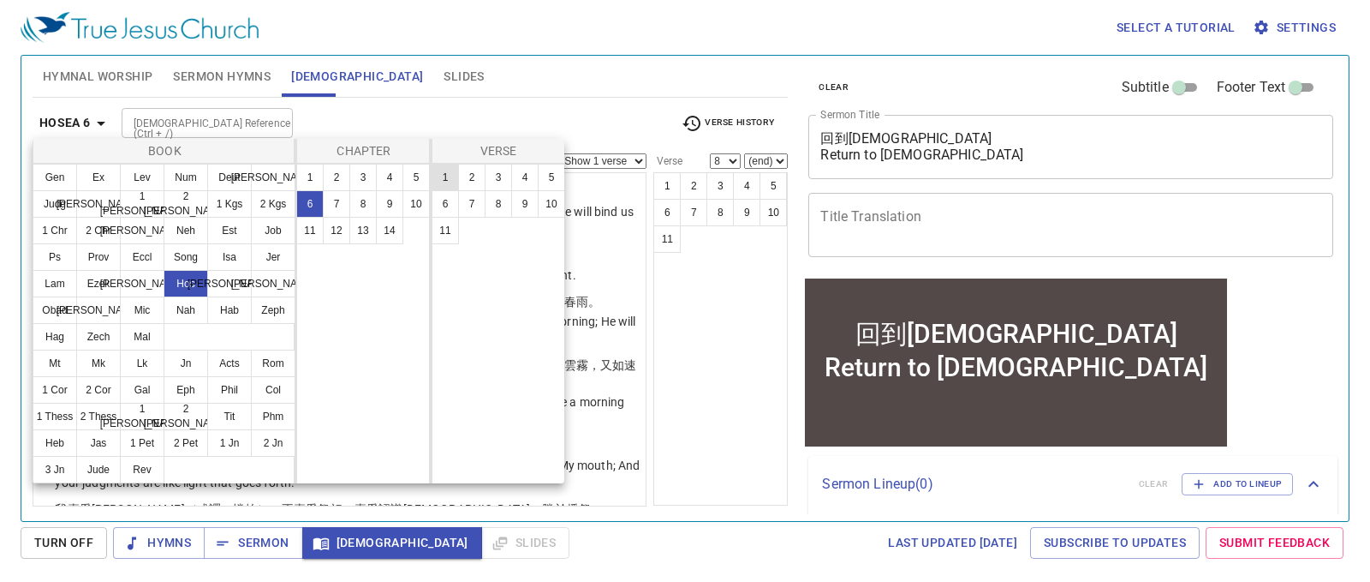
click at [445, 165] on button "1" at bounding box center [445, 177] width 27 height 27
select select "1"
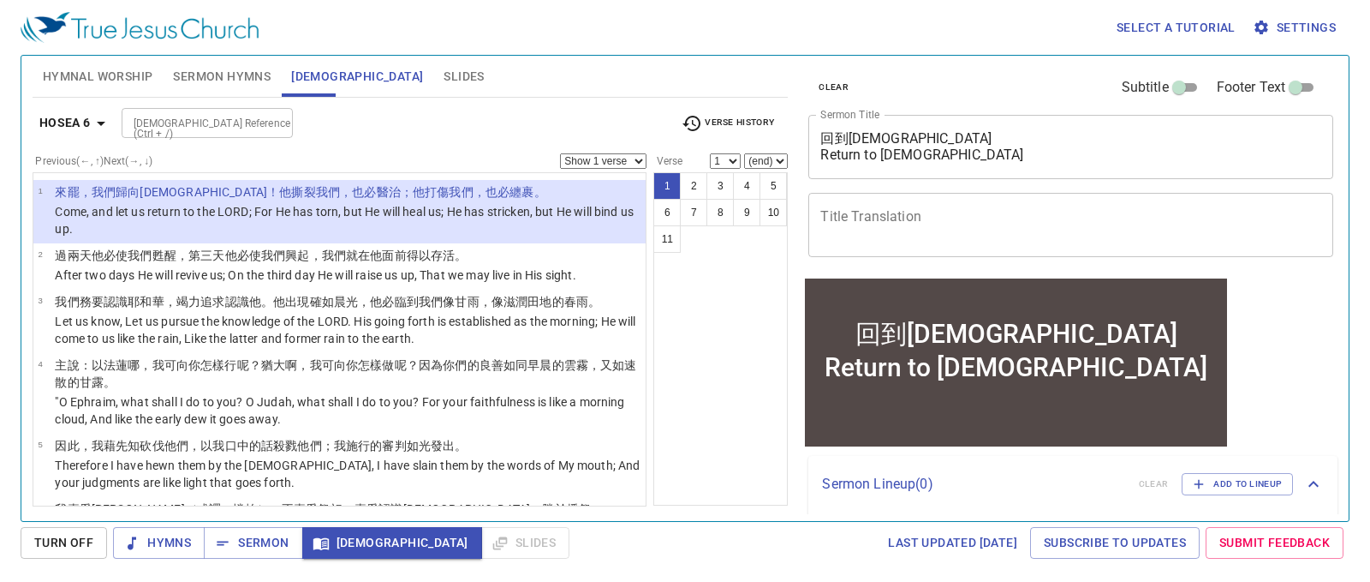
click at [620, 163] on select "Show 1 verse Show 2 verses Show 3 verses Show 4 verses Show 5 verses" at bounding box center [603, 160] width 87 height 15
click at [560, 153] on select "Show 1 verse Show 2 verses Show 3 verses Show 4 verses Show 5 verses" at bounding box center [603, 160] width 87 height 15
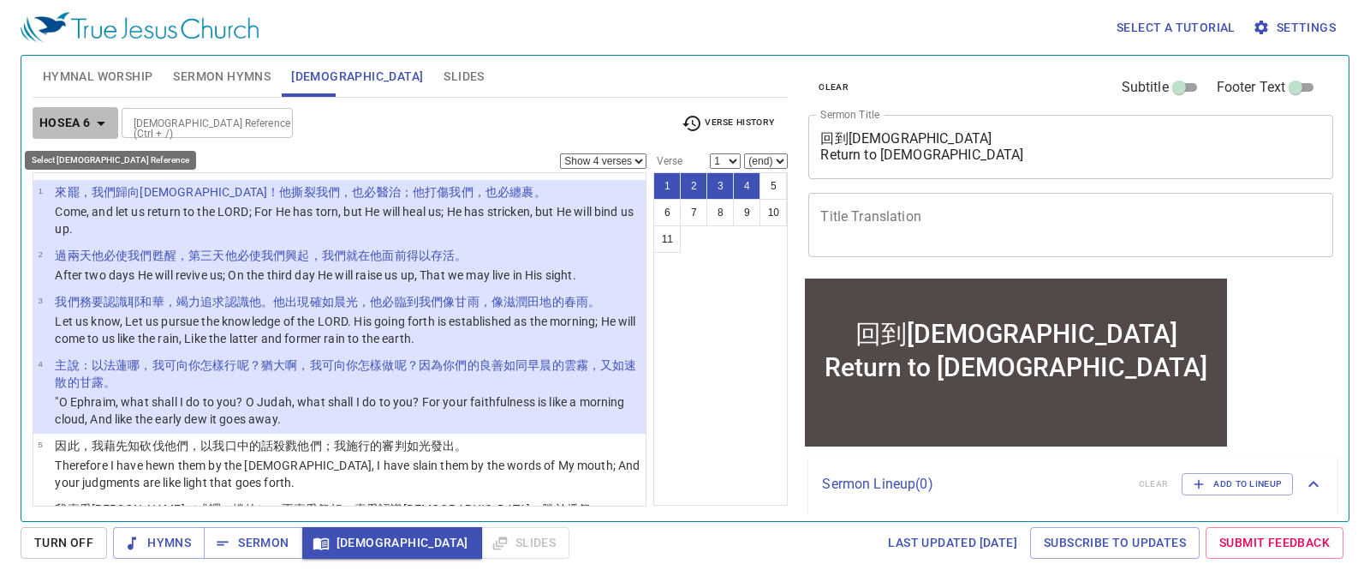
click at [94, 123] on icon "button" at bounding box center [101, 123] width 21 height 21
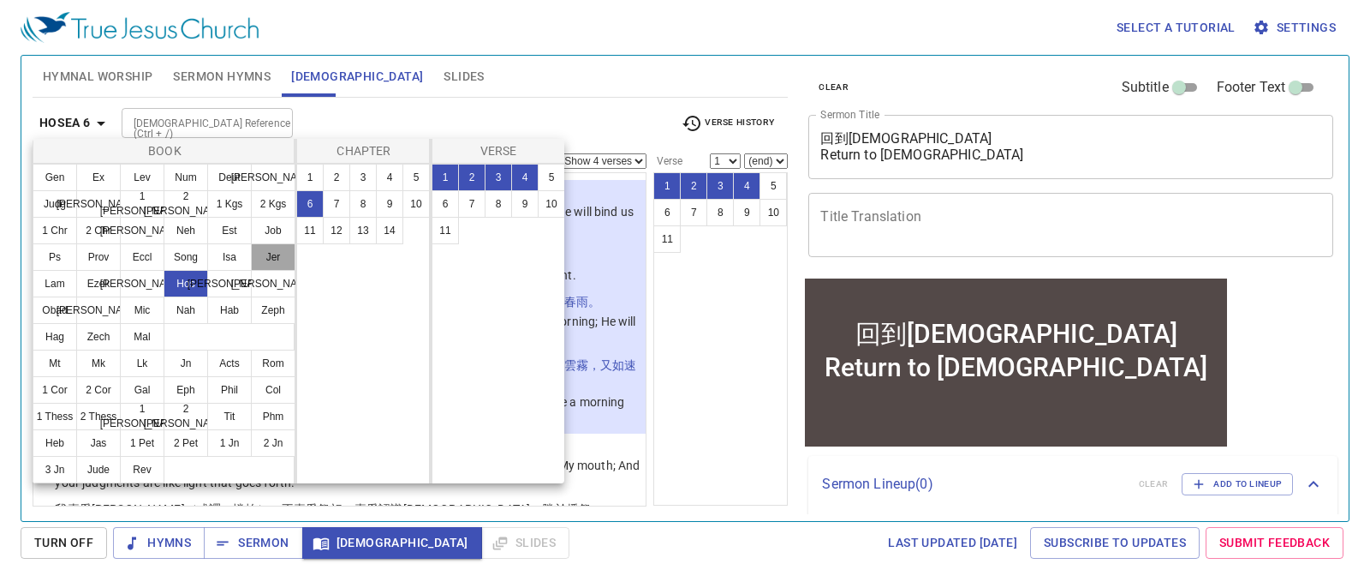
click at [274, 260] on button "Jer" at bounding box center [273, 256] width 45 height 27
select select "1"
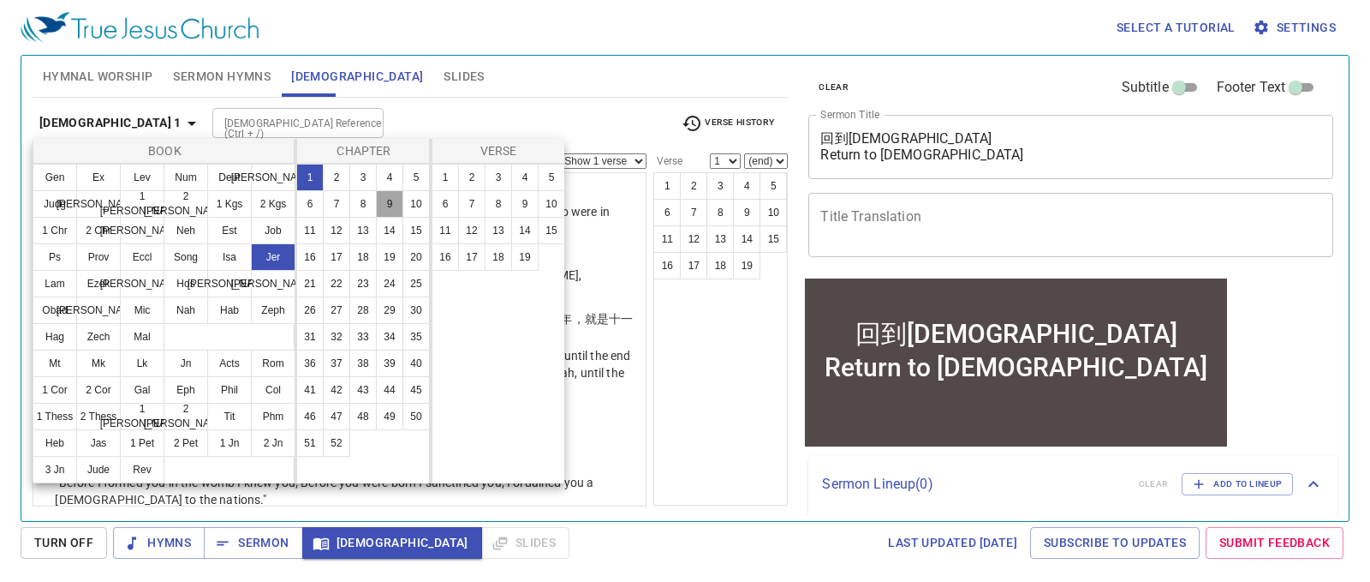
click at [381, 207] on button "9" at bounding box center [389, 203] width 27 height 27
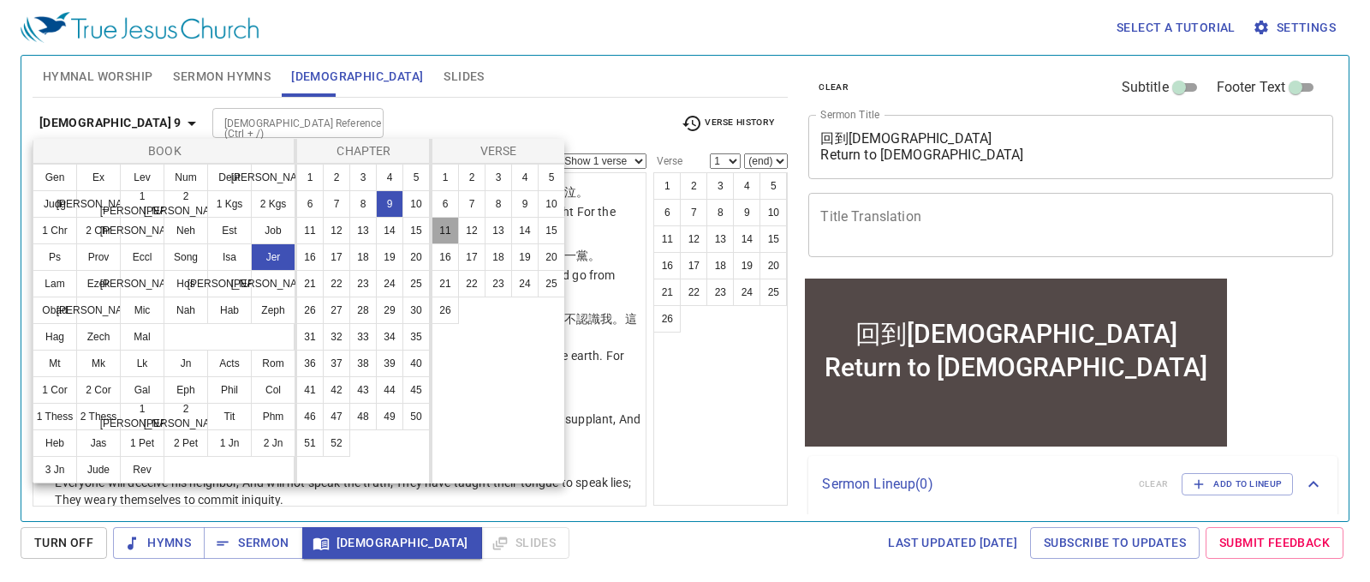
click at [439, 222] on button "11" at bounding box center [445, 230] width 27 height 27
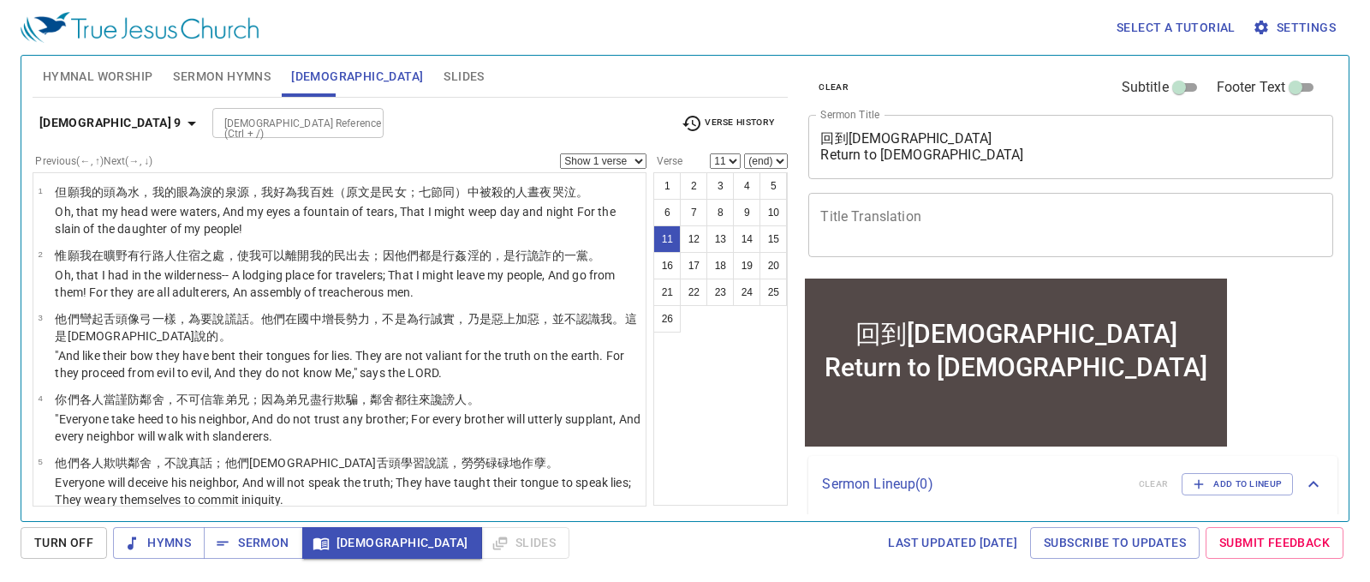
scroll to position [540, 0]
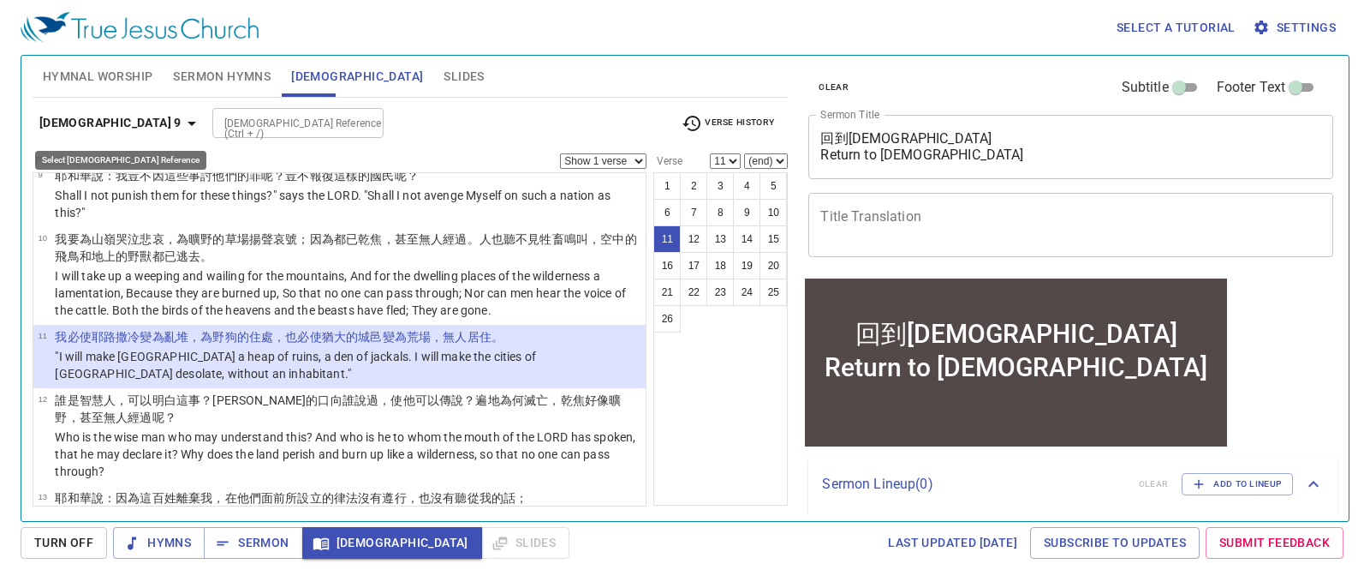
click at [182, 128] on icon "button" at bounding box center [192, 123] width 21 height 21
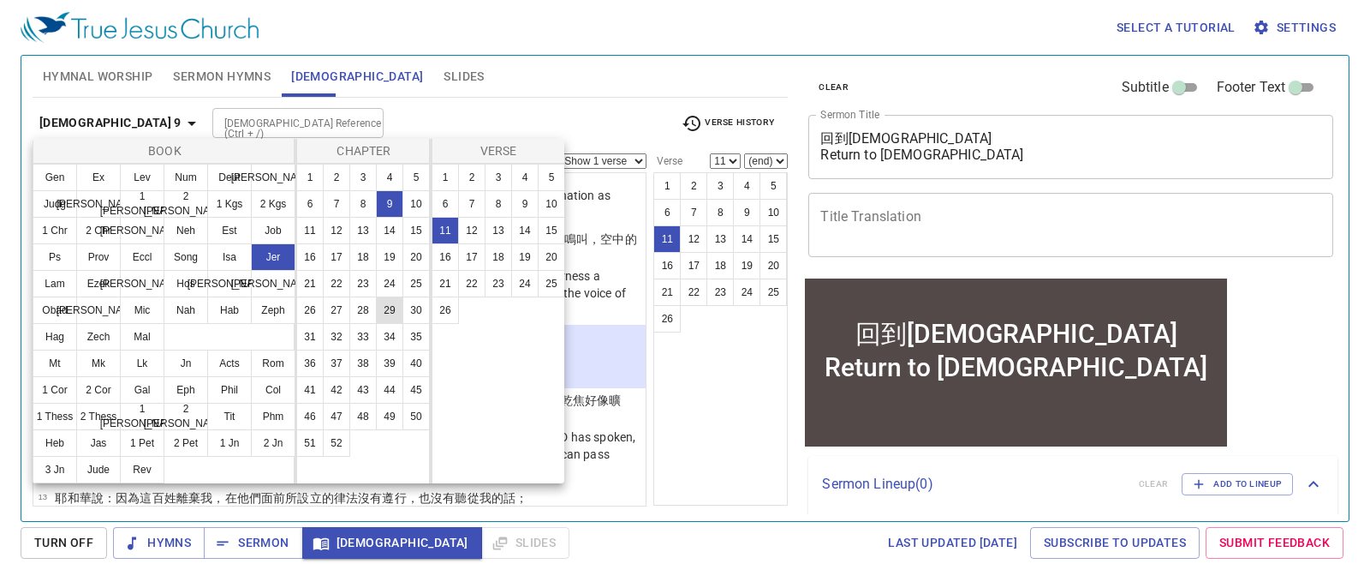
click at [385, 313] on button "29" at bounding box center [389, 309] width 27 height 27
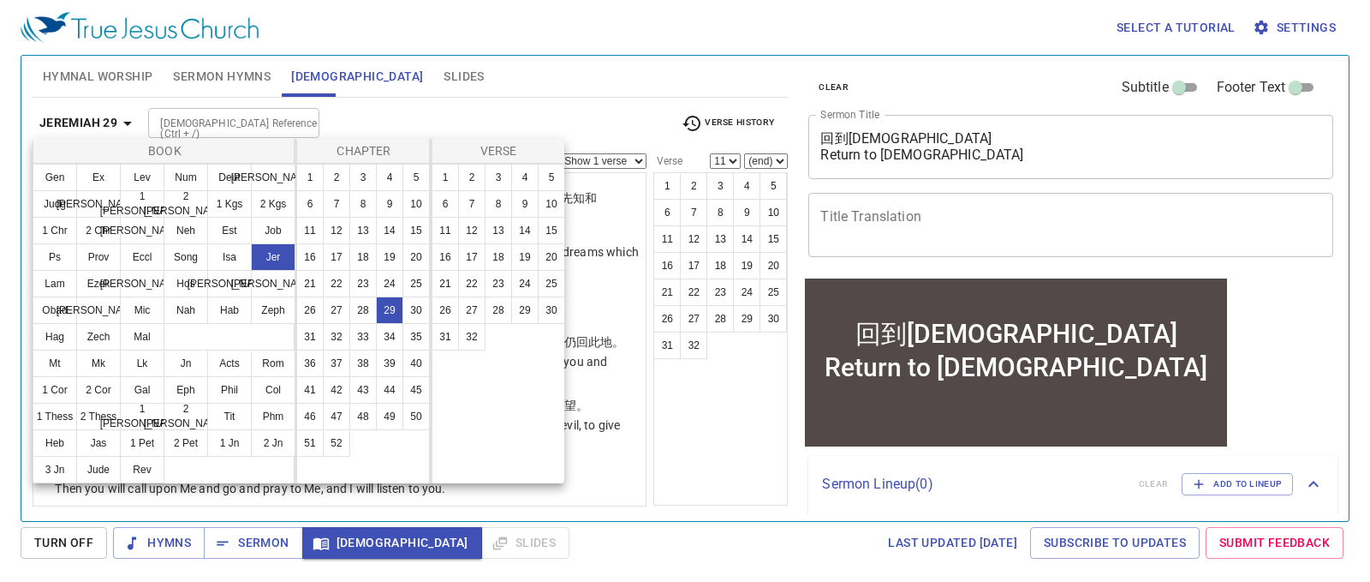
scroll to position [0, 0]
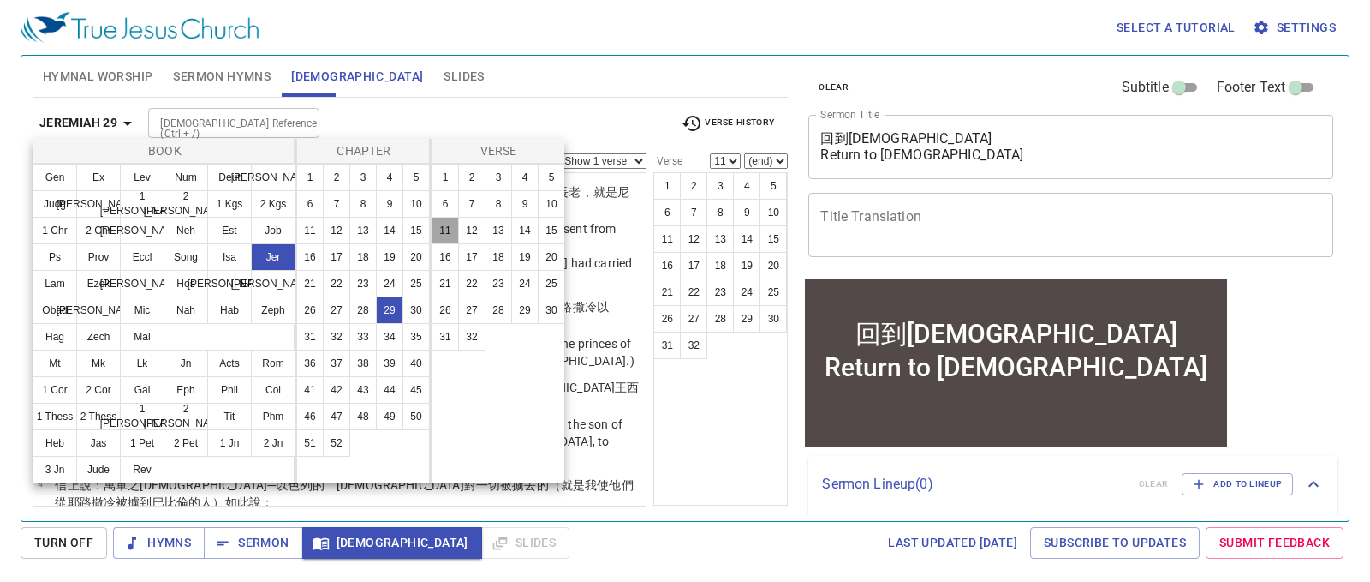
click at [444, 232] on button "11" at bounding box center [445, 230] width 27 height 27
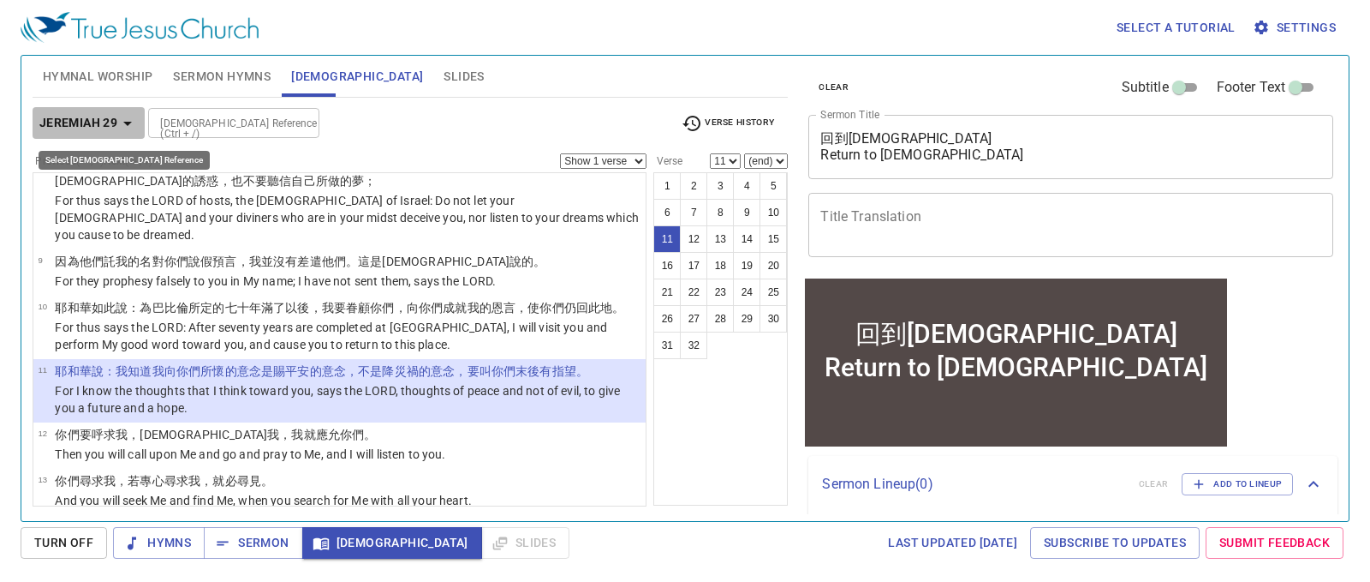
click at [125, 122] on icon "button" at bounding box center [127, 124] width 9 height 4
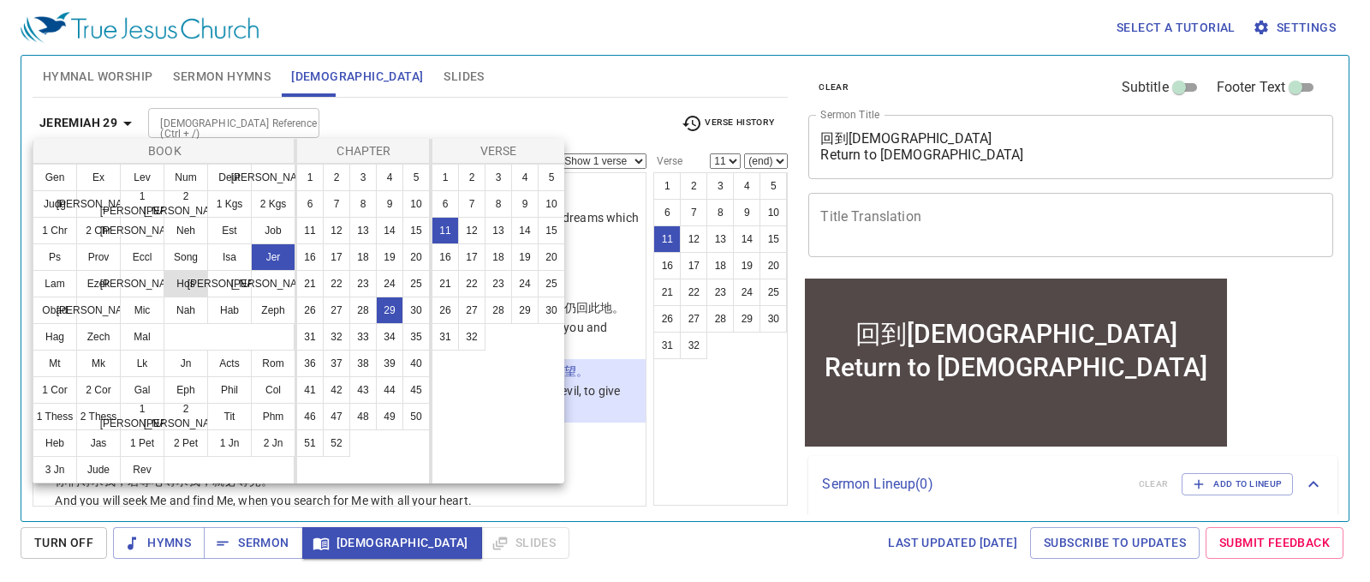
click at [182, 277] on button "Hos" at bounding box center [186, 283] width 45 height 27
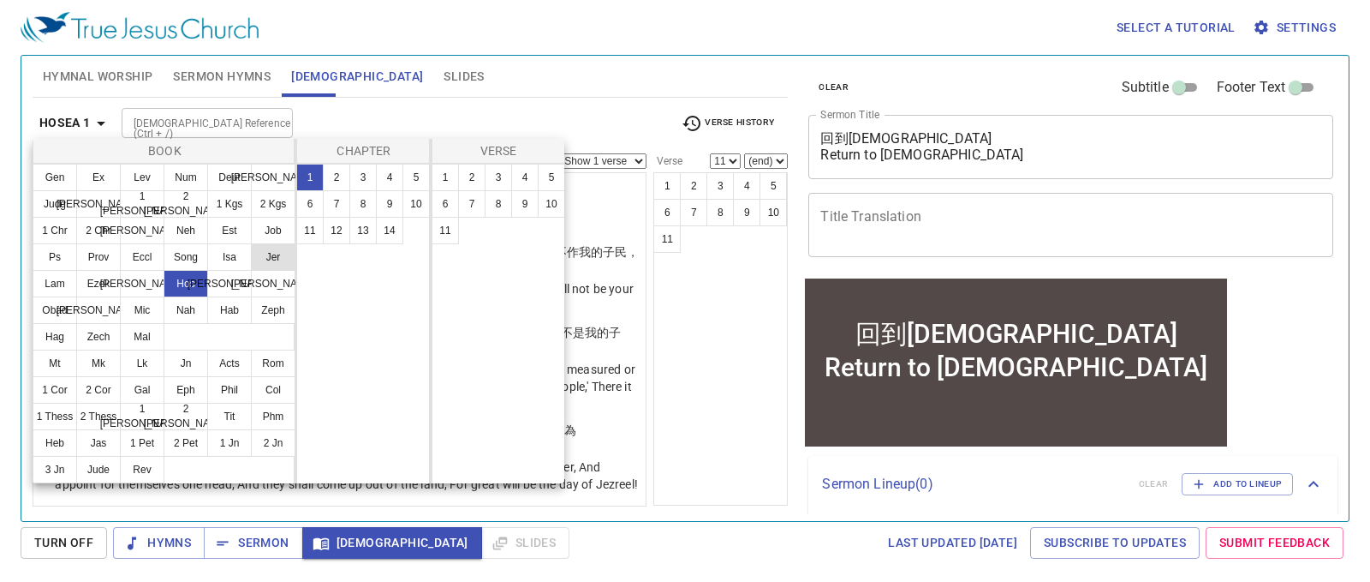
scroll to position [0, 0]
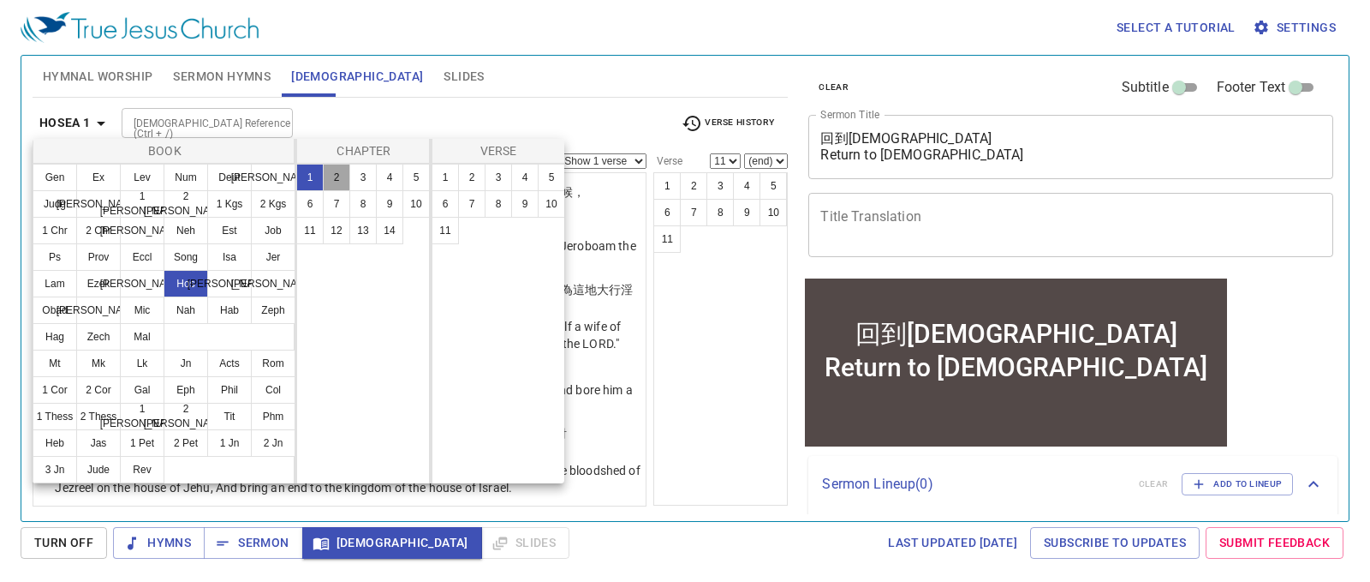
click at [343, 172] on button "2" at bounding box center [336, 177] width 27 height 27
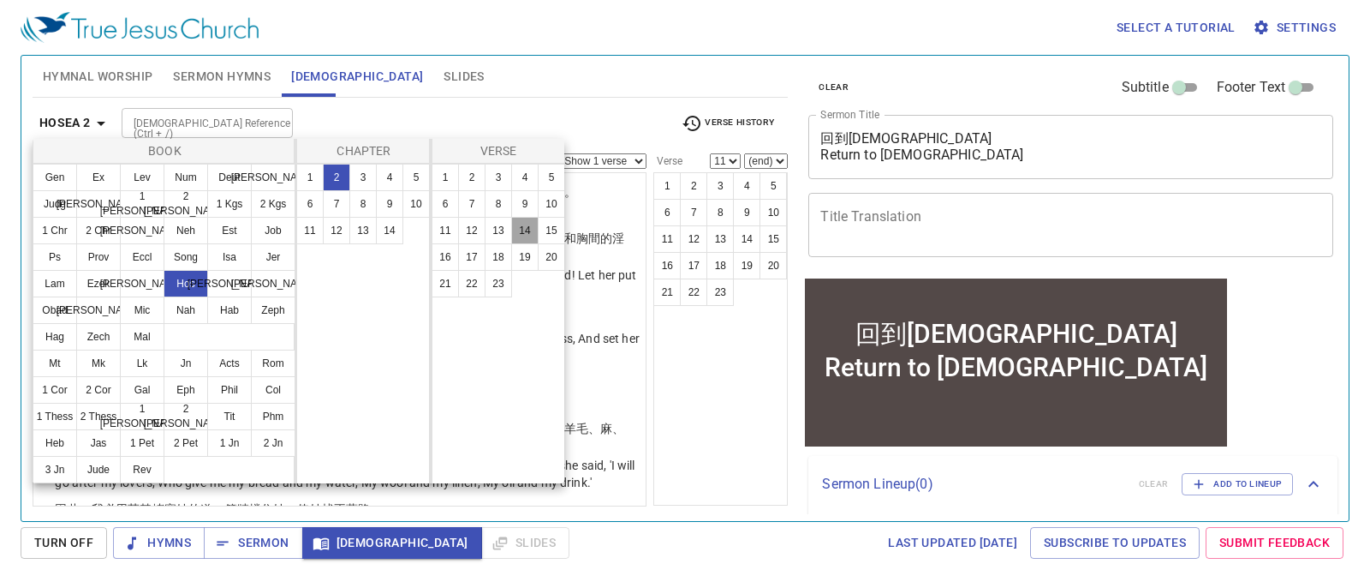
click at [522, 233] on button "14" at bounding box center [524, 230] width 27 height 27
select select "14"
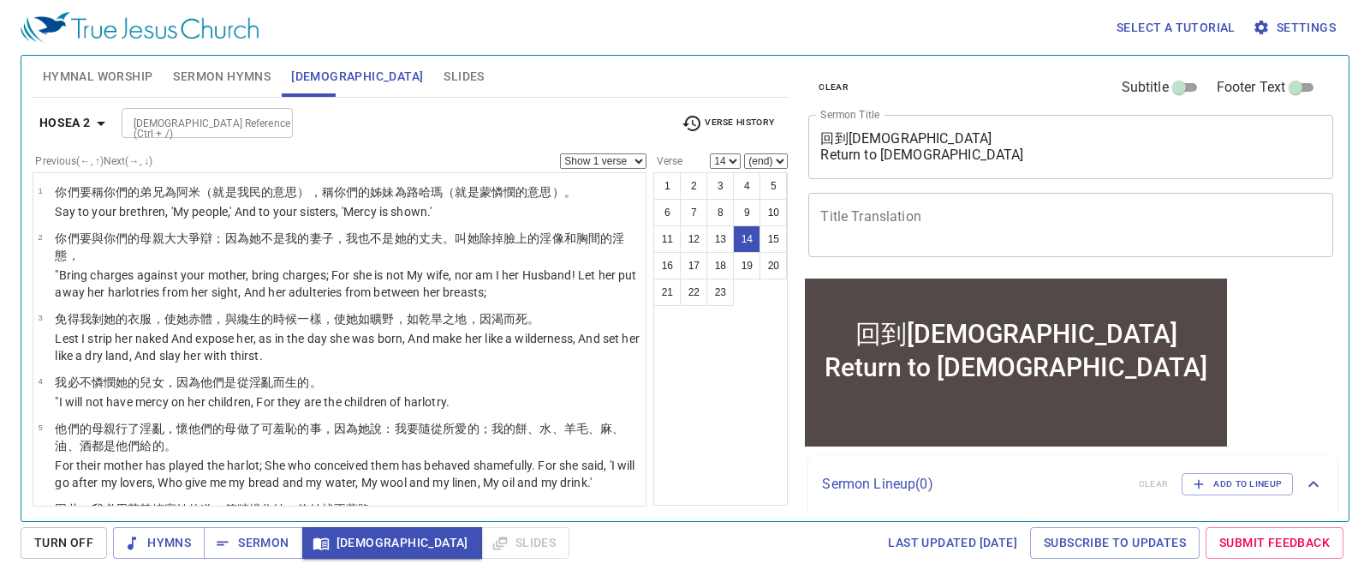
scroll to position [722, 0]
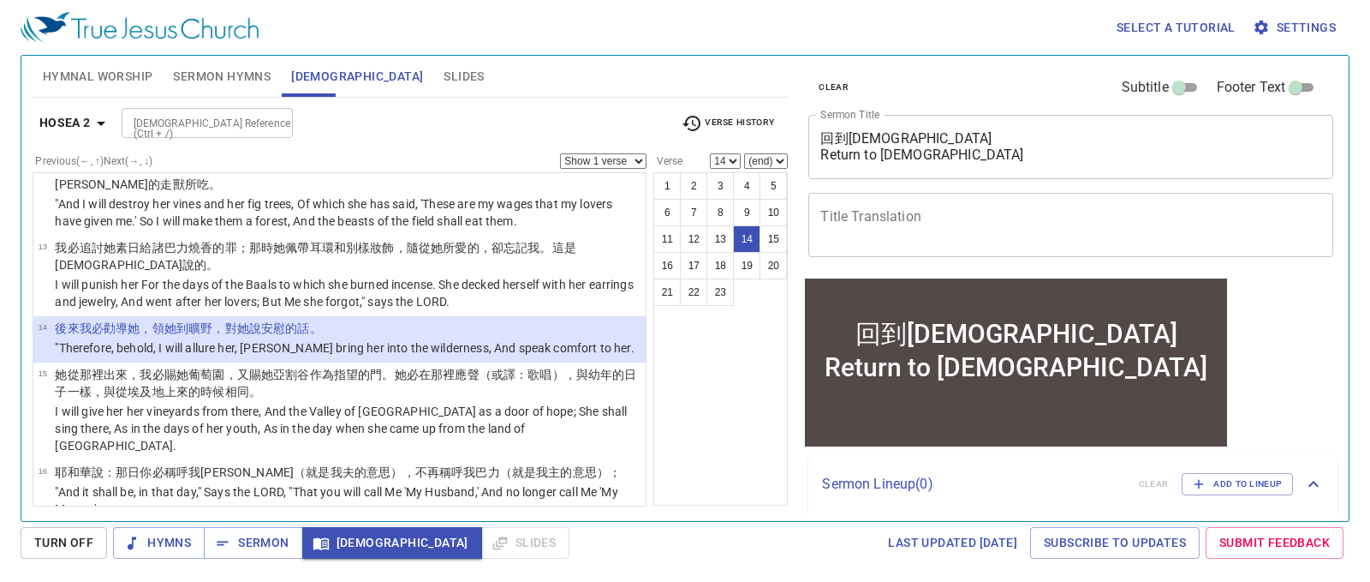
click at [612, 162] on select "Show 1 verse Show 2 verses Show 3 verses Show 4 verses Show 5 verses" at bounding box center [603, 160] width 87 height 15
click at [560, 153] on select "Show 1 verse Show 2 verses Show 3 verses Show 4 verses Show 5 verses" at bounding box center [603, 160] width 87 height 15
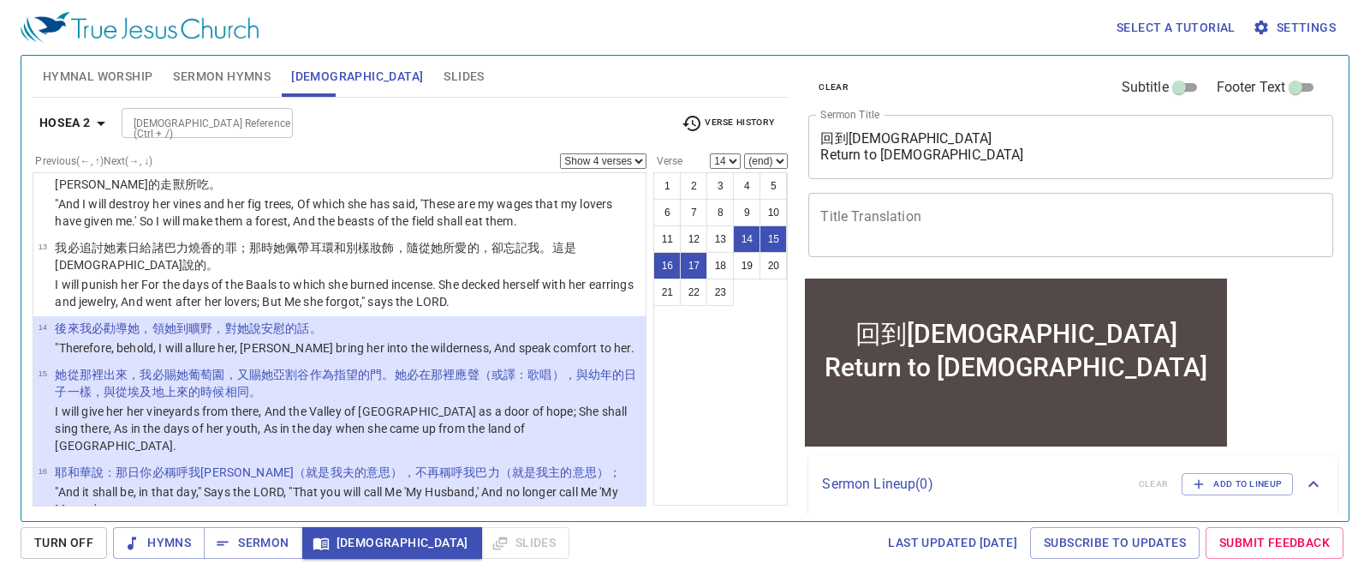
click at [629, 157] on select "Show 1 verse Show 2 verses Show 3 verses Show 4 verses Show 5 verses" at bounding box center [603, 160] width 87 height 15
click at [560, 153] on select "Show 1 verse Show 2 verses Show 3 verses Show 4 verses Show 5 verses" at bounding box center [603, 160] width 87 height 15
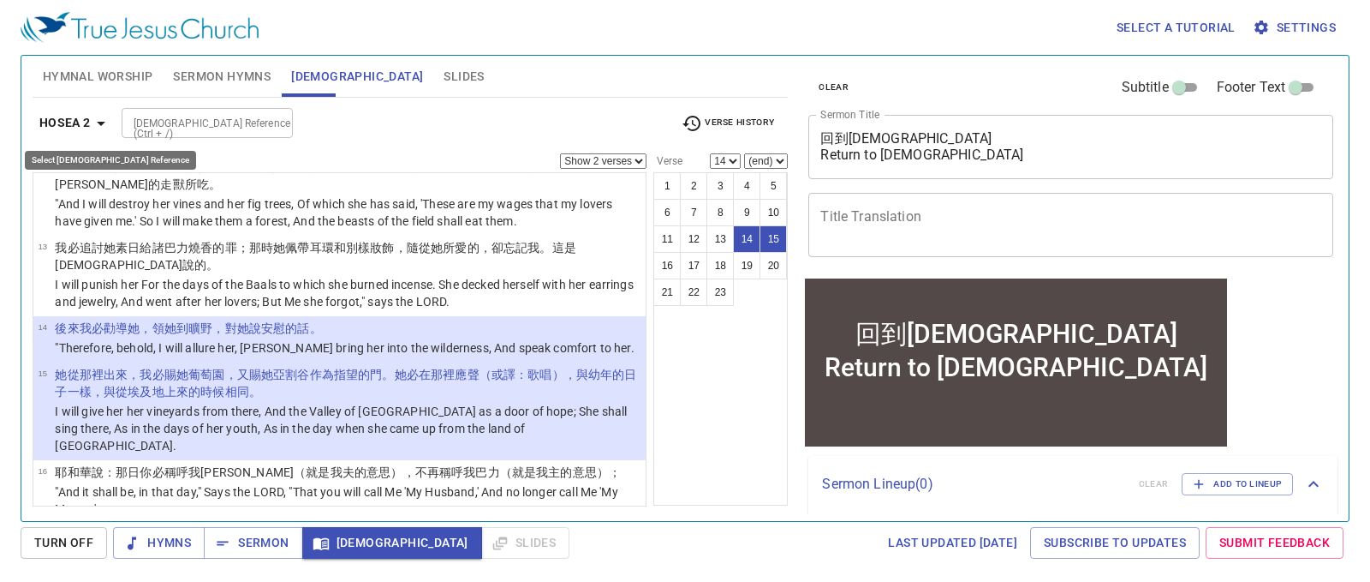
click at [96, 128] on icon "button" at bounding box center [101, 123] width 21 height 21
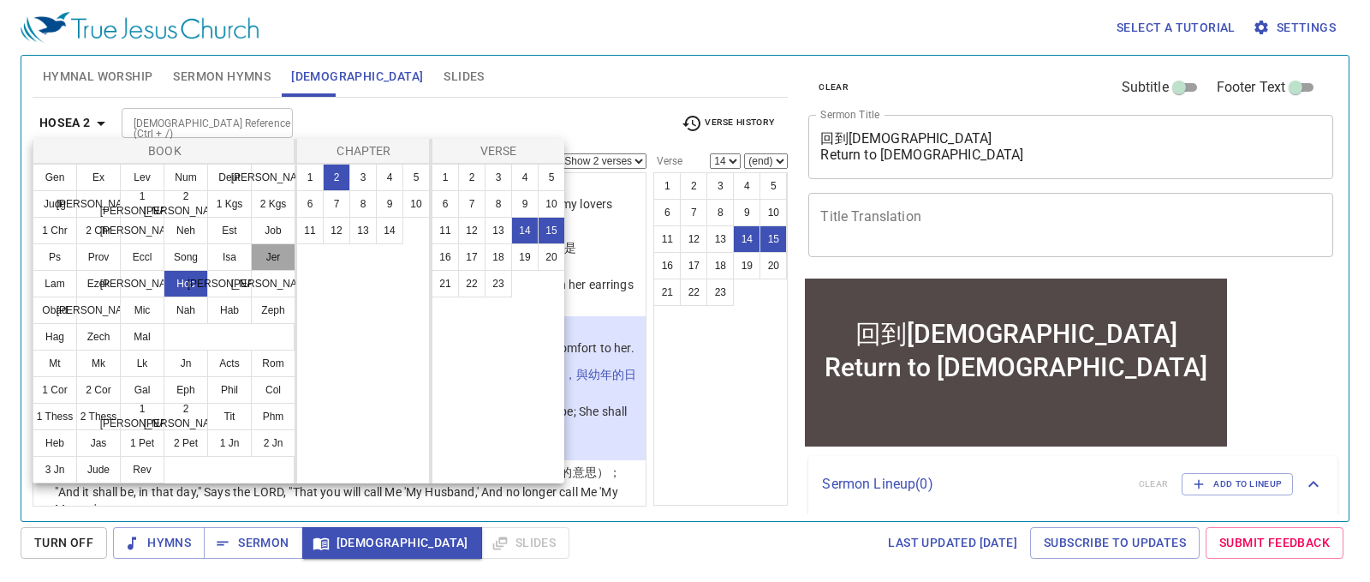
click at [264, 254] on button "Jer" at bounding box center [273, 256] width 45 height 27
select select "1"
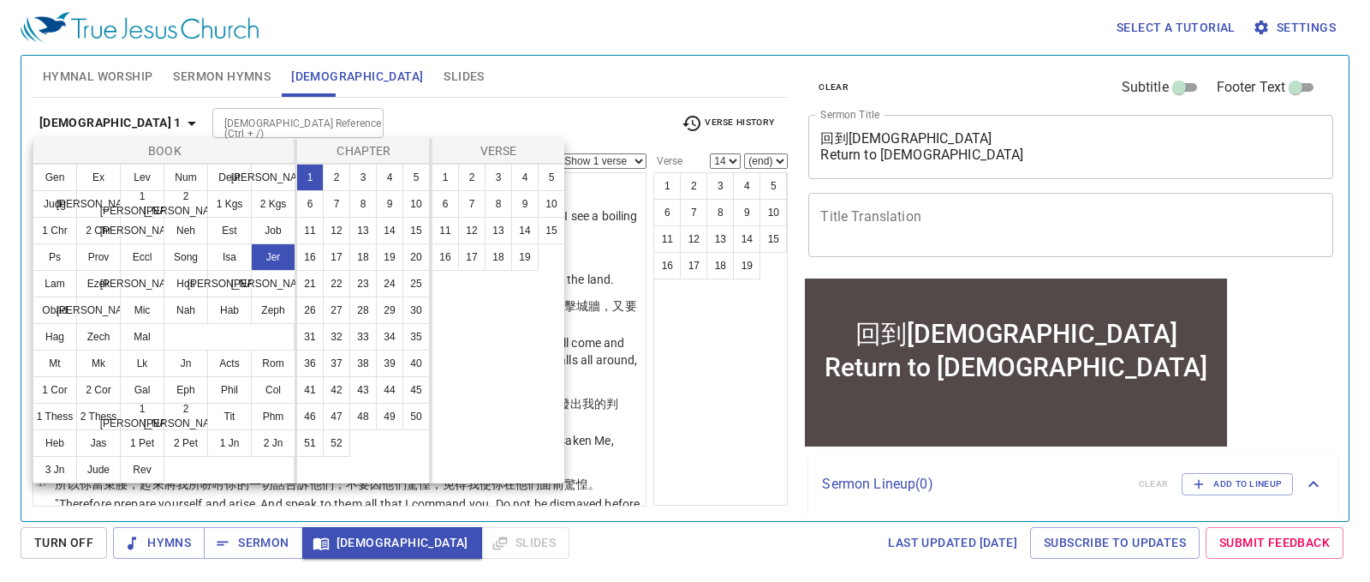
scroll to position [0, 0]
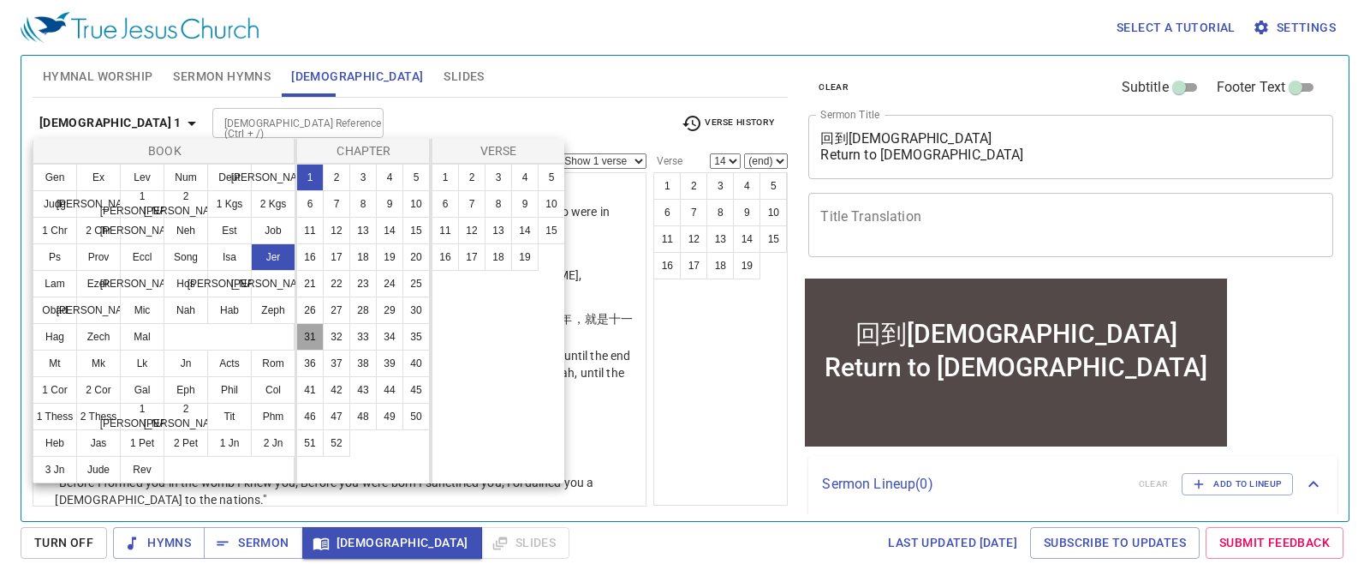
click at [319, 336] on button "31" at bounding box center [309, 336] width 27 height 27
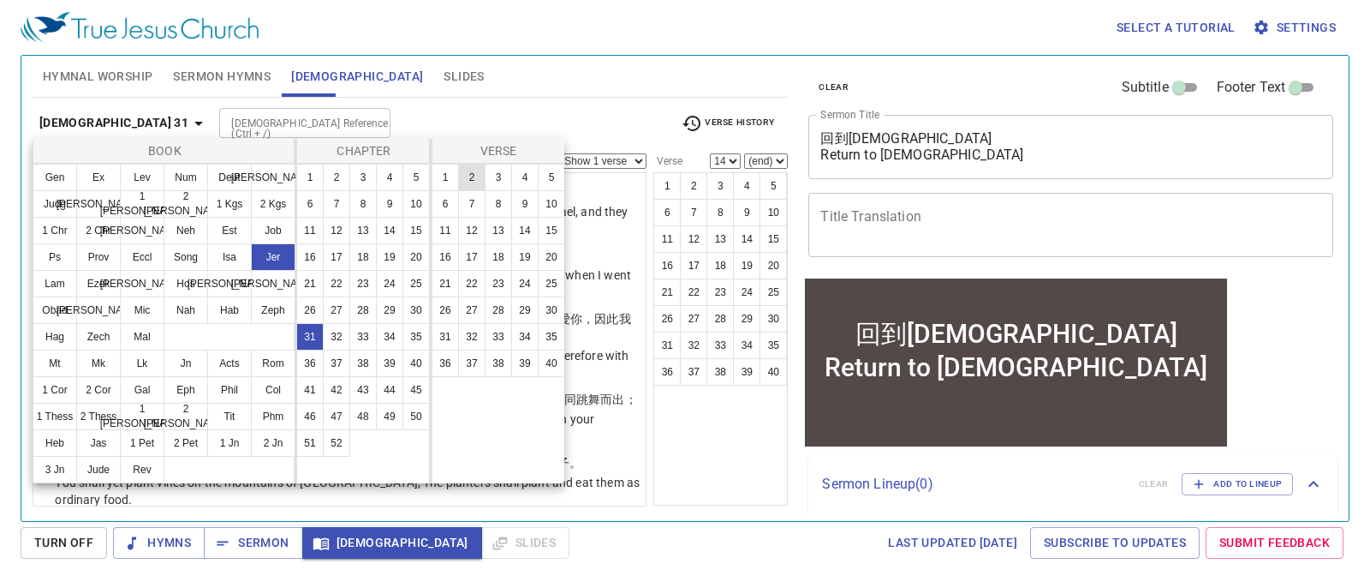
click at [468, 173] on button "2" at bounding box center [471, 177] width 27 height 27
select select "2"
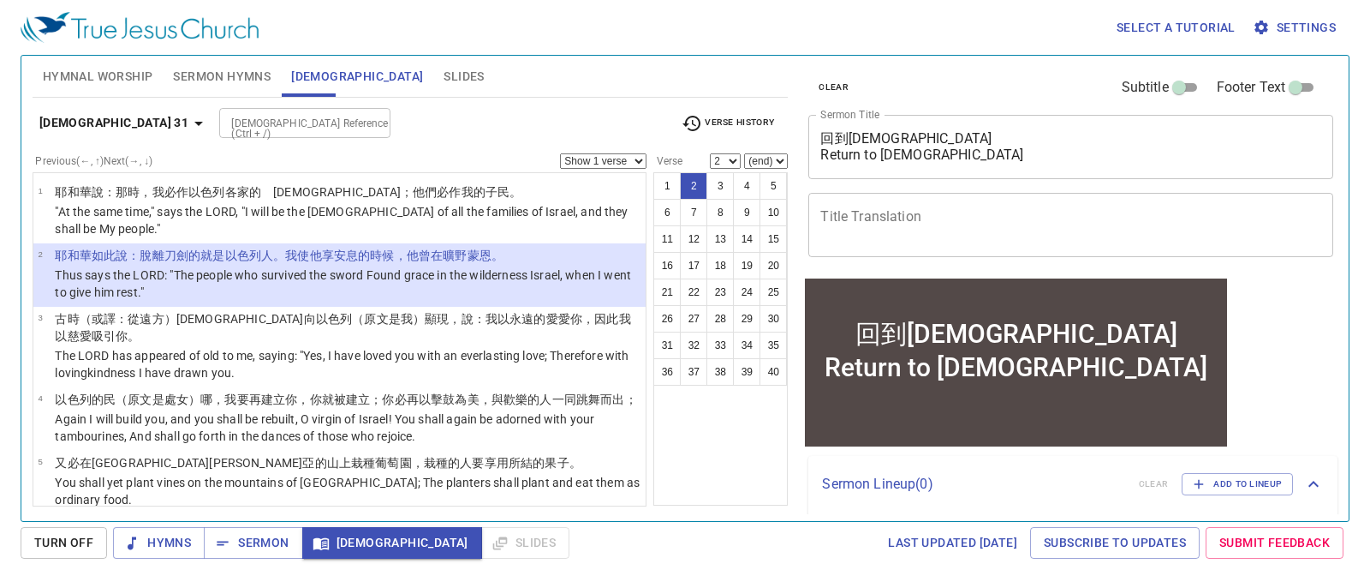
click at [623, 164] on select "Show 1 verse Show 2 verses Show 3 verses Show 4 verses Show 5 verses" at bounding box center [603, 160] width 87 height 15
click at [560, 153] on select "Show 1 verse Show 2 verses Show 3 verses Show 4 verses Show 5 verses" at bounding box center [603, 160] width 87 height 15
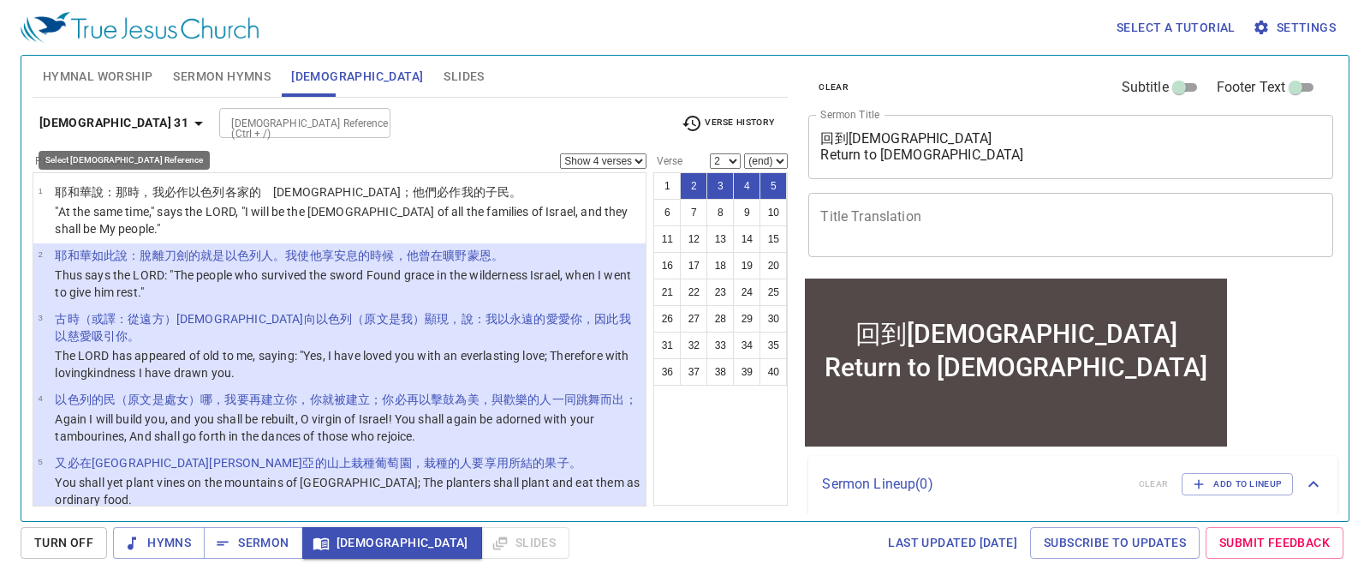
click at [188, 122] on icon "button" at bounding box center [198, 123] width 21 height 21
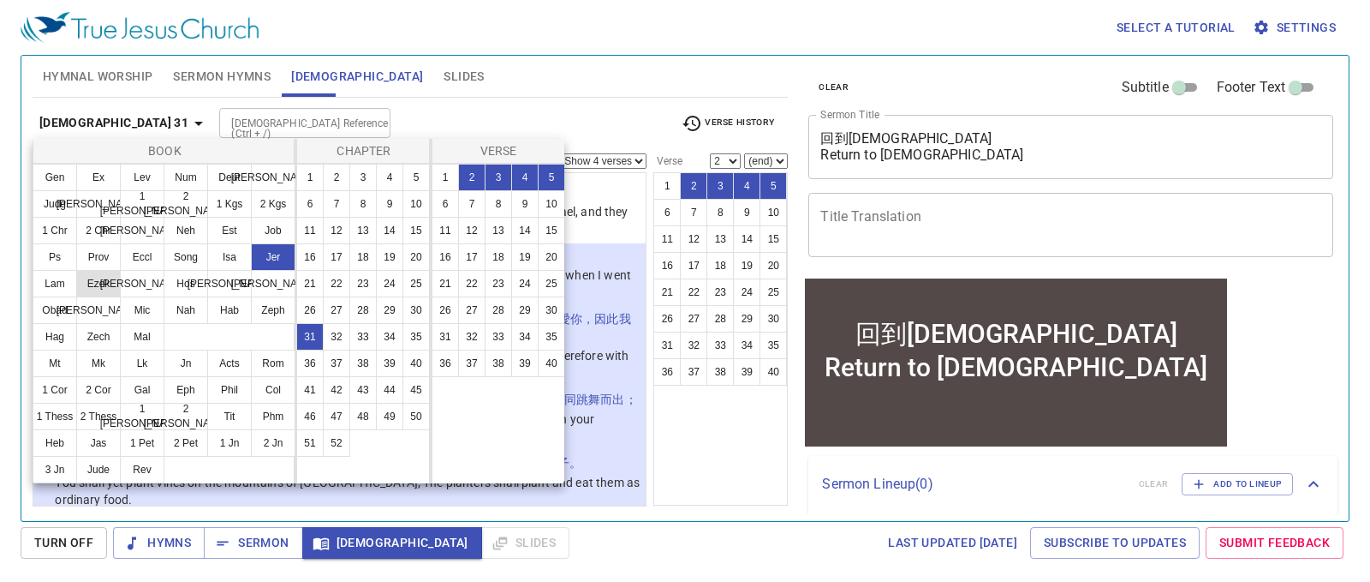
click at [104, 293] on button "Ezek" at bounding box center [98, 283] width 45 height 27
select select "1"
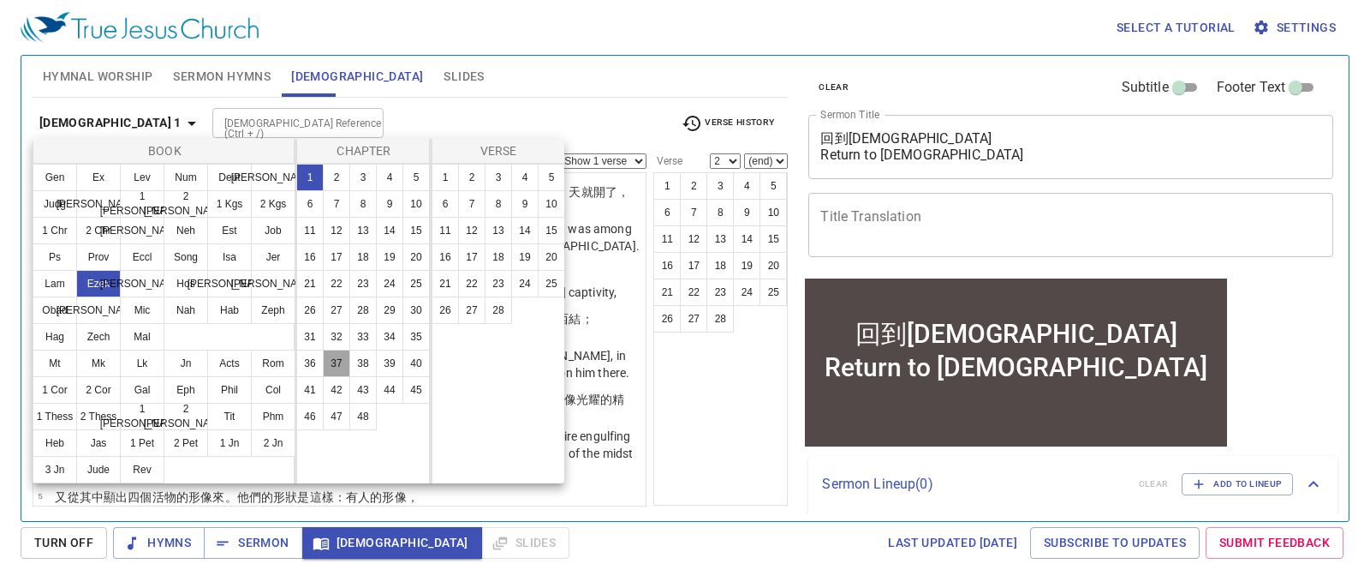
click at [340, 360] on button "37" at bounding box center [336, 362] width 27 height 27
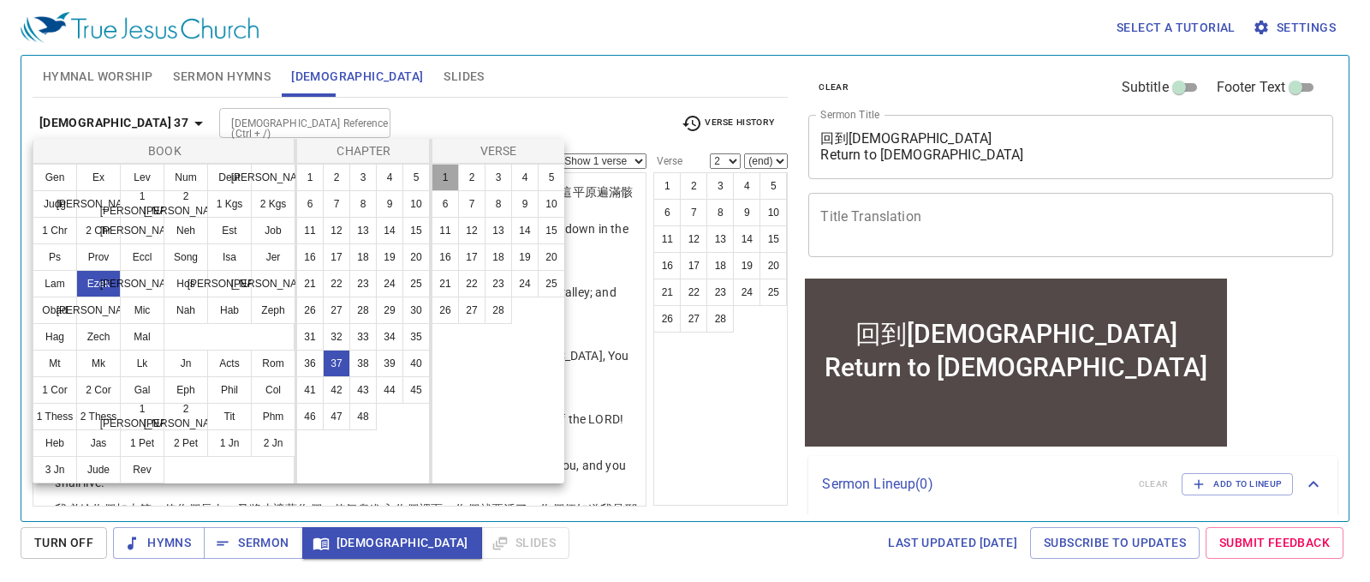
click at [451, 182] on button "1" at bounding box center [445, 177] width 27 height 27
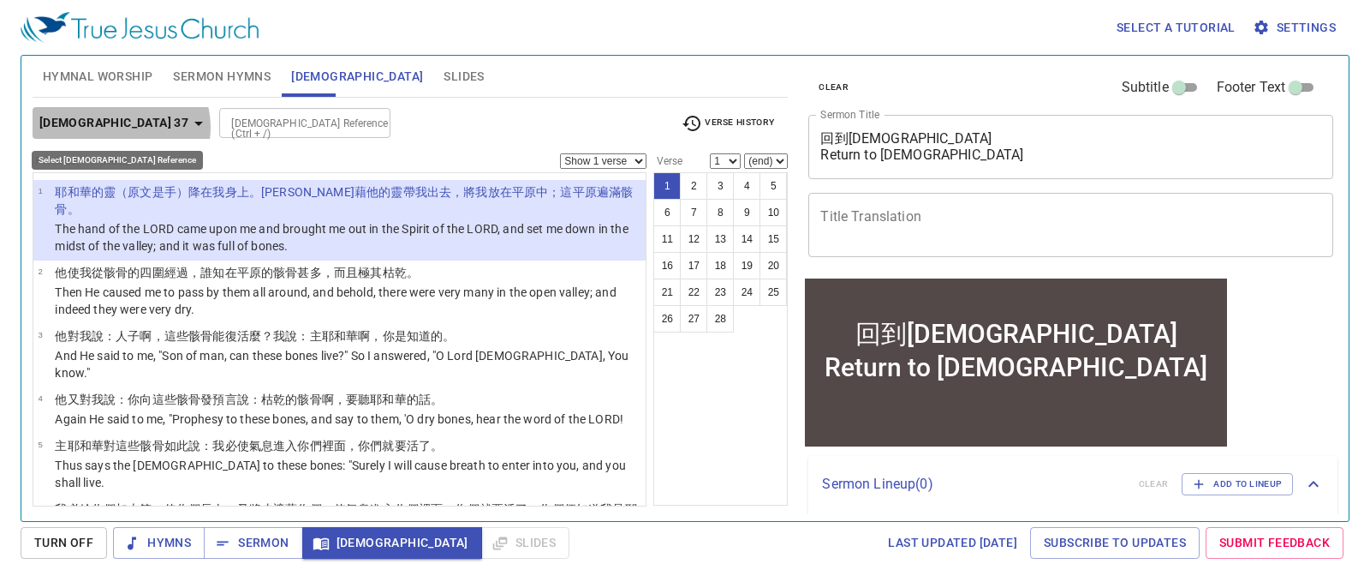
click at [188, 127] on icon "button" at bounding box center [198, 123] width 21 height 21
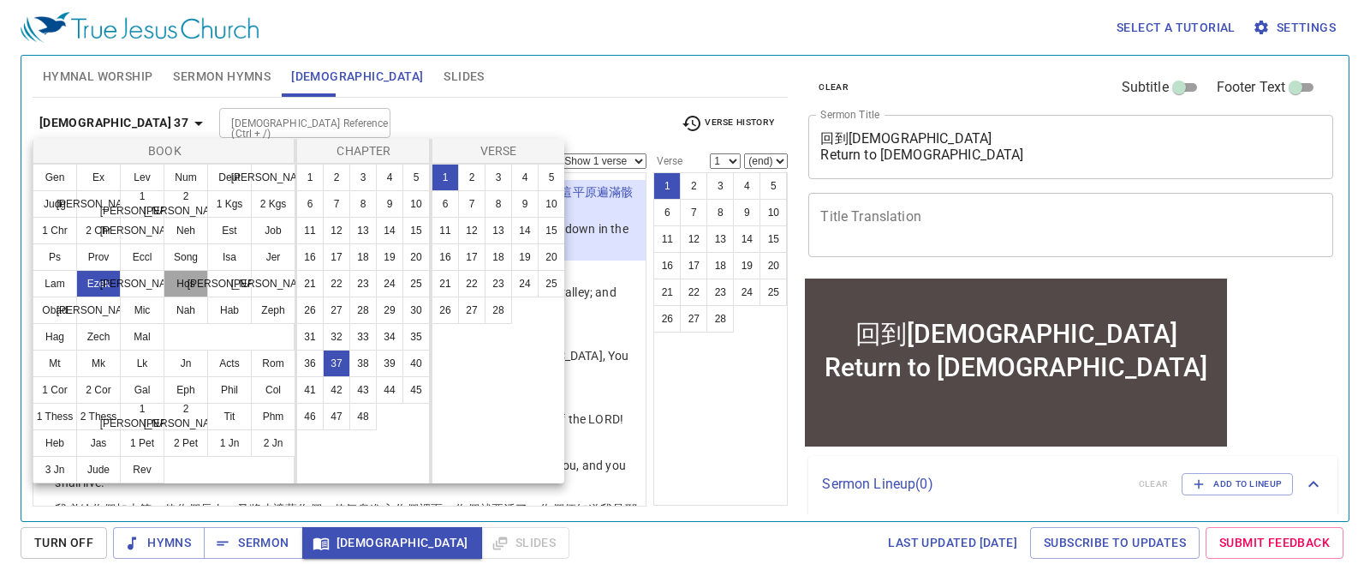
click at [188, 288] on button "Hos" at bounding box center [186, 283] width 45 height 27
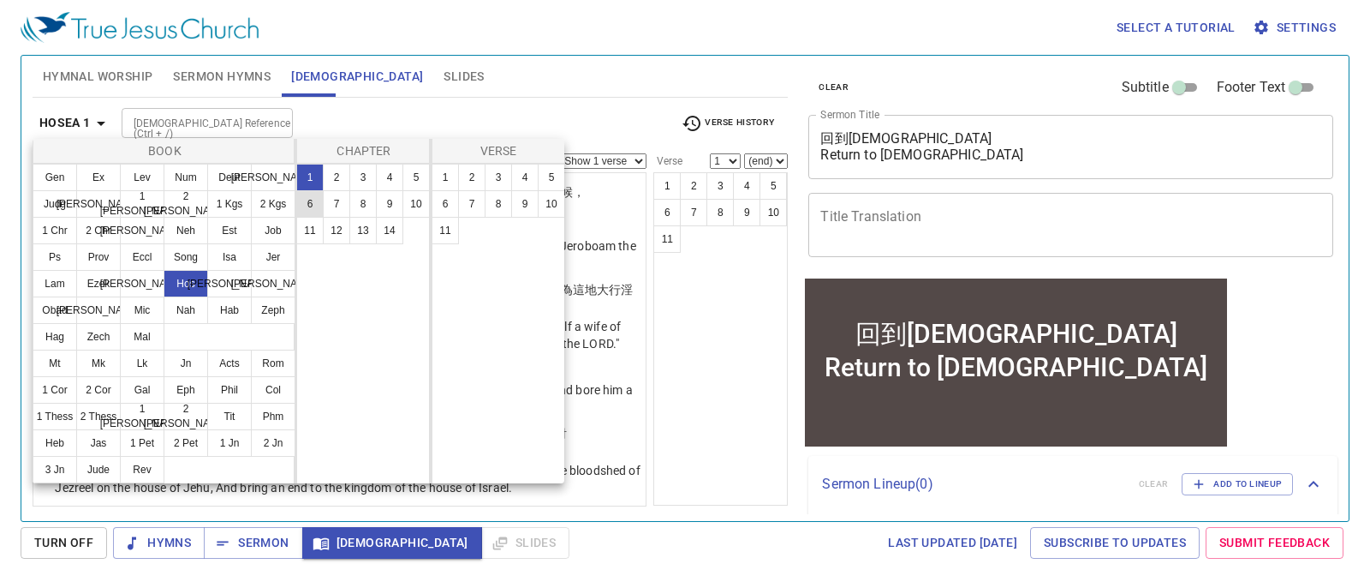
click at [308, 206] on button "6" at bounding box center [309, 203] width 27 height 27
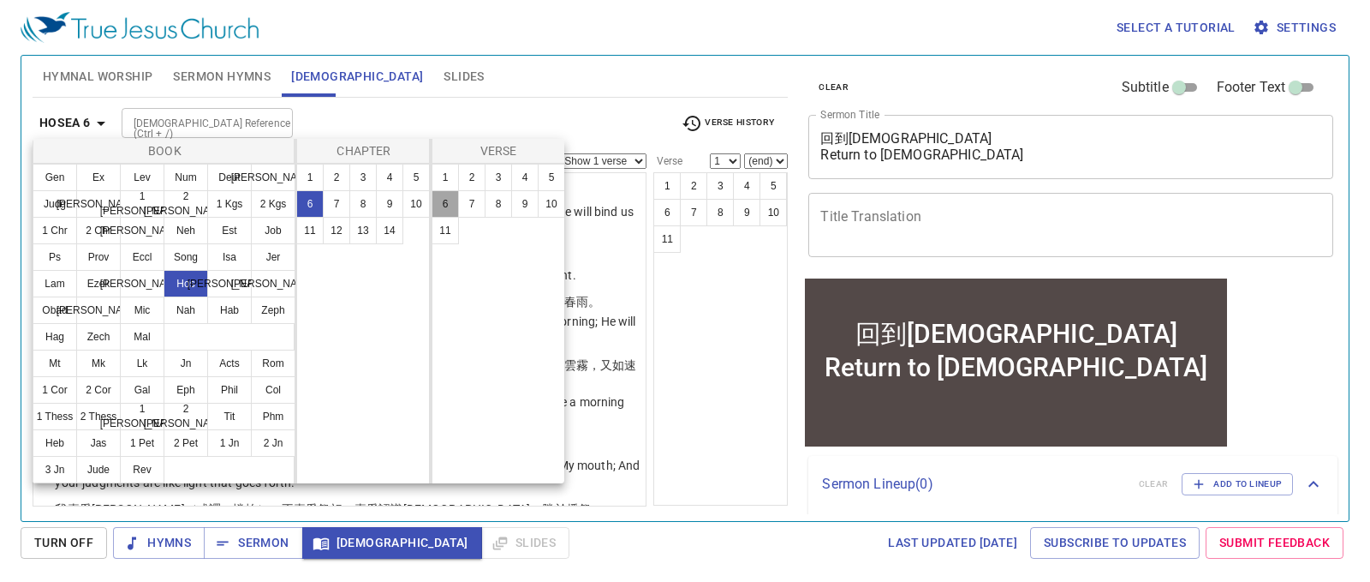
click at [449, 201] on button "6" at bounding box center [445, 203] width 27 height 27
select select "6"
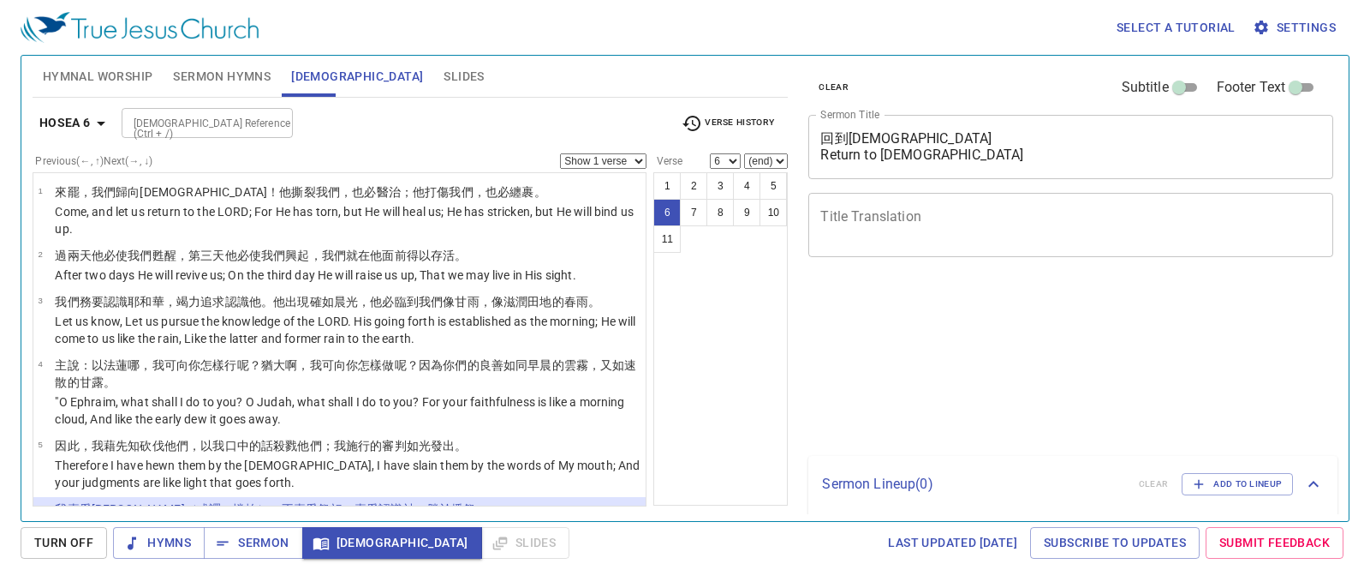
select select "6"
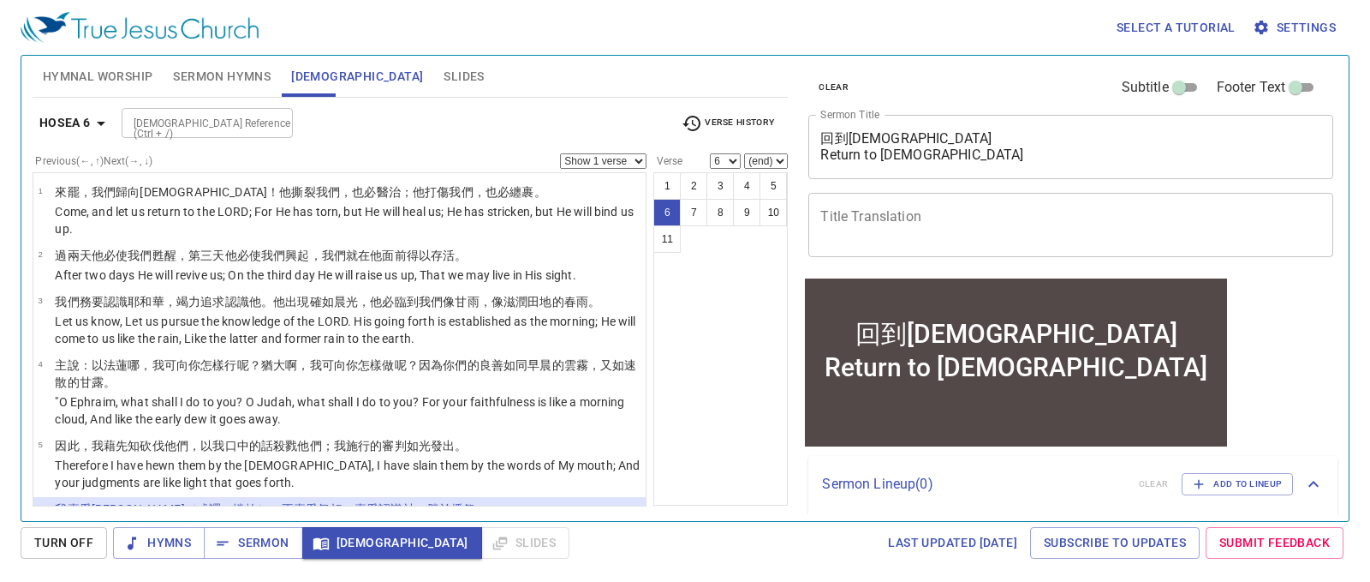
scroll to position [181, 0]
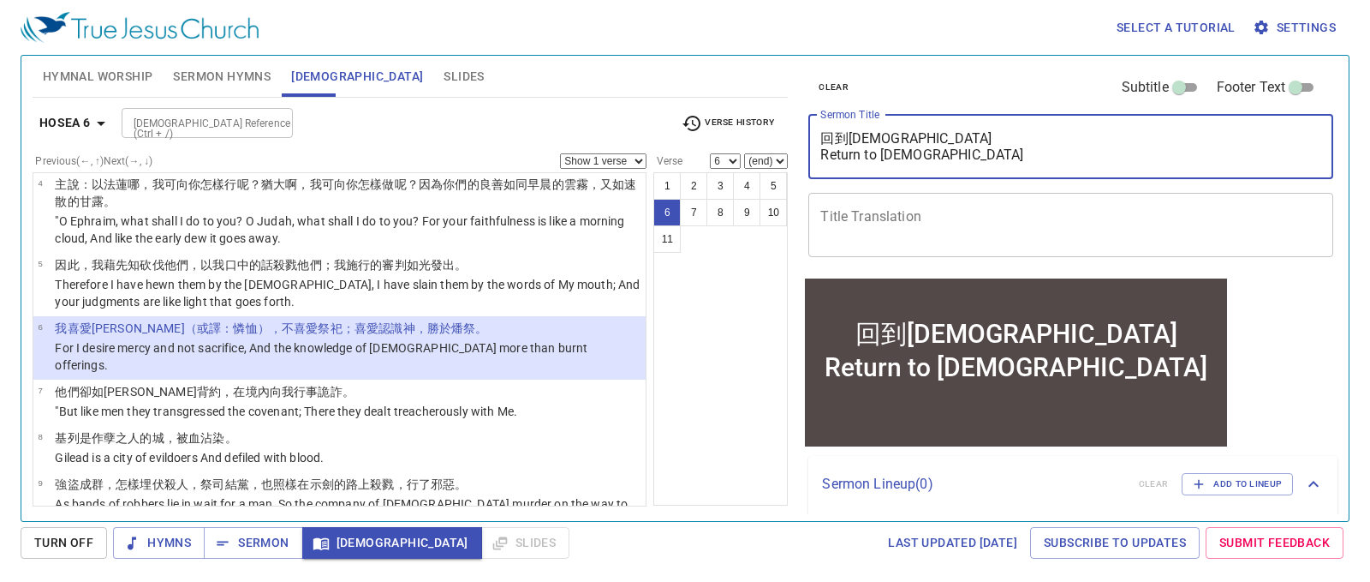
drag, startPoint x: 930, startPoint y: 152, endPoint x: 804, endPoint y: 137, distance: 126.8
click at [804, 137] on div "clear Subtitle Footer Text Sermon Title 回到神 Return to God x Sermon Title Title …" at bounding box center [1070, 165] width 536 height 219
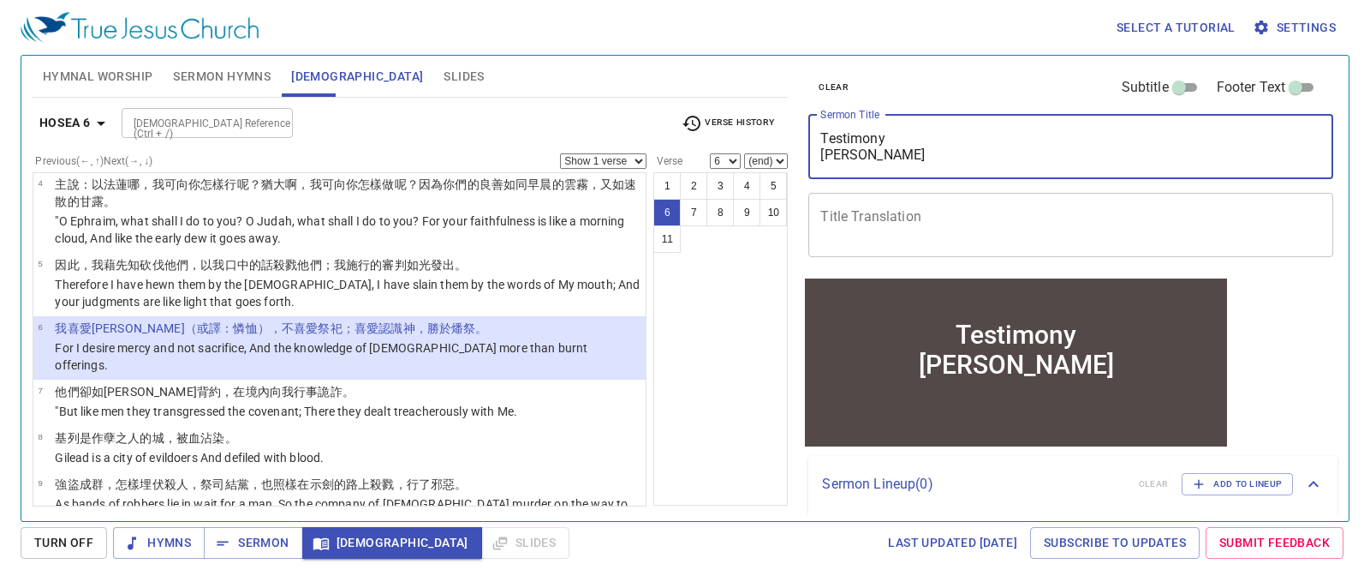
type textarea "Testimony [PERSON_NAME]"
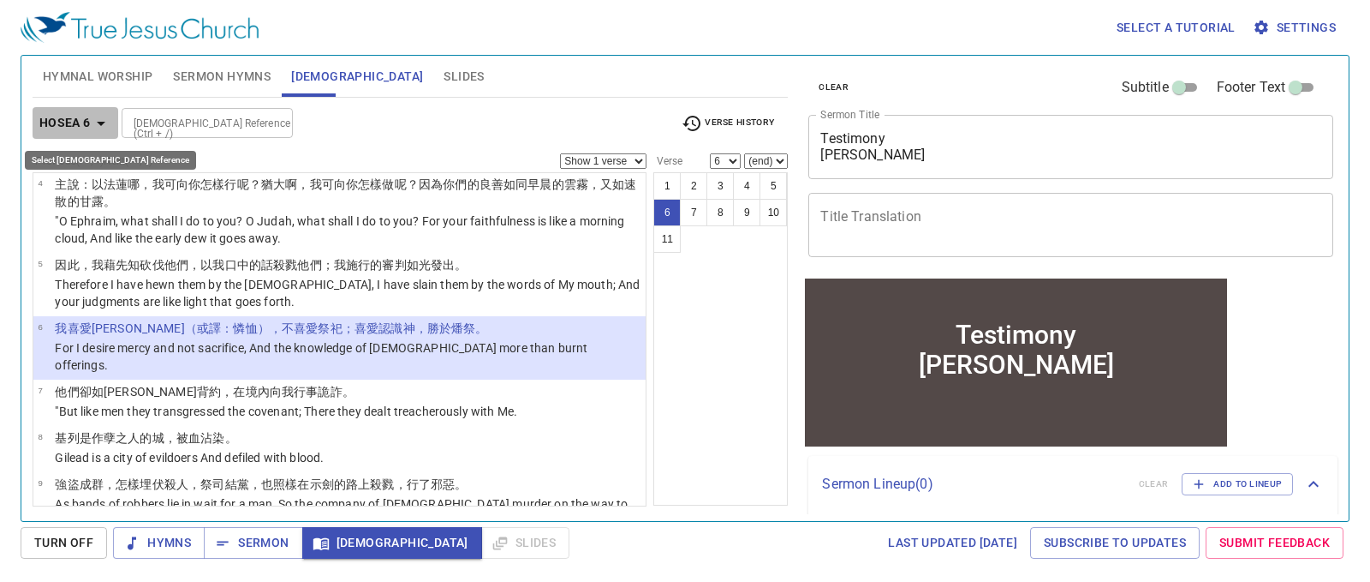
click at [97, 122] on icon "button" at bounding box center [101, 123] width 21 height 21
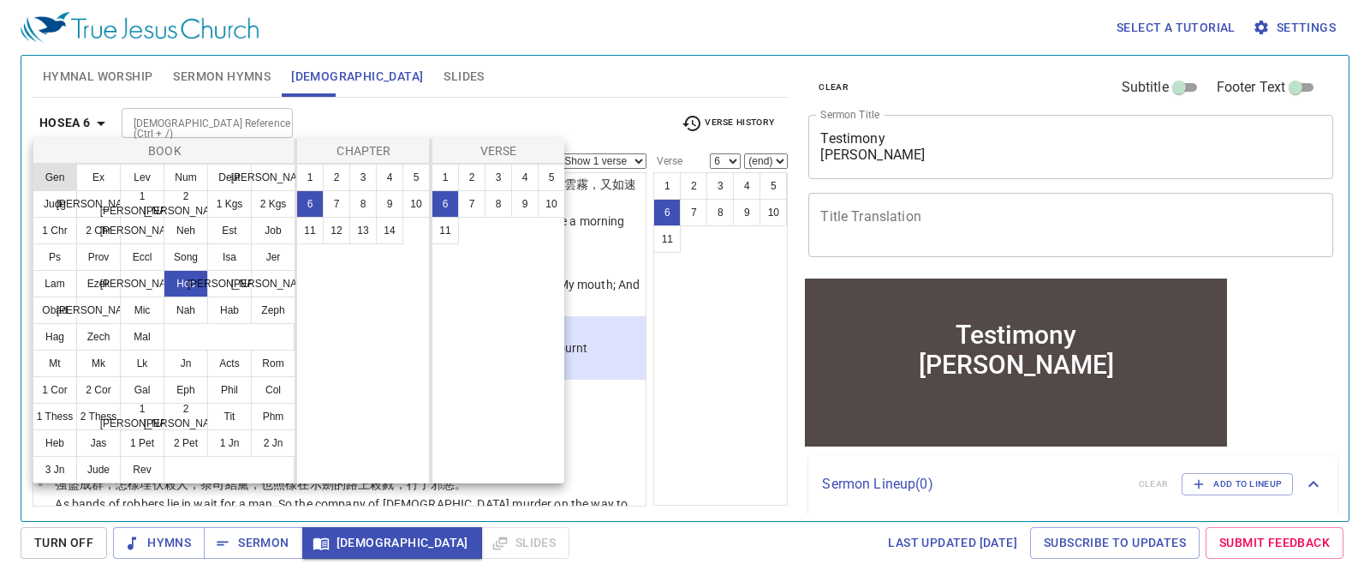
click at [51, 167] on button "Gen" at bounding box center [55, 177] width 45 height 27
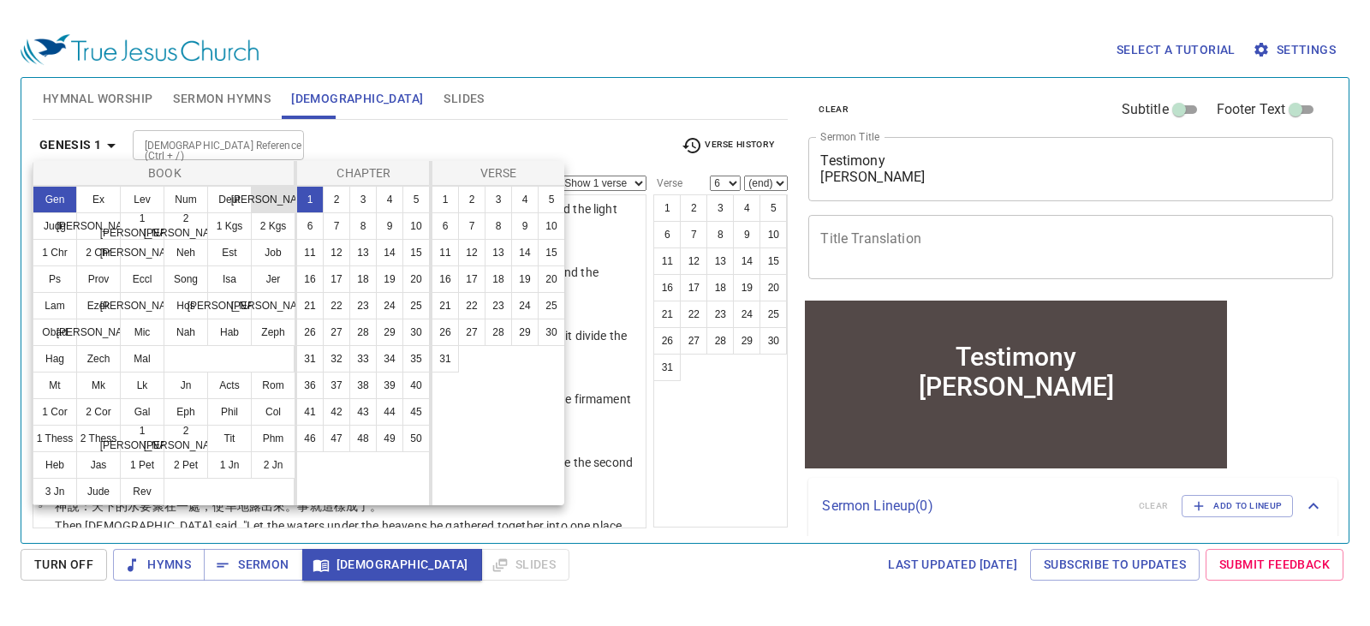
scroll to position [0, 0]
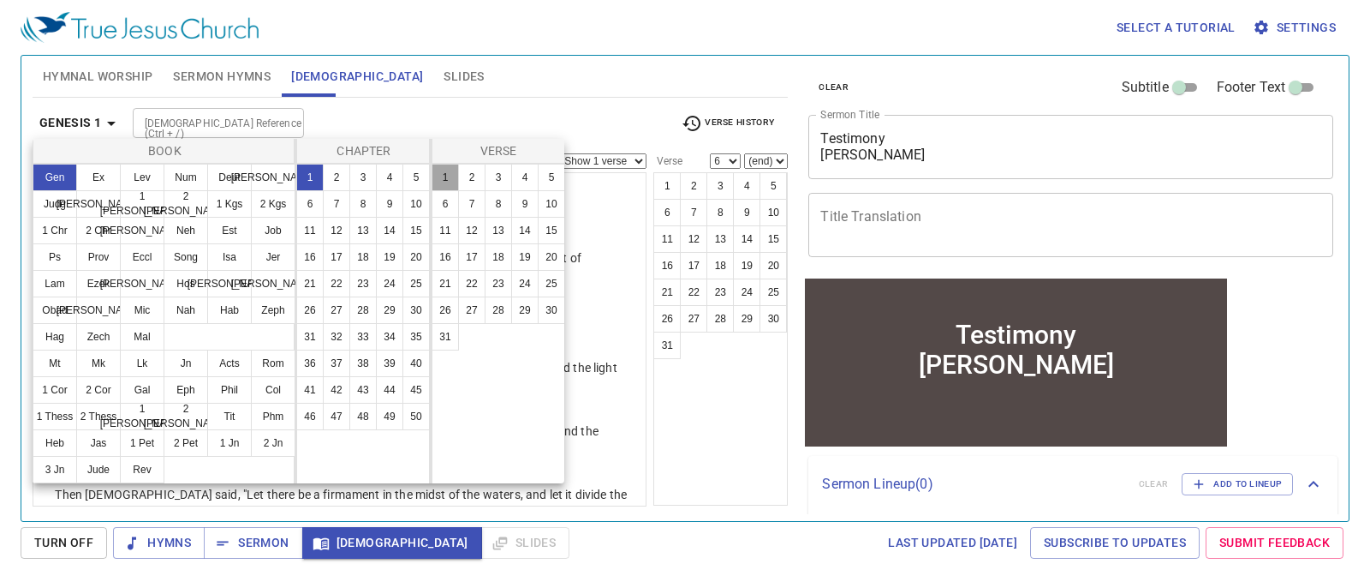
drag, startPoint x: 449, startPoint y: 181, endPoint x: 456, endPoint y: 176, distance: 9.3
click at [450, 181] on button "1" at bounding box center [445, 177] width 27 height 27
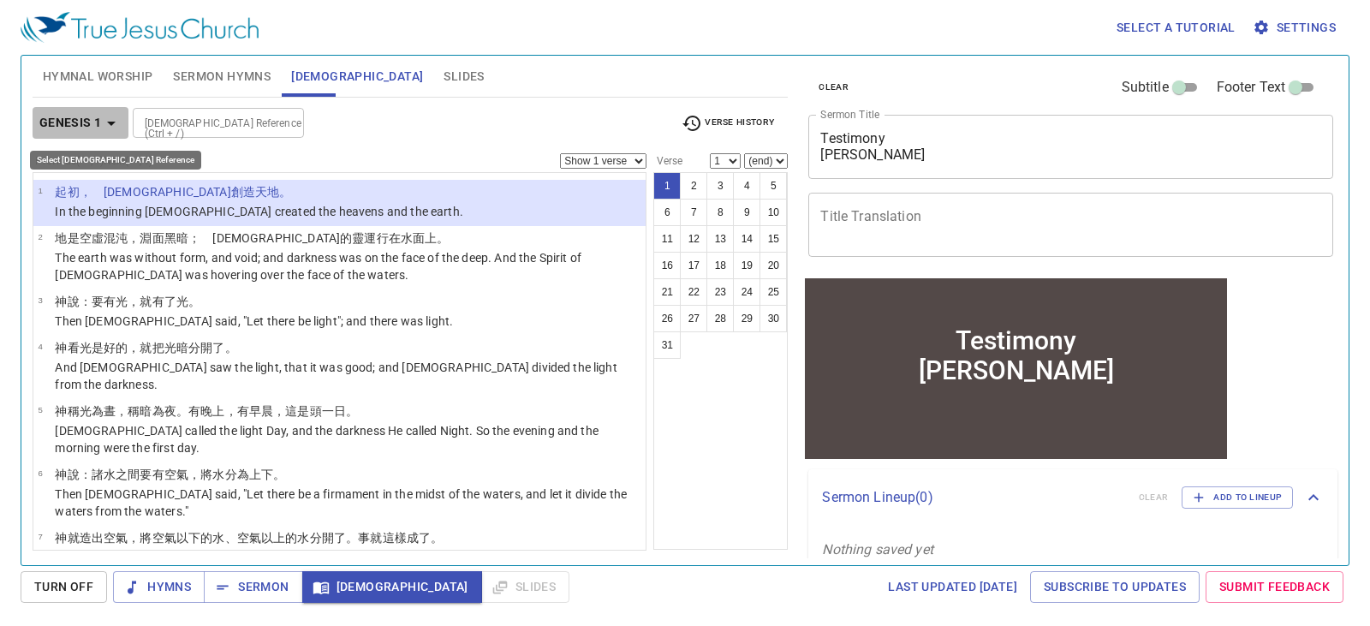
click at [110, 125] on icon "button" at bounding box center [111, 124] width 9 height 4
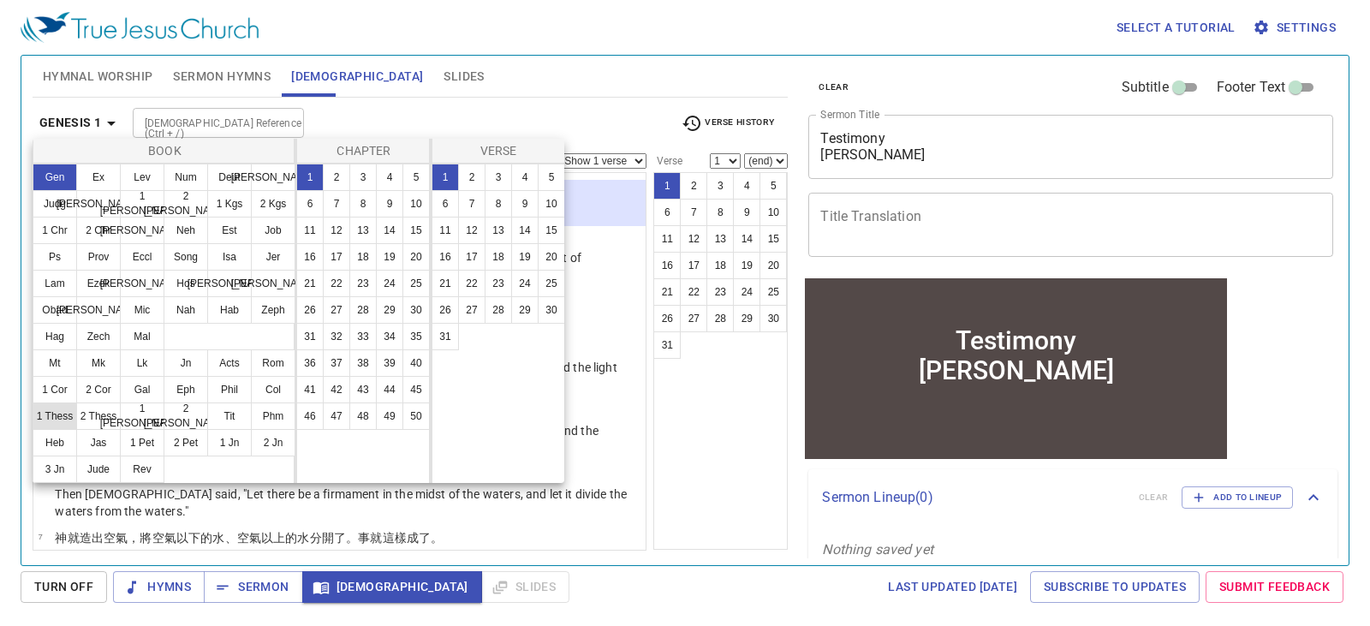
click at [64, 420] on button "1 Thess" at bounding box center [55, 416] width 45 height 27
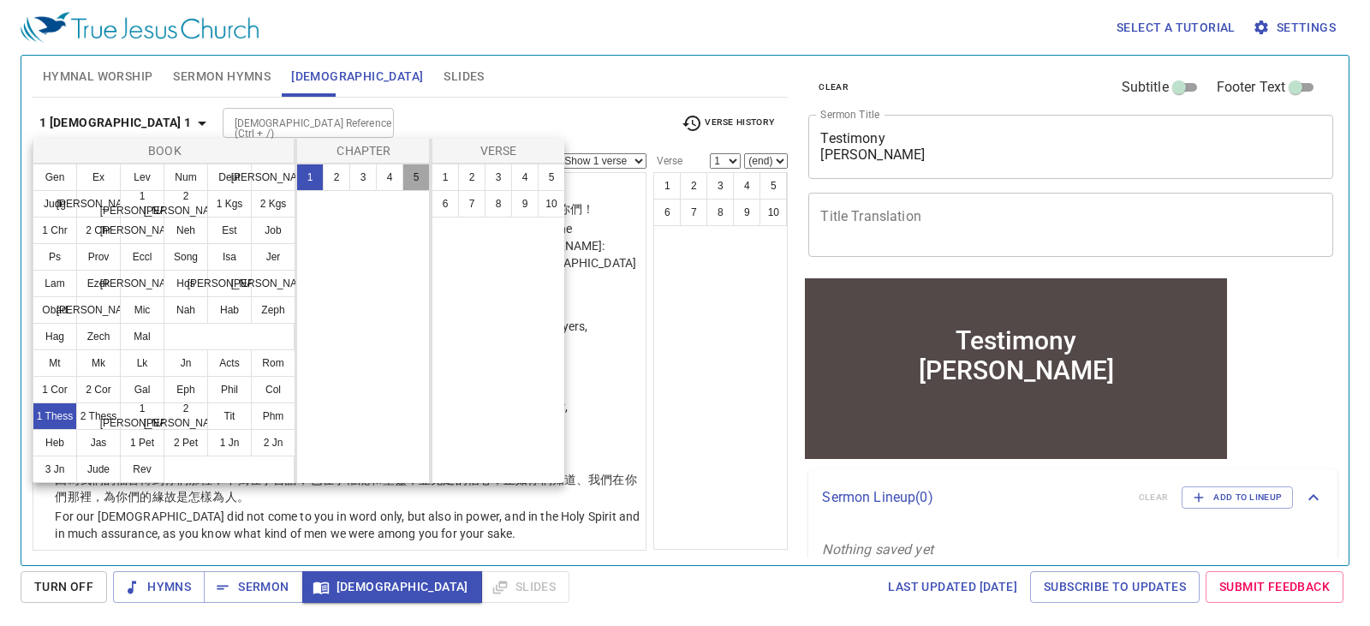
click at [411, 179] on button "5" at bounding box center [416, 177] width 27 height 27
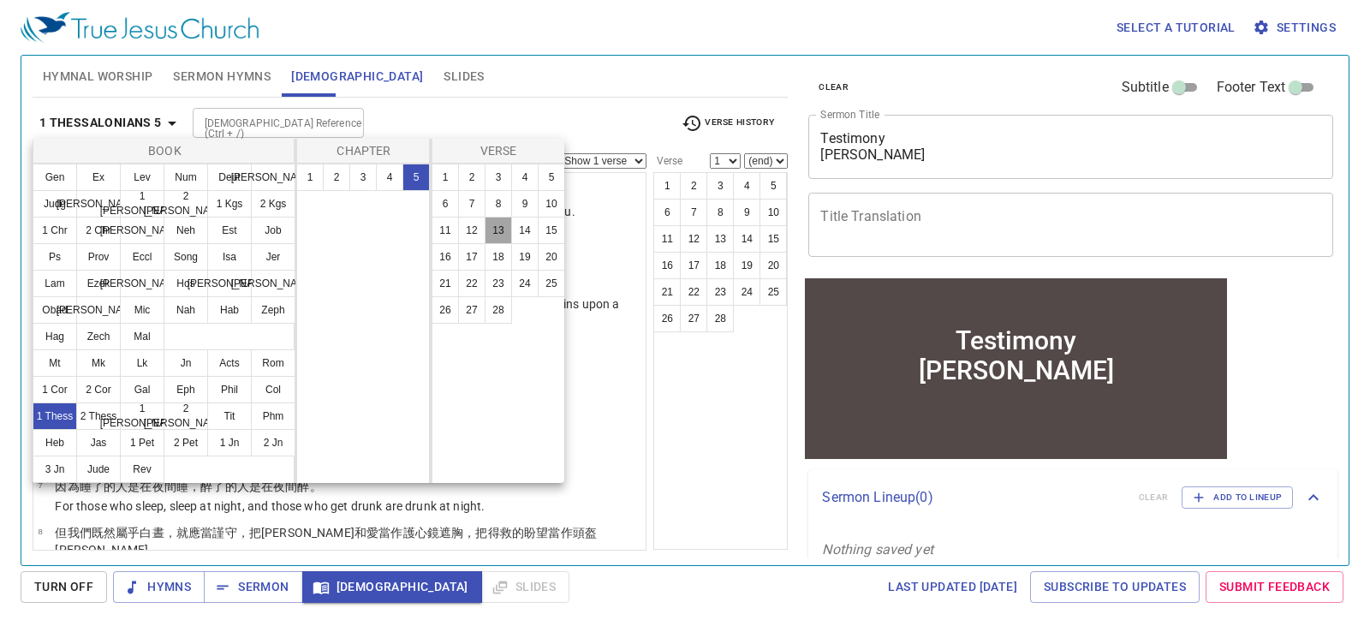
click at [499, 234] on button "13" at bounding box center [498, 230] width 27 height 27
select select "13"
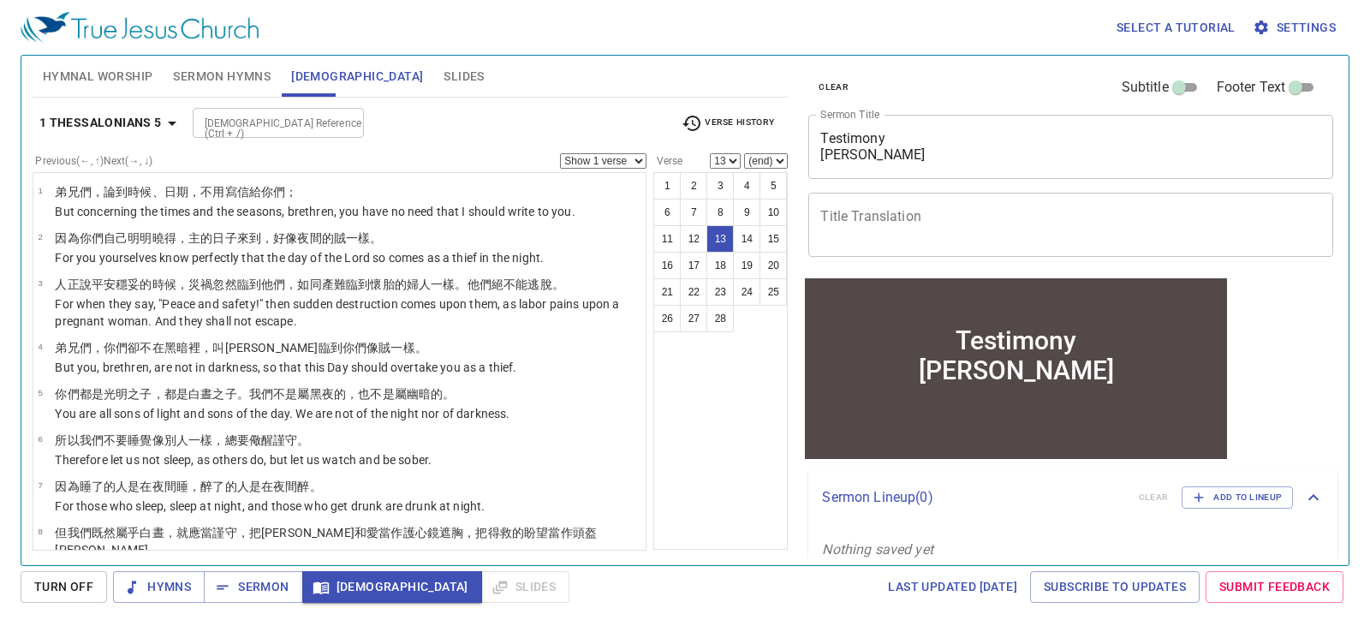
scroll to position [448, 0]
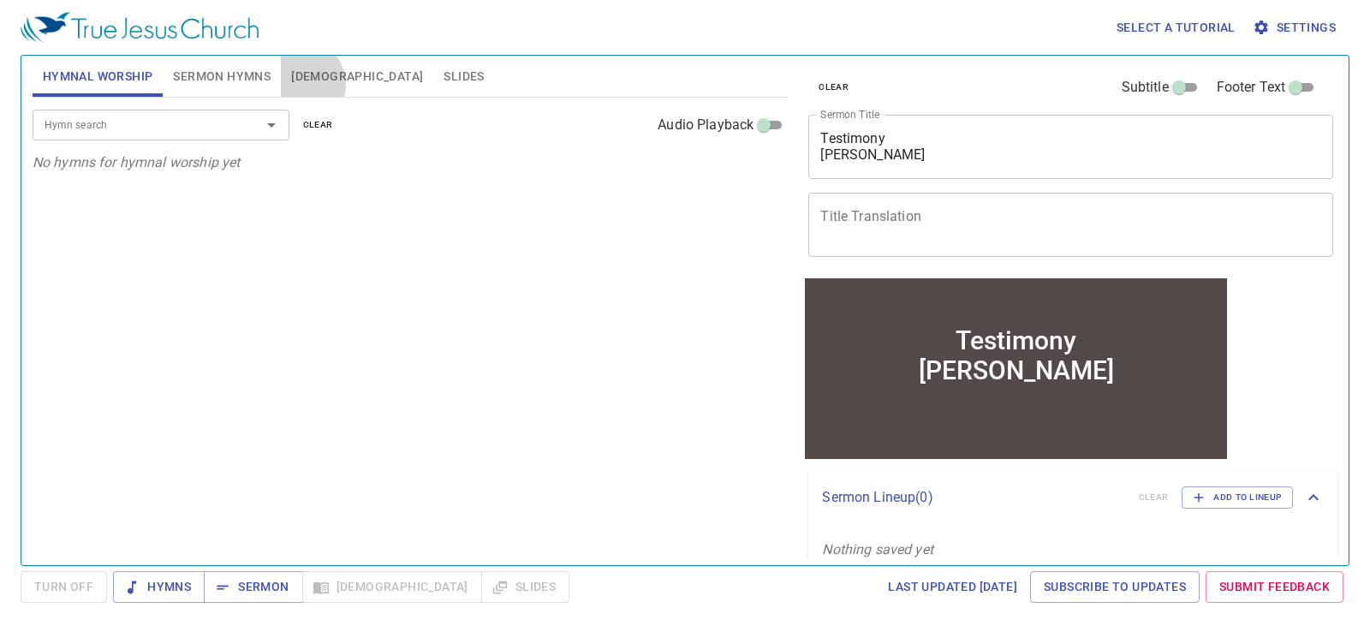
click at [299, 85] on span "[DEMOGRAPHIC_DATA]" at bounding box center [357, 76] width 132 height 21
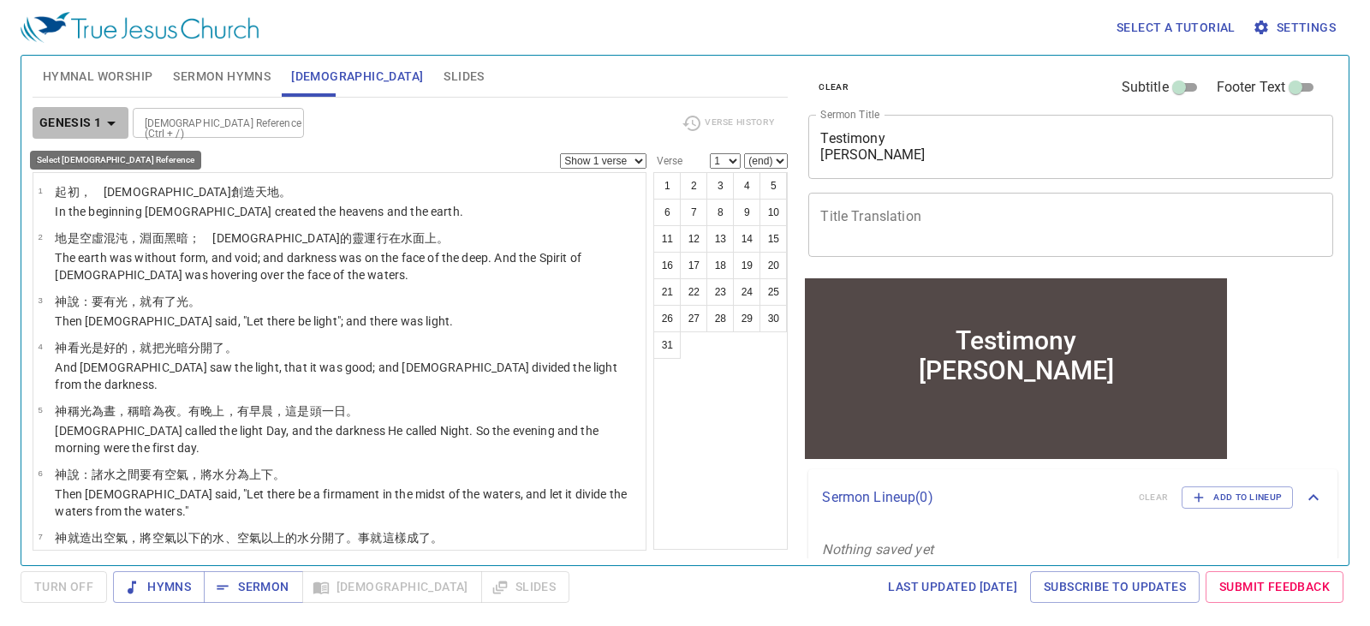
click at [114, 121] on icon "button" at bounding box center [111, 123] width 21 height 21
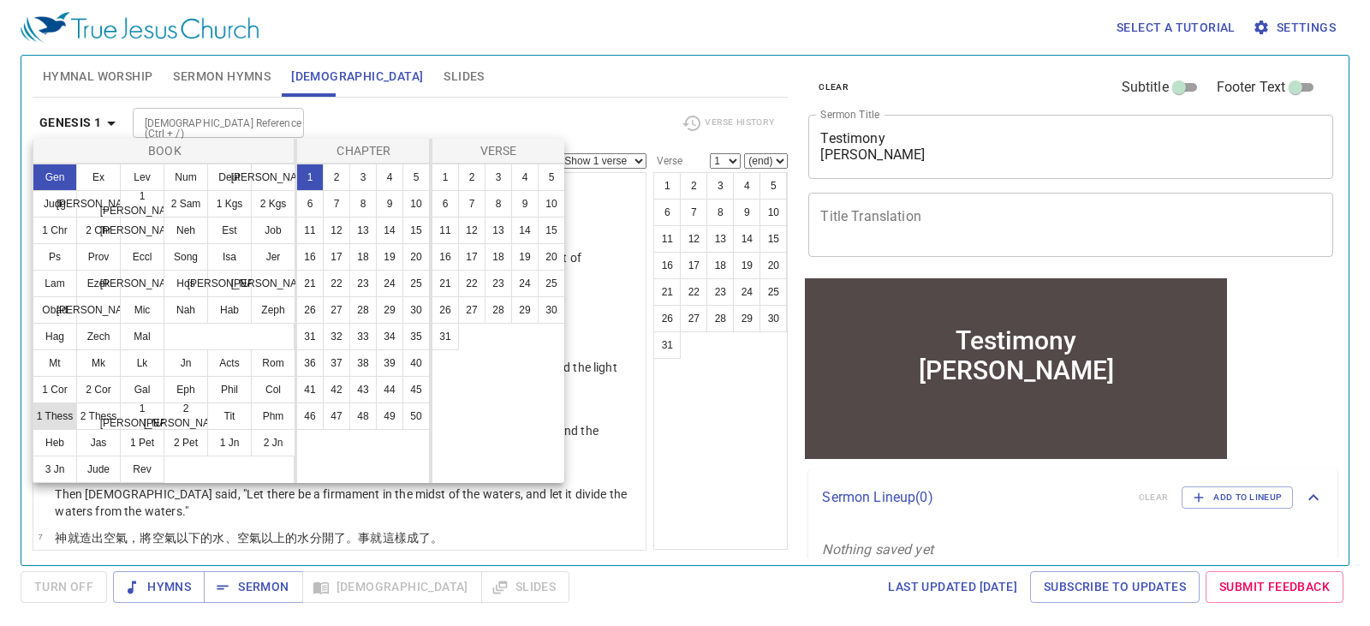
click at [62, 418] on button "1 Thess" at bounding box center [55, 416] width 45 height 27
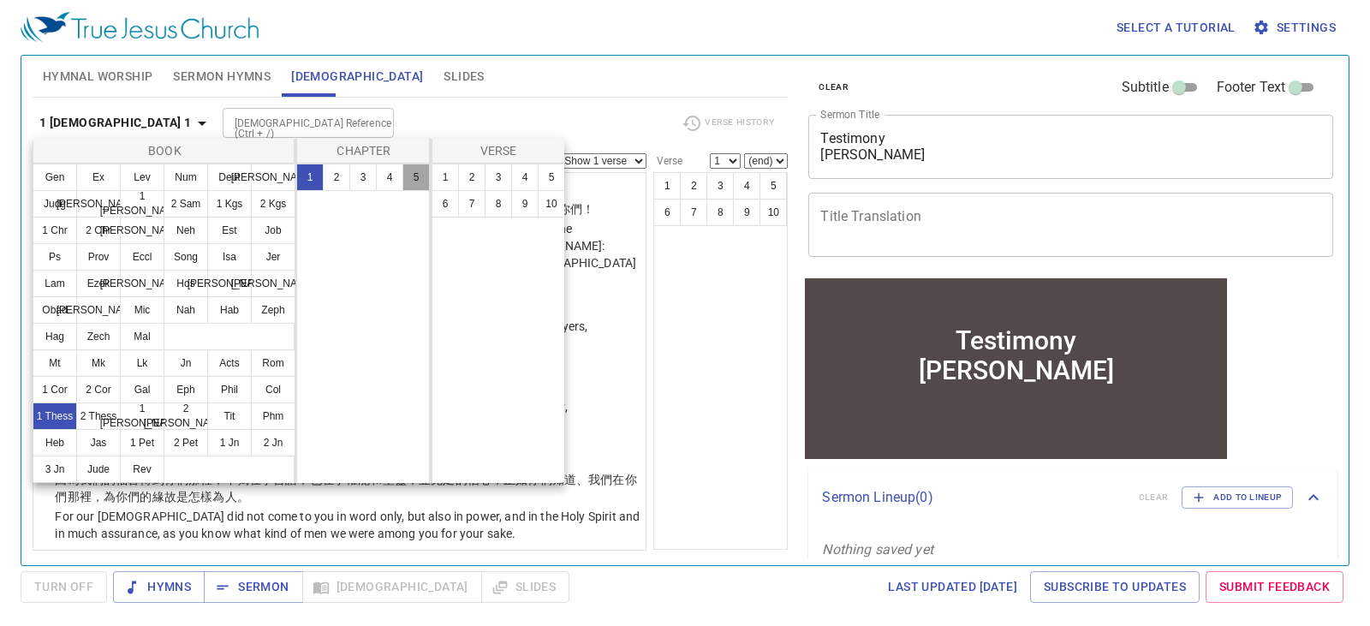
click at [415, 182] on button "5" at bounding box center [416, 177] width 27 height 27
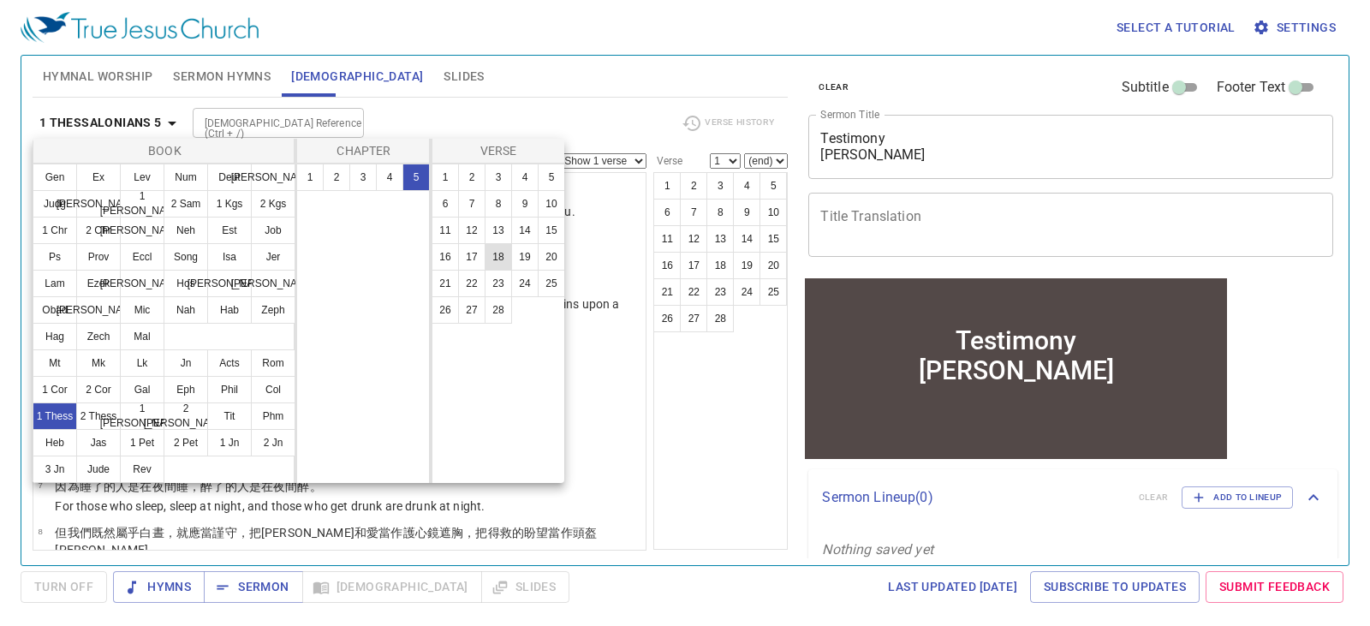
click at [501, 263] on button "18" at bounding box center [498, 256] width 27 height 27
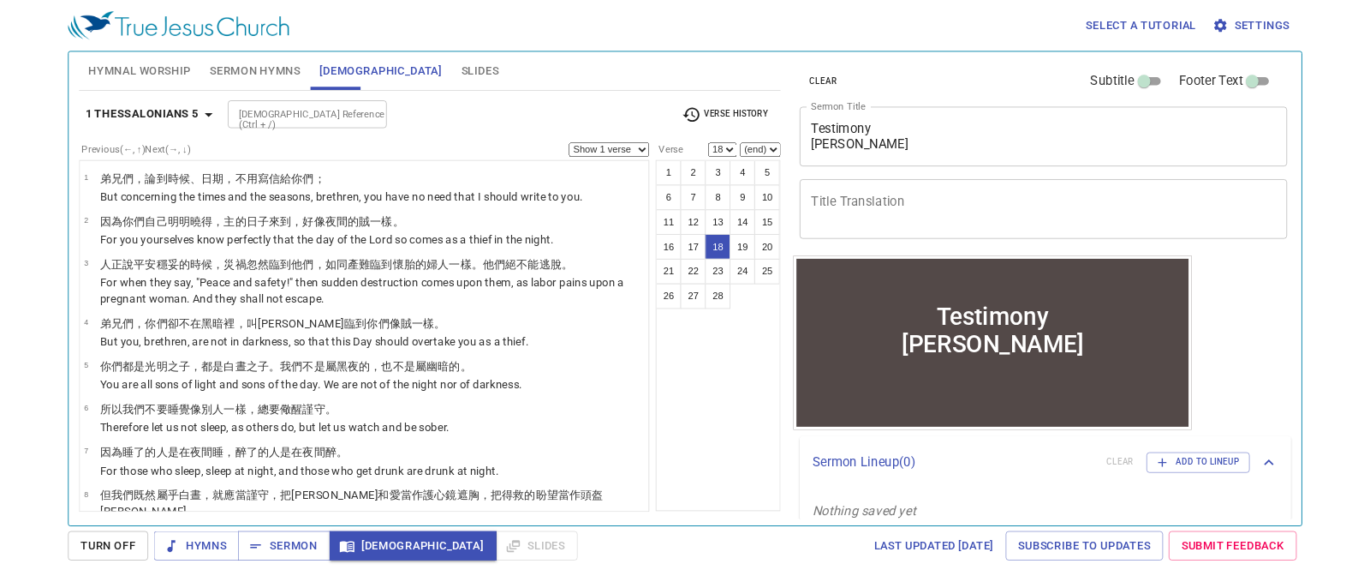
scroll to position [713, 0]
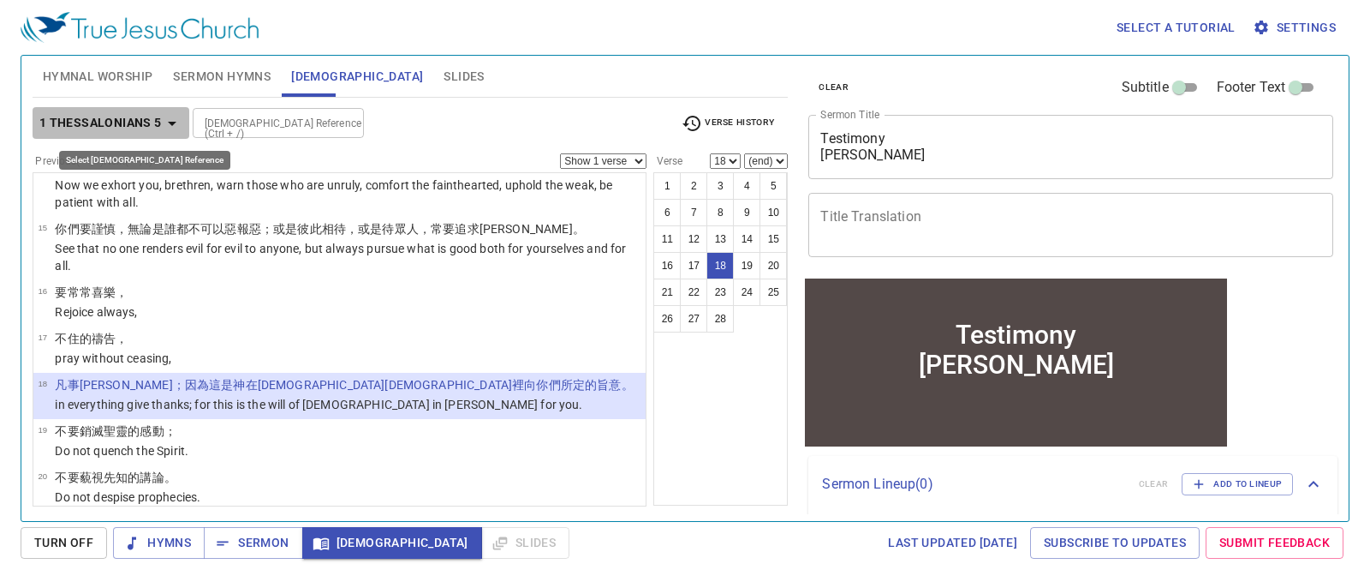
click at [158, 122] on b "1 Thessalonians 5" at bounding box center [100, 122] width 122 height 21
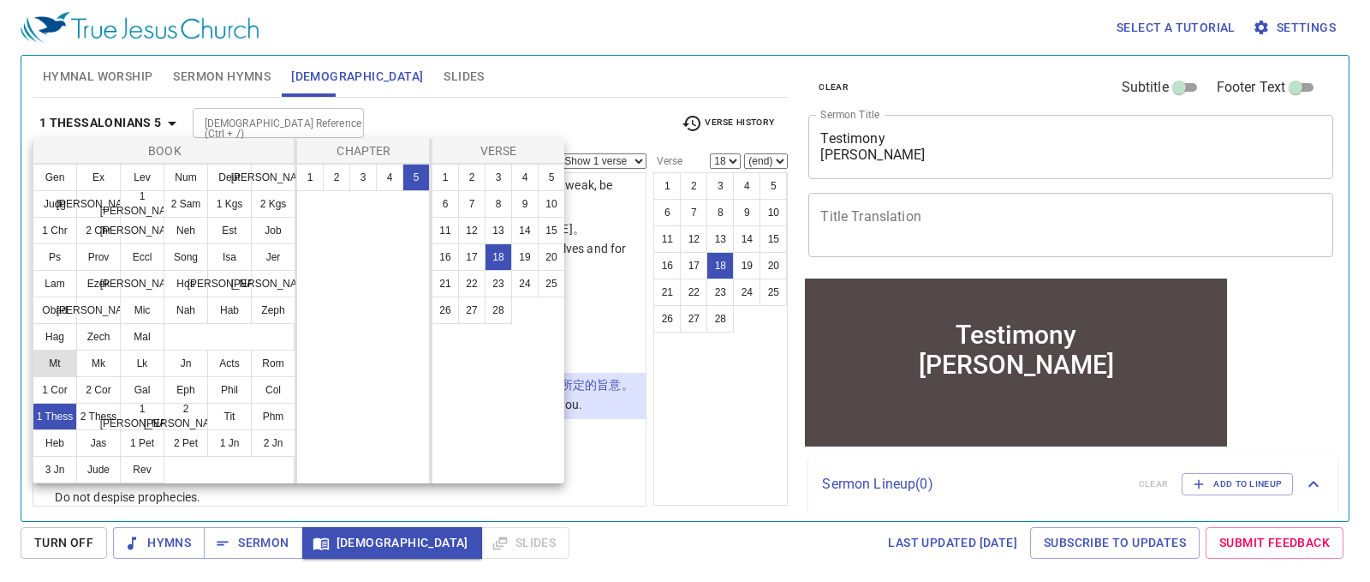
click at [63, 364] on button "Mt" at bounding box center [55, 362] width 45 height 27
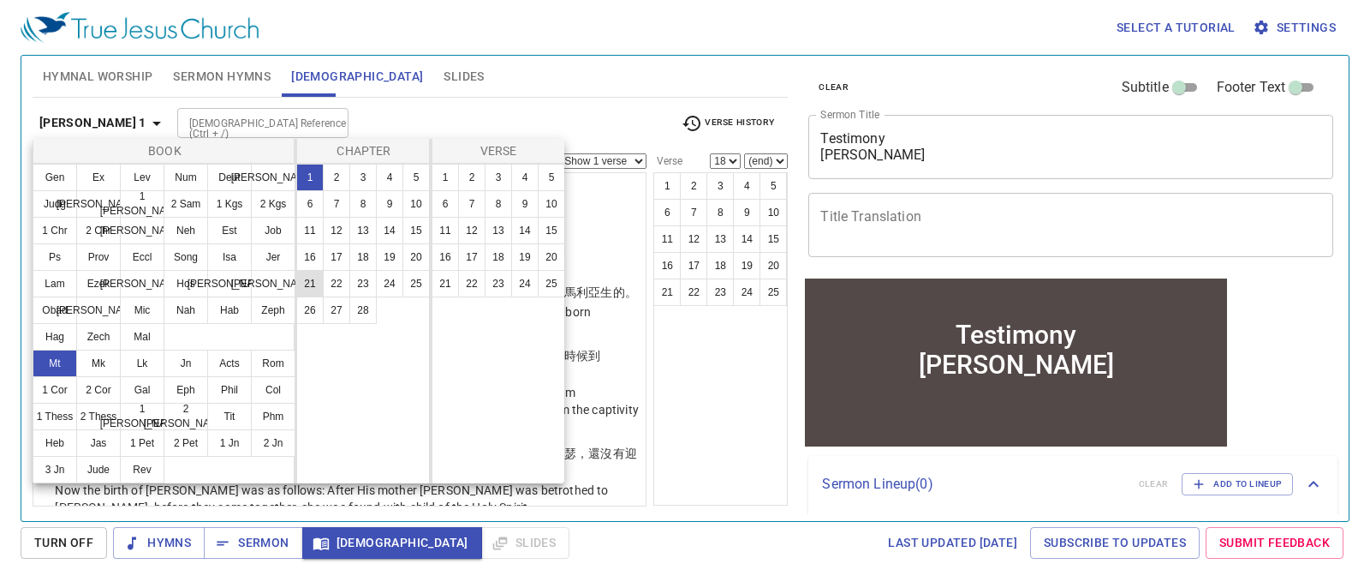
scroll to position [0, 0]
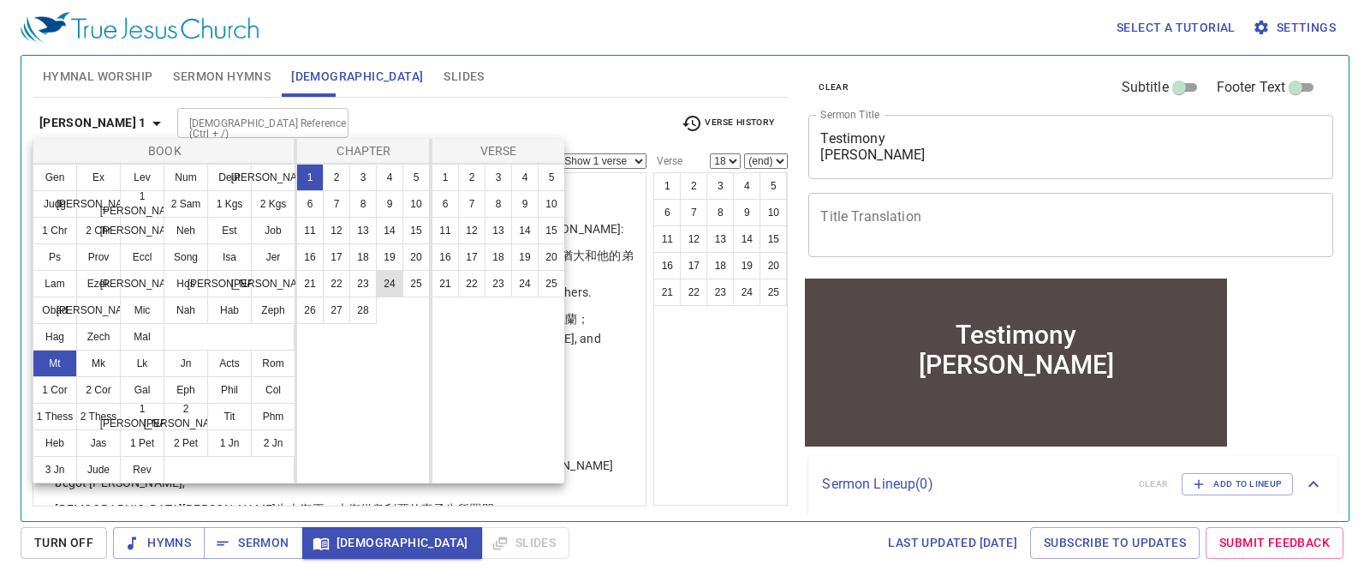
click at [385, 283] on button "24" at bounding box center [389, 283] width 27 height 27
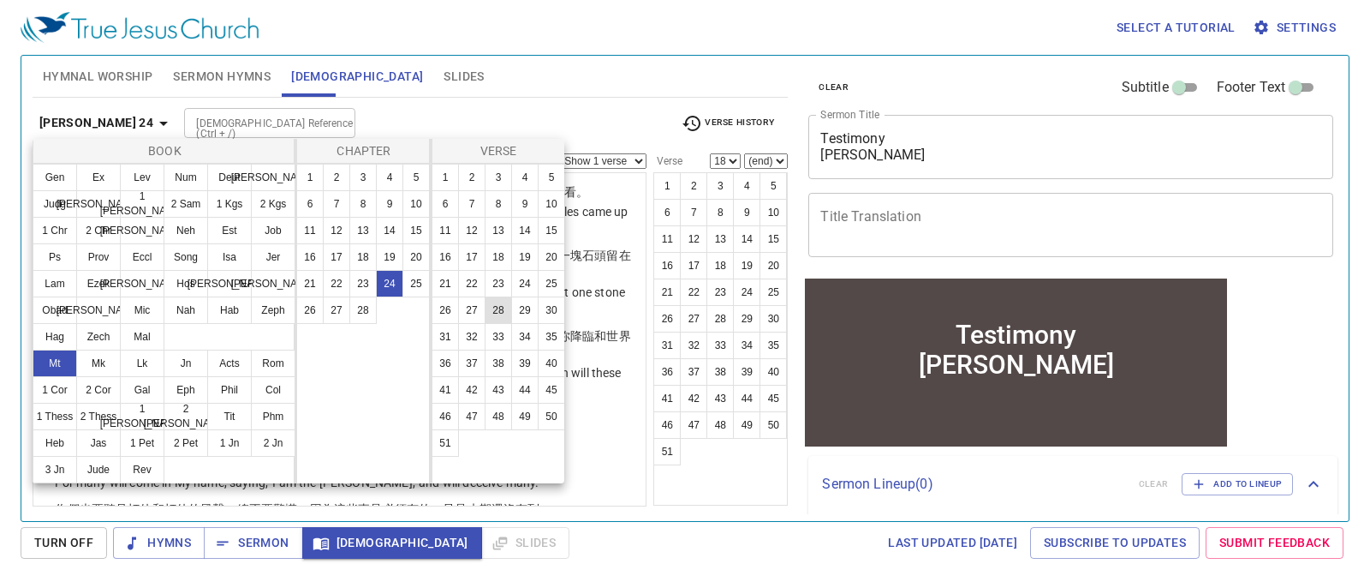
click at [504, 317] on button "28" at bounding box center [498, 309] width 27 height 27
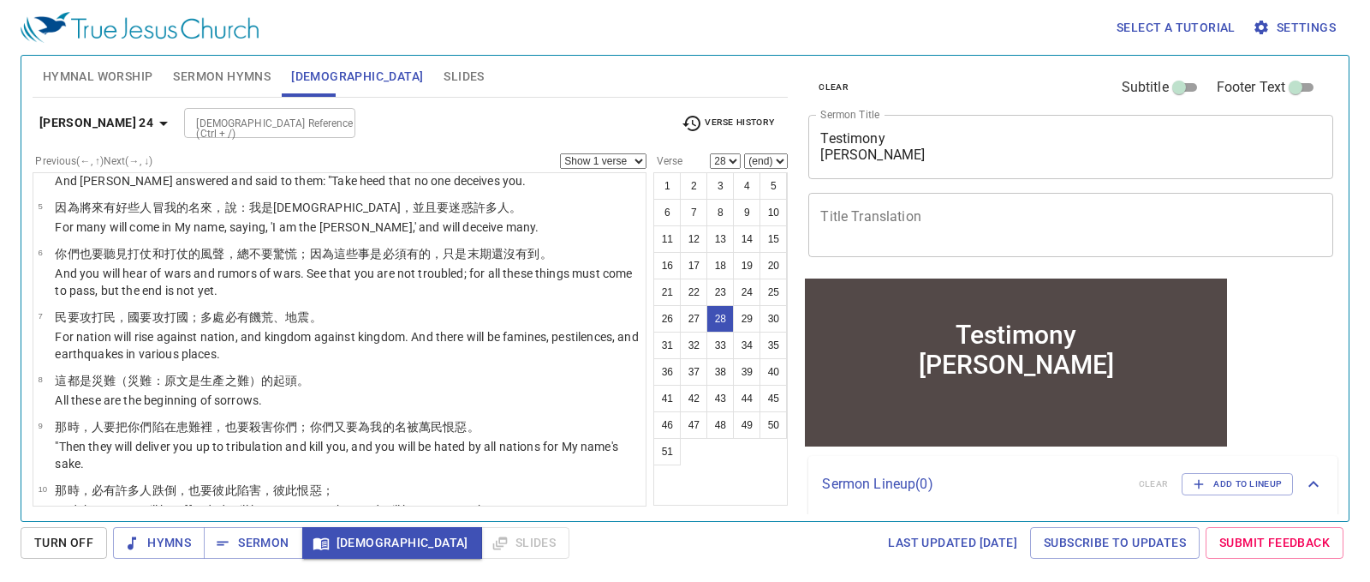
scroll to position [239, 0]
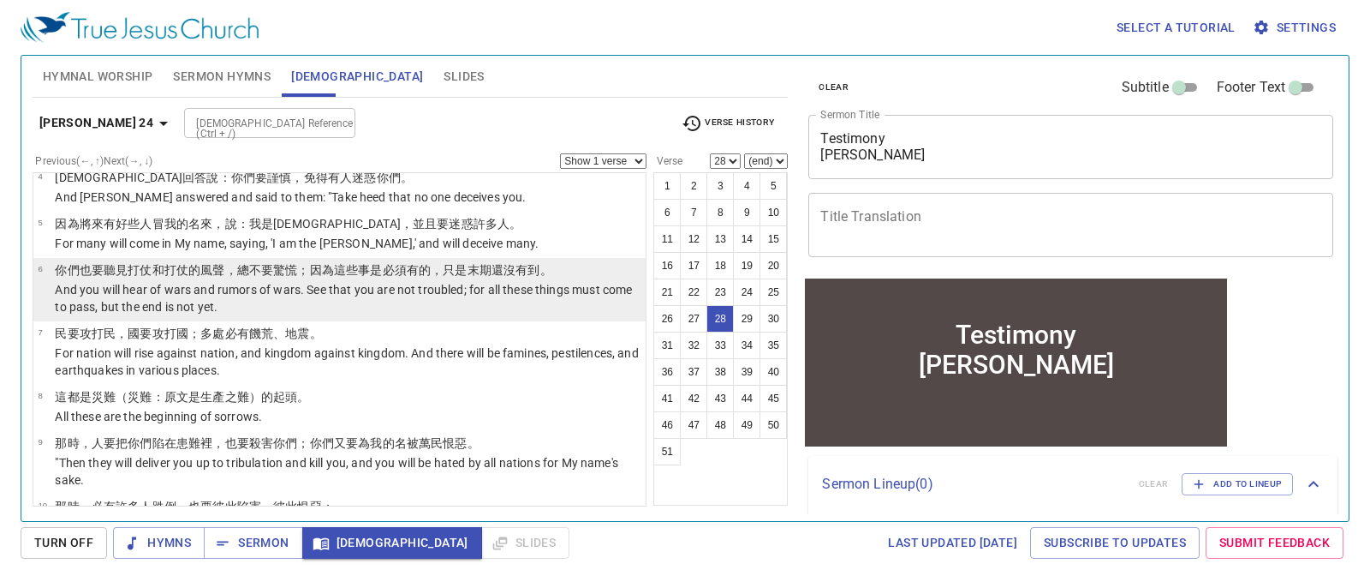
click at [510, 271] on wg5056 "還沒有 到 。" at bounding box center [522, 270] width 61 height 14
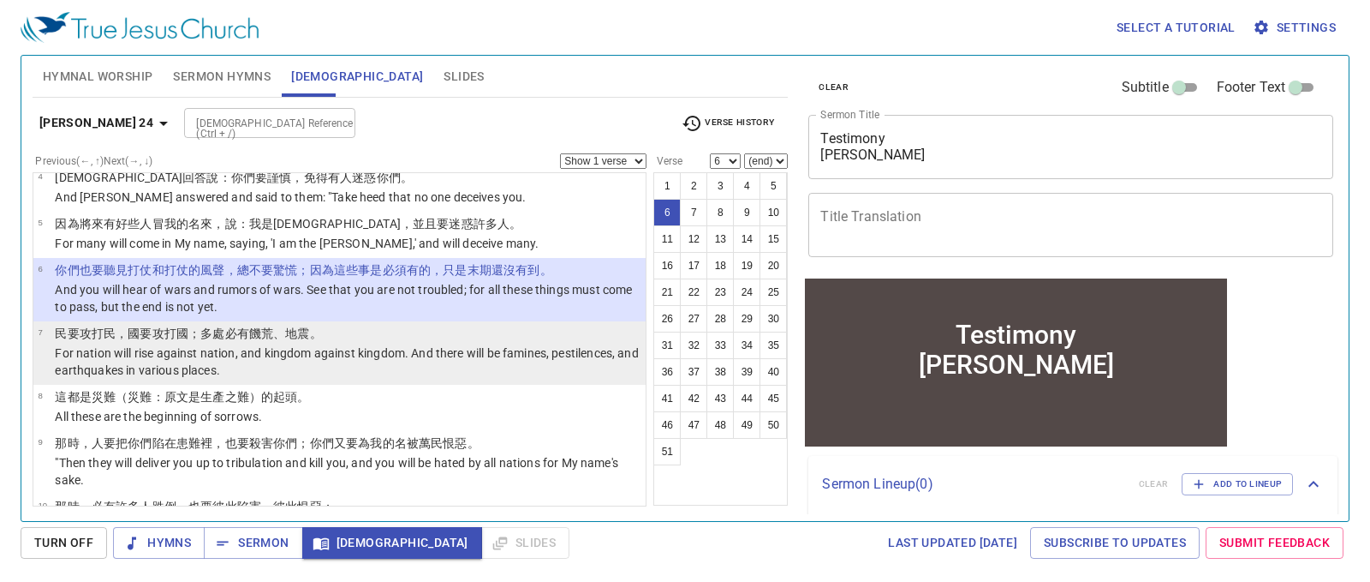
click at [399, 341] on p "民 要攻打 民 ，國 要攻打 國 ；多處 必有 饑荒 、地震 。" at bounding box center [348, 333] width 586 height 17
select select "7"
